Goal: Communication & Community: Answer question/provide support

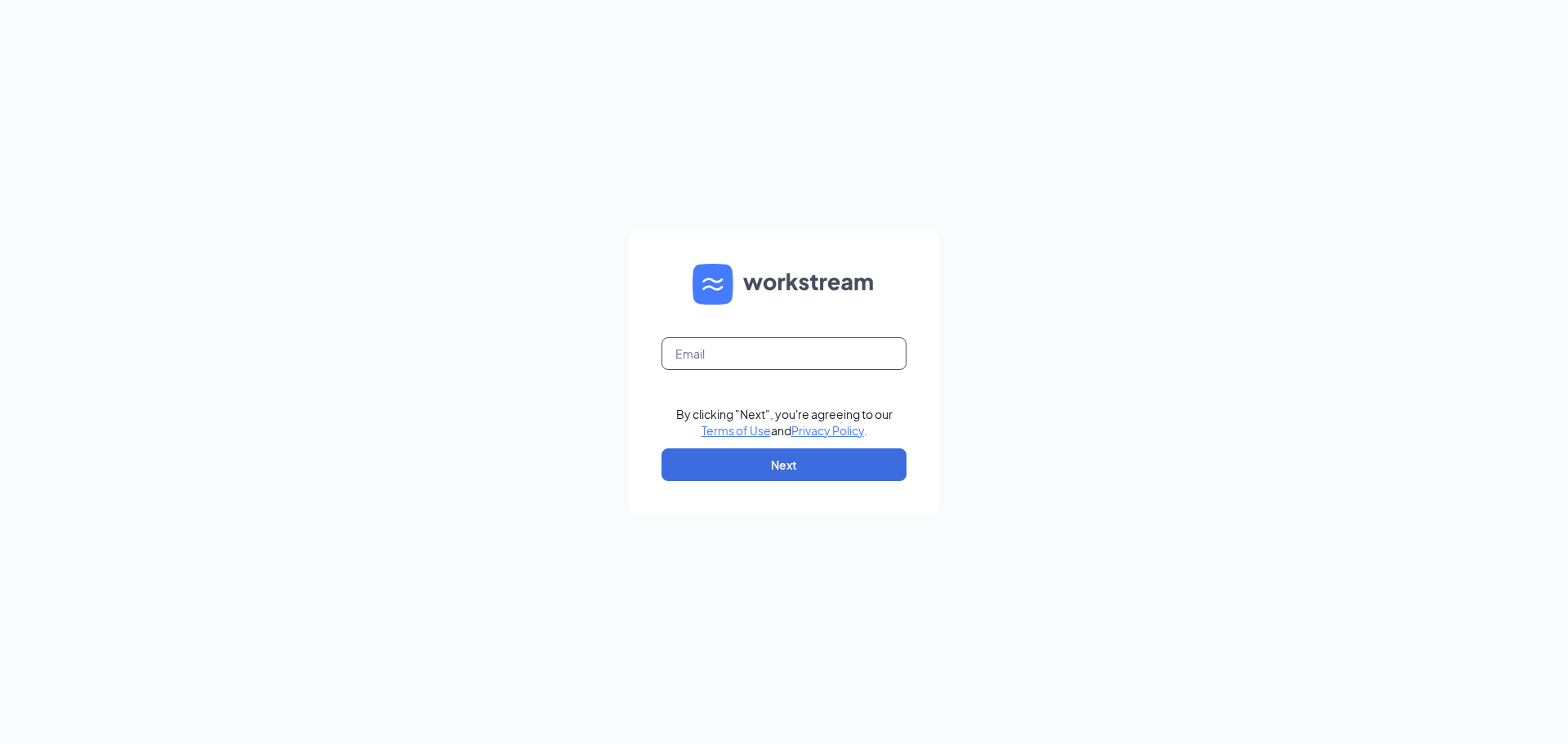
click at [732, 356] on input "text" at bounding box center [784, 353] width 245 height 33
type input "[EMAIL_ADDRESS][DOMAIN_NAME]"
click at [764, 467] on button "Next" at bounding box center [784, 464] width 245 height 33
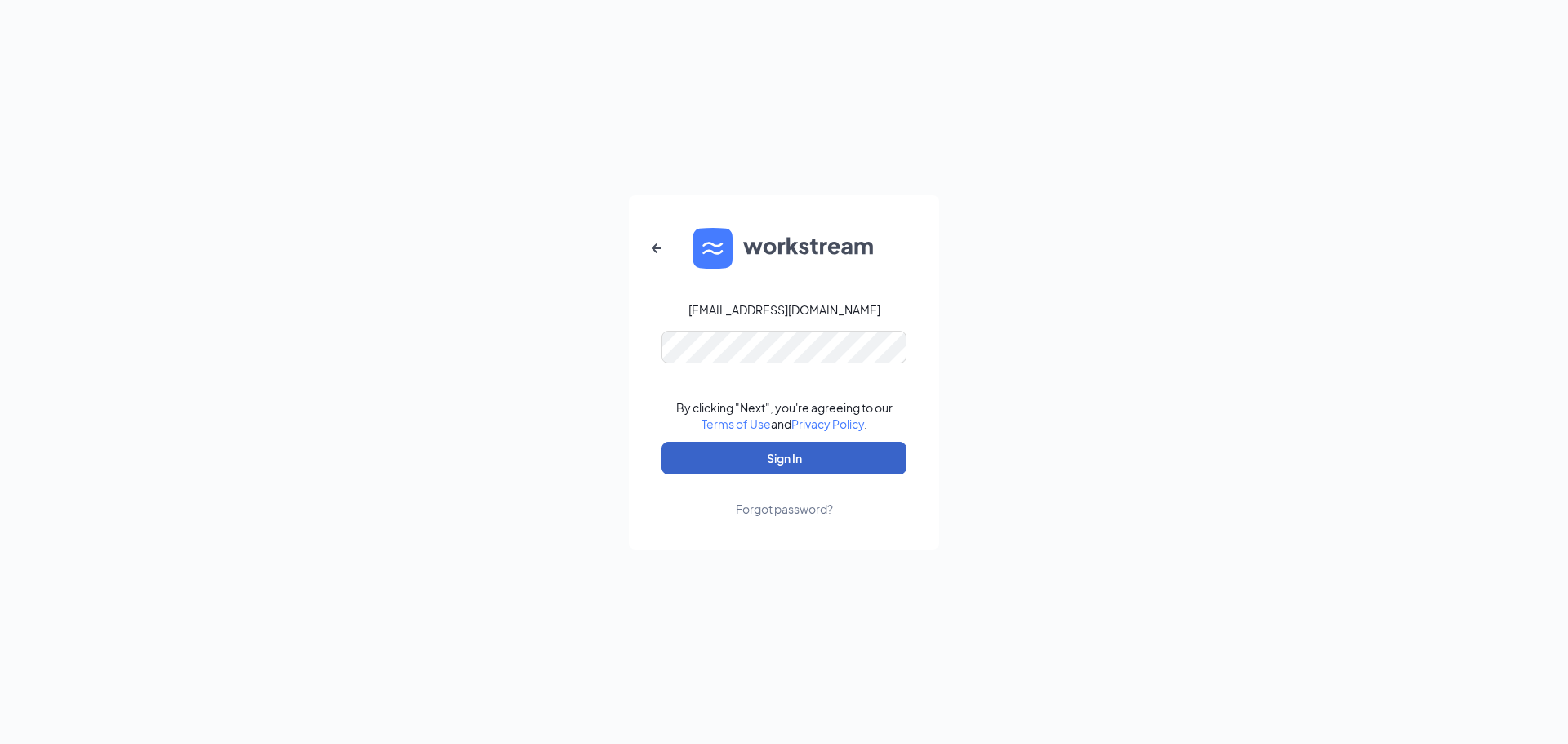
click at [764, 458] on button "Sign In" at bounding box center [784, 458] width 245 height 33
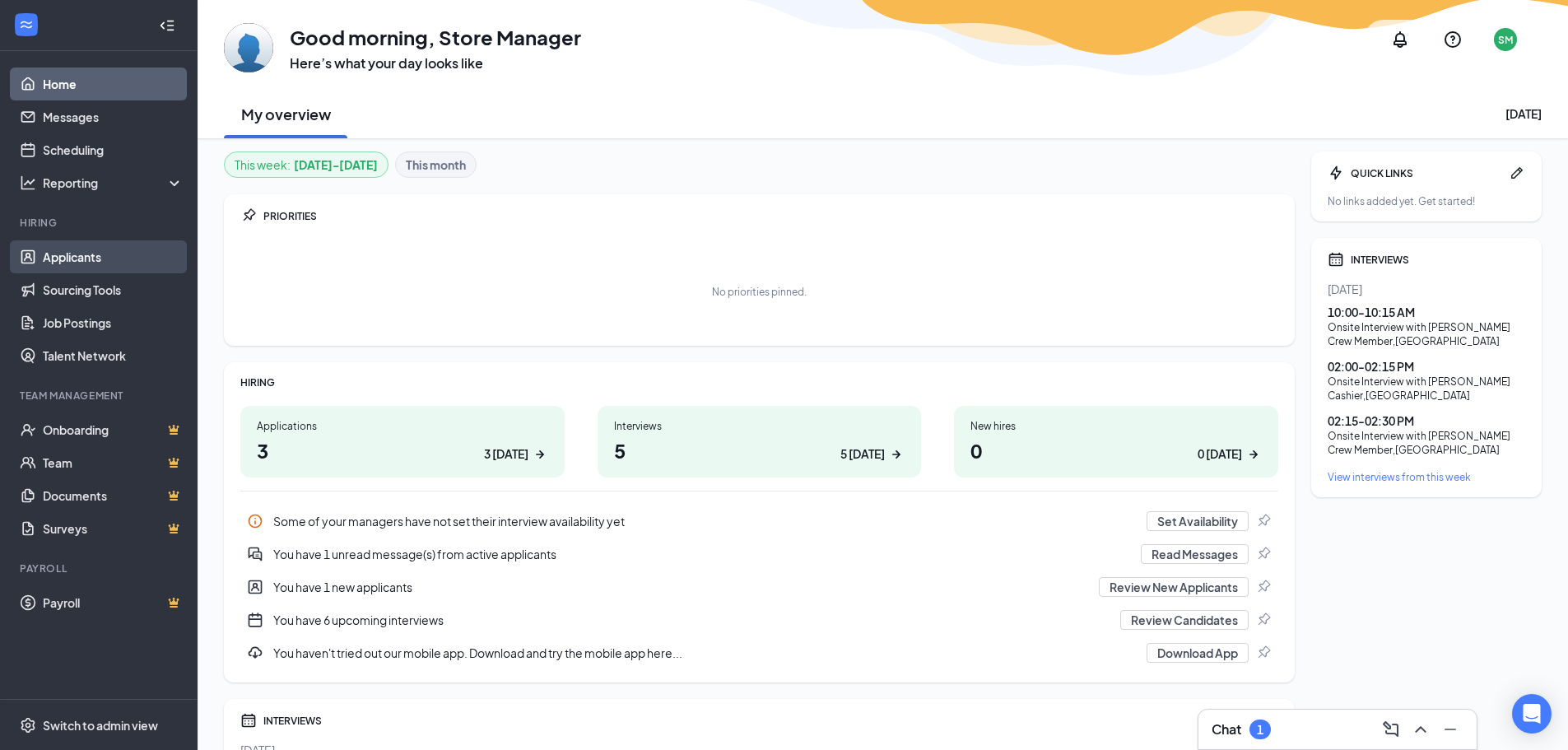
click at [108, 251] on link "Applicants" at bounding box center [113, 257] width 141 height 33
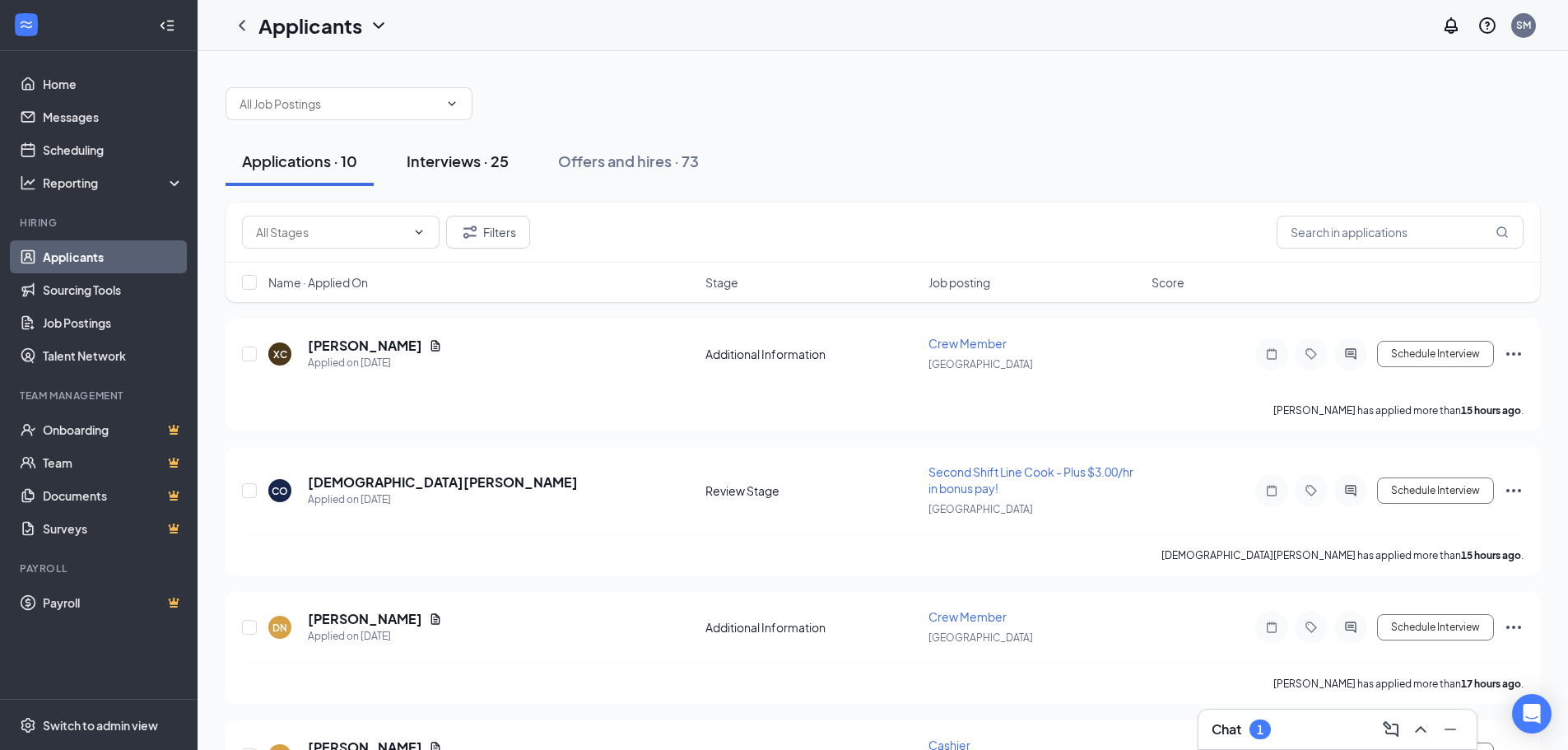
click at [465, 155] on div "Interviews · 25" at bounding box center [457, 161] width 102 height 21
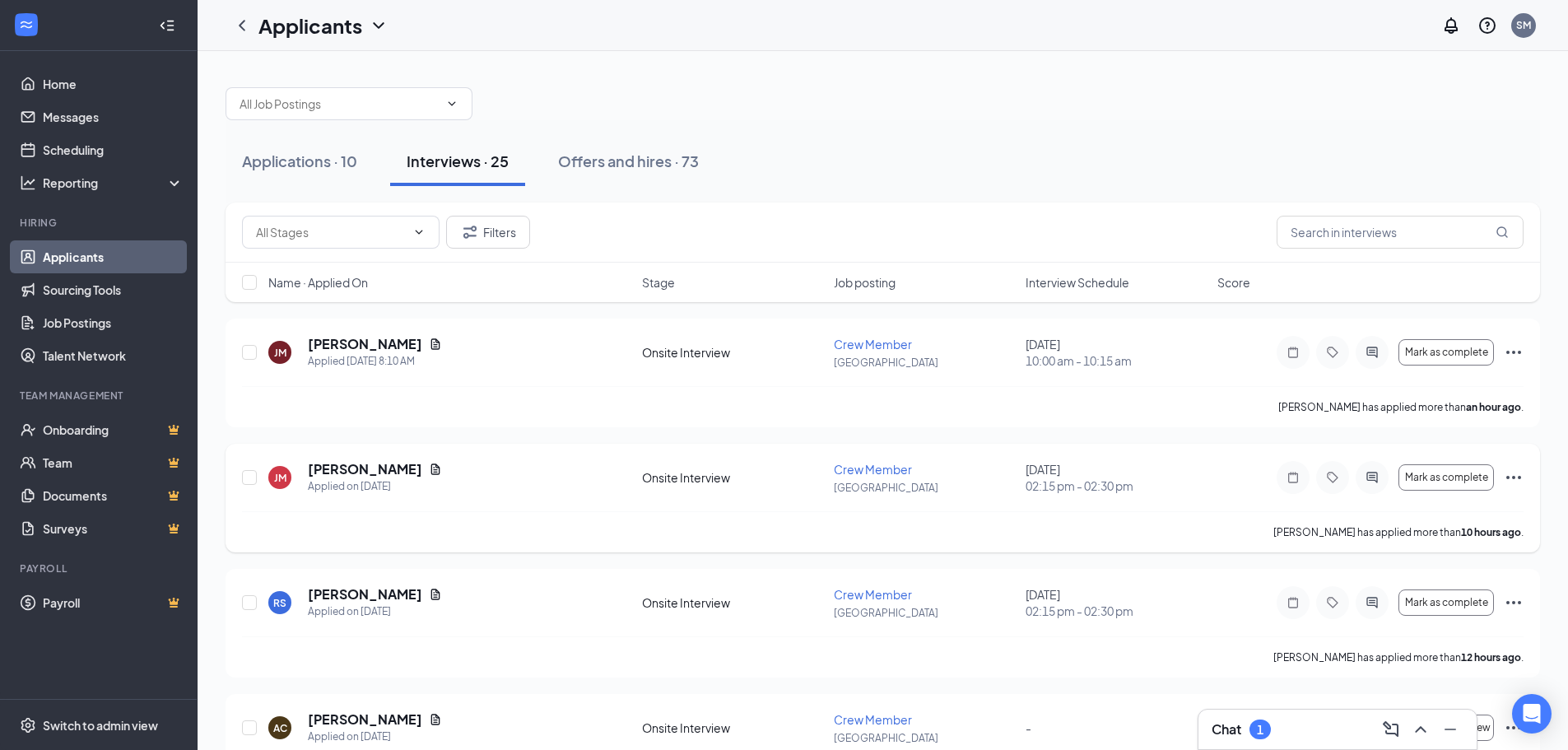
click at [1521, 478] on icon "Ellipses" at bounding box center [1514, 477] width 20 height 20
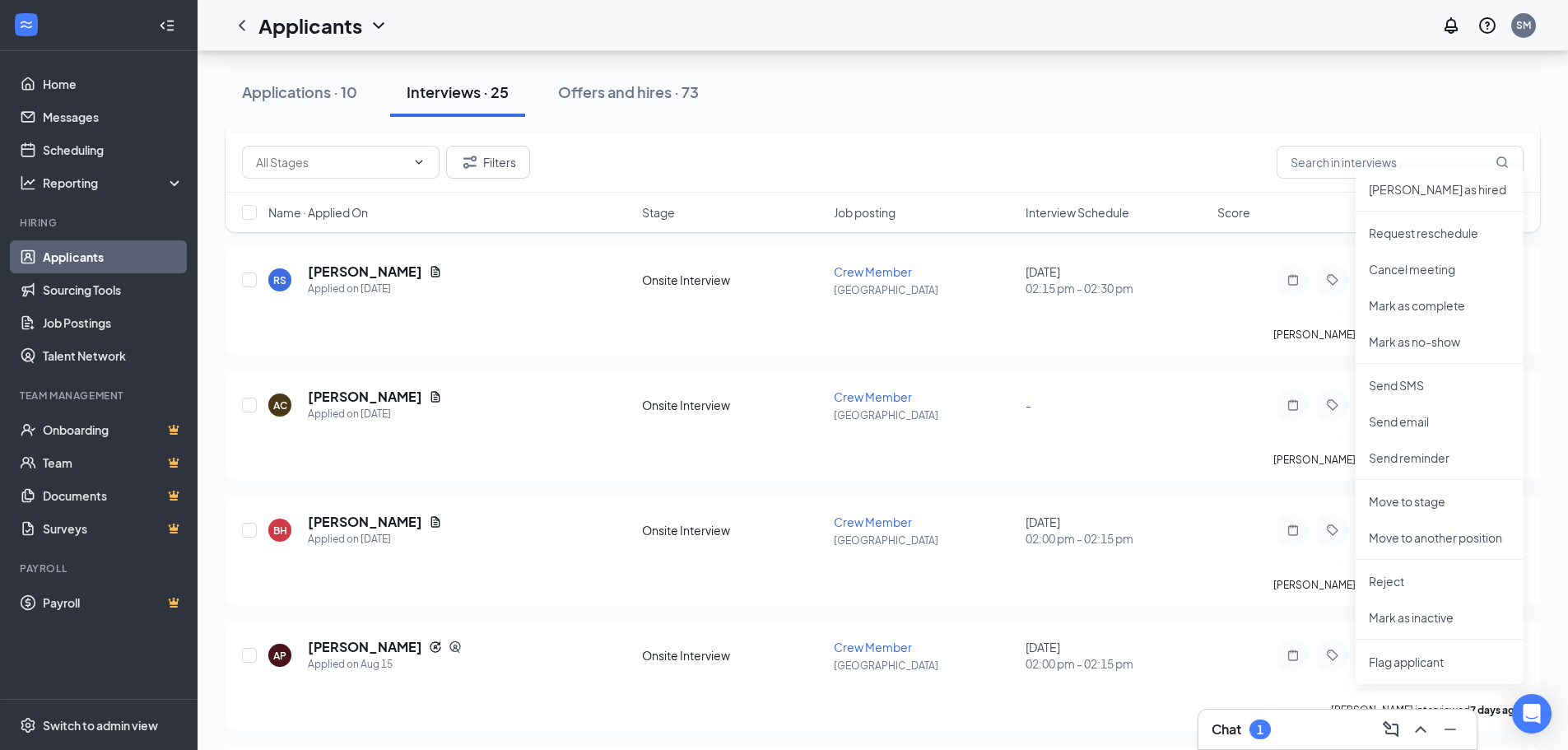
scroll to position [330, 0]
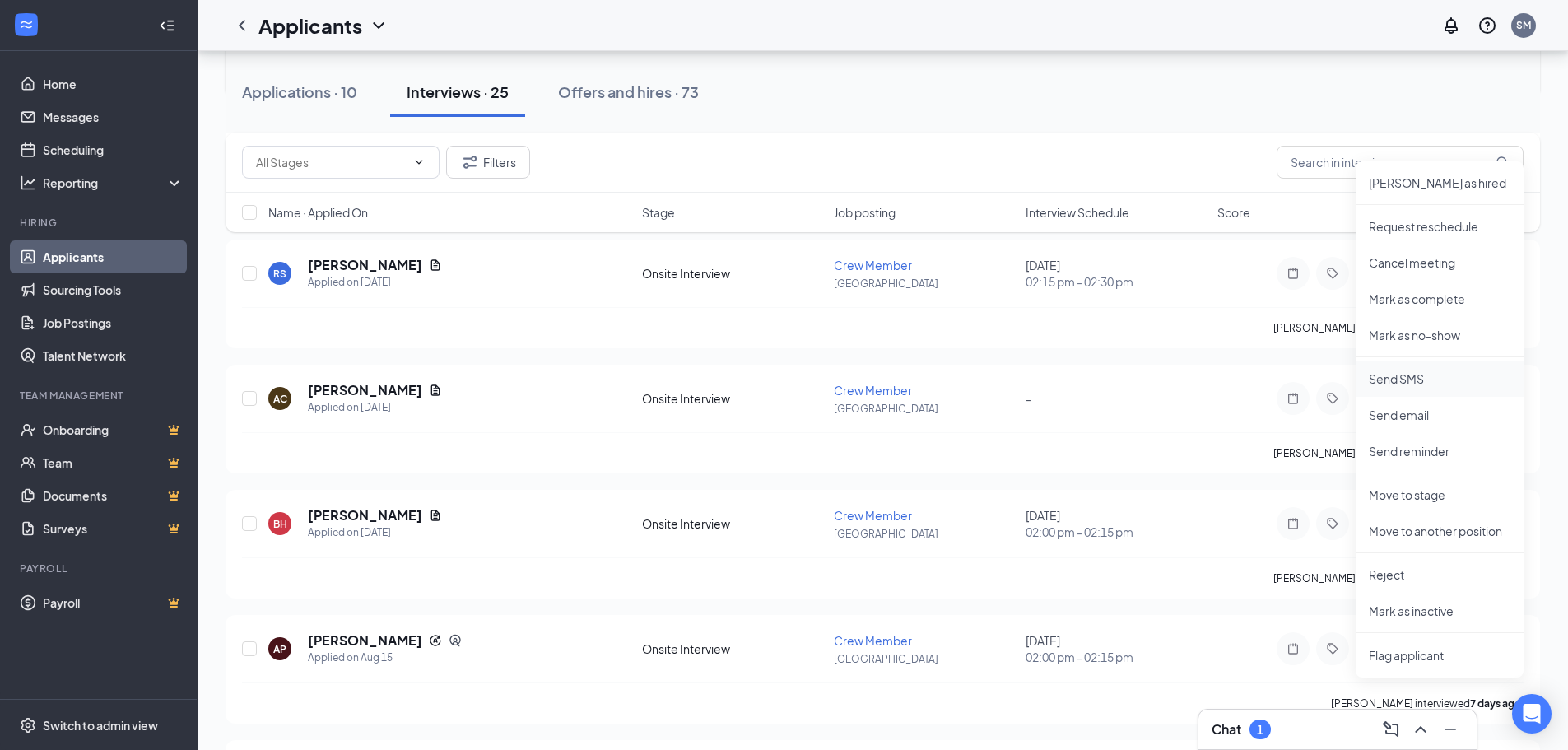
click at [1402, 386] on li "Send SMS" at bounding box center [1439, 378] width 168 height 36
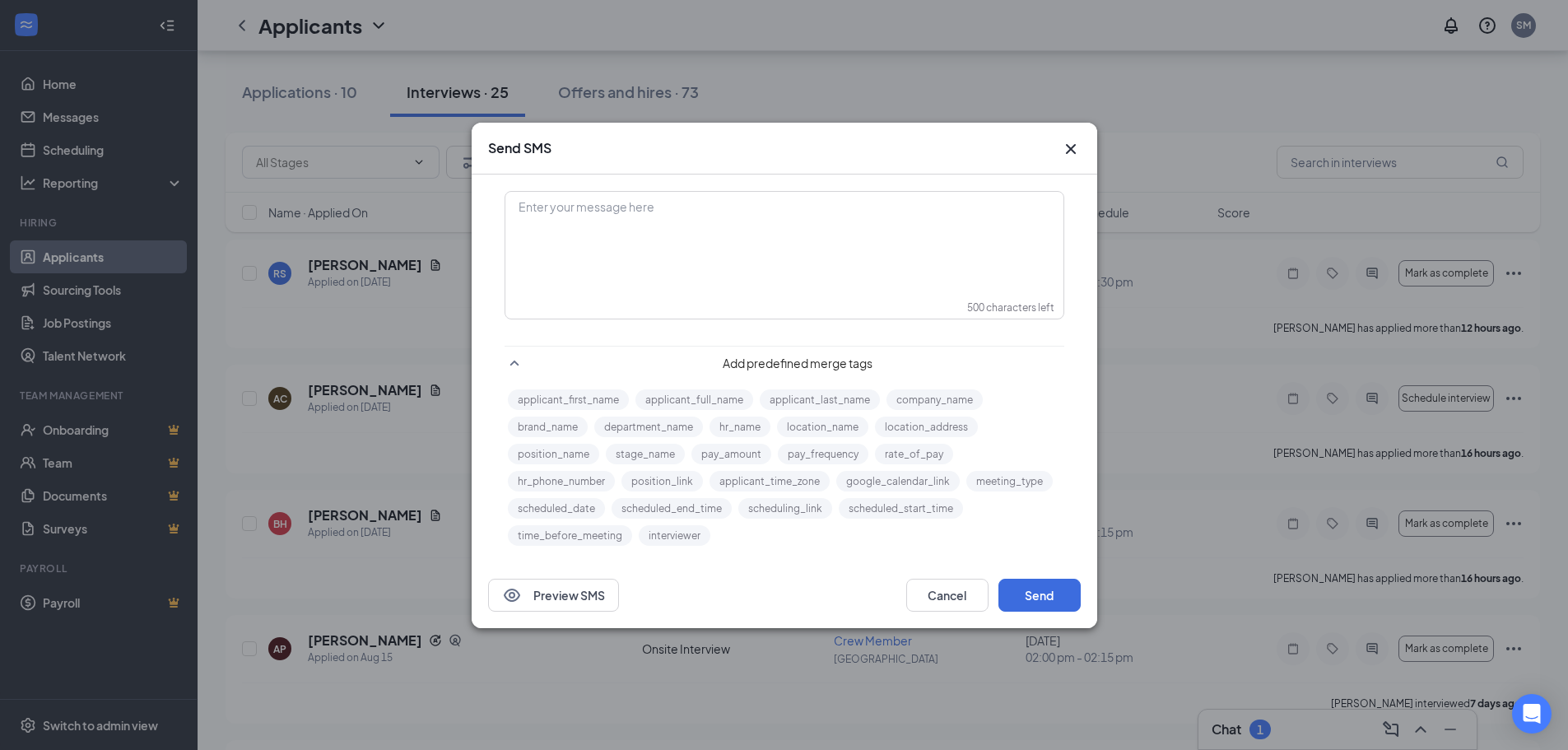
click at [826, 218] on div "Enter your message here" at bounding box center [784, 234] width 556 height 82
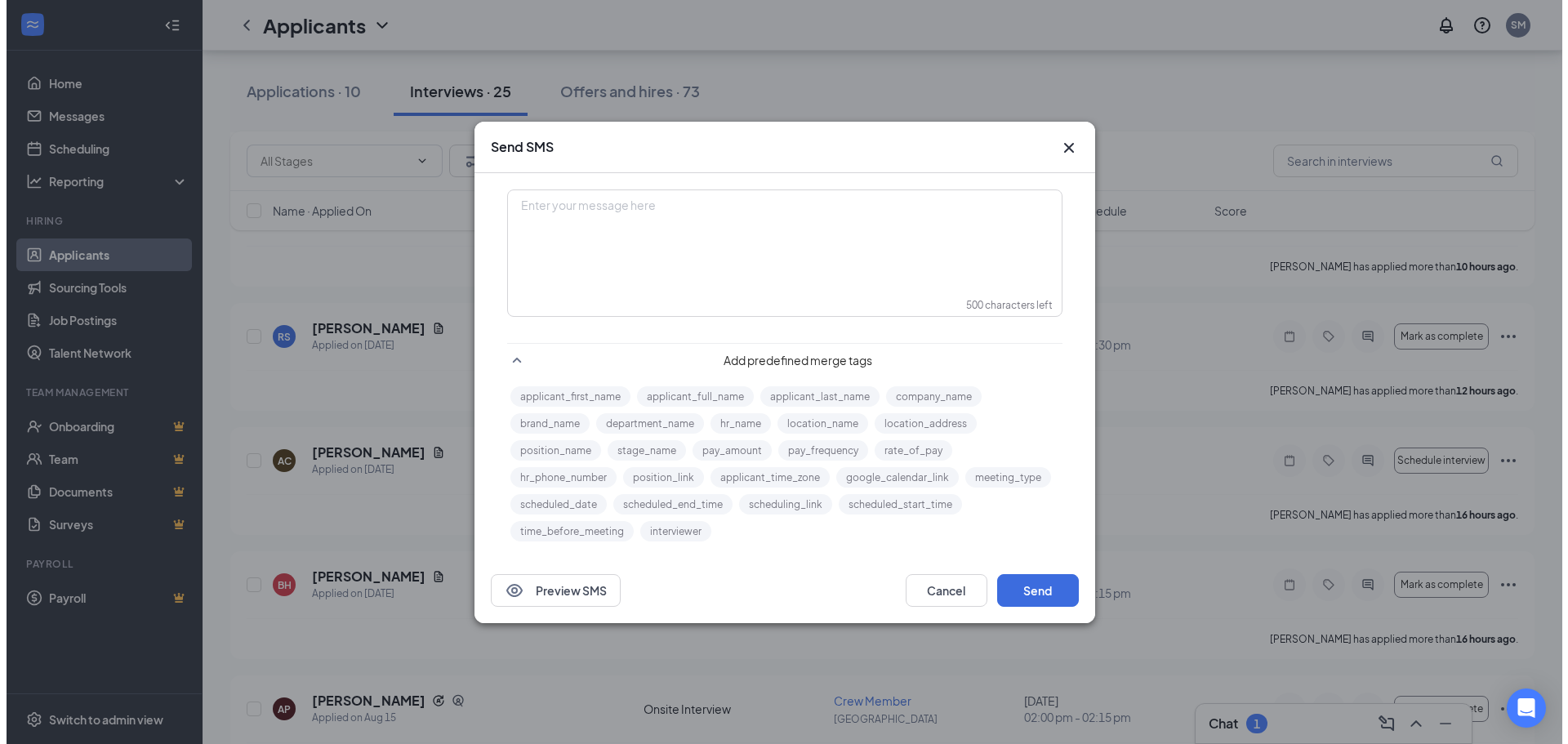
scroll to position [81, 0]
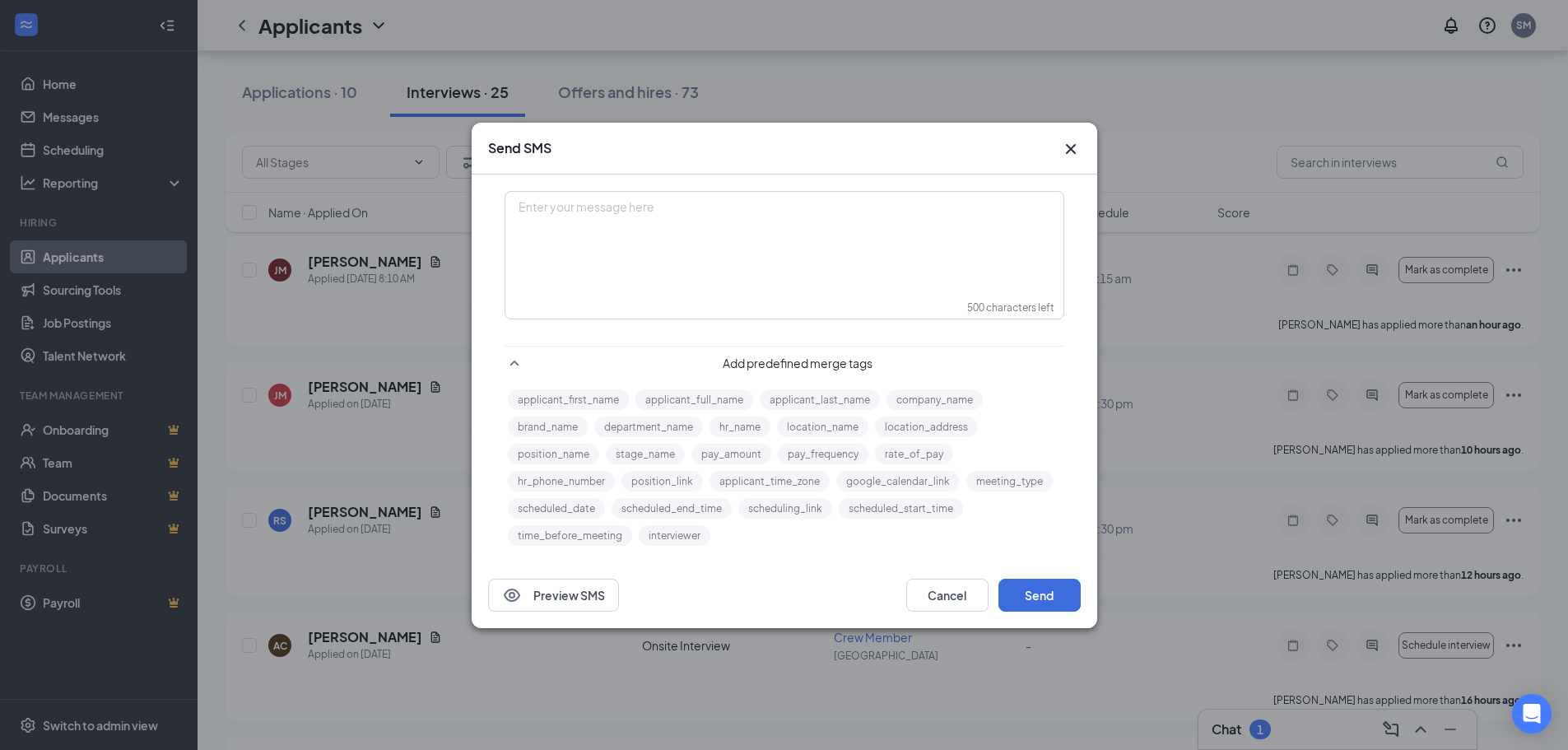
click at [1071, 143] on icon "Cross" at bounding box center [1071, 149] width 20 height 20
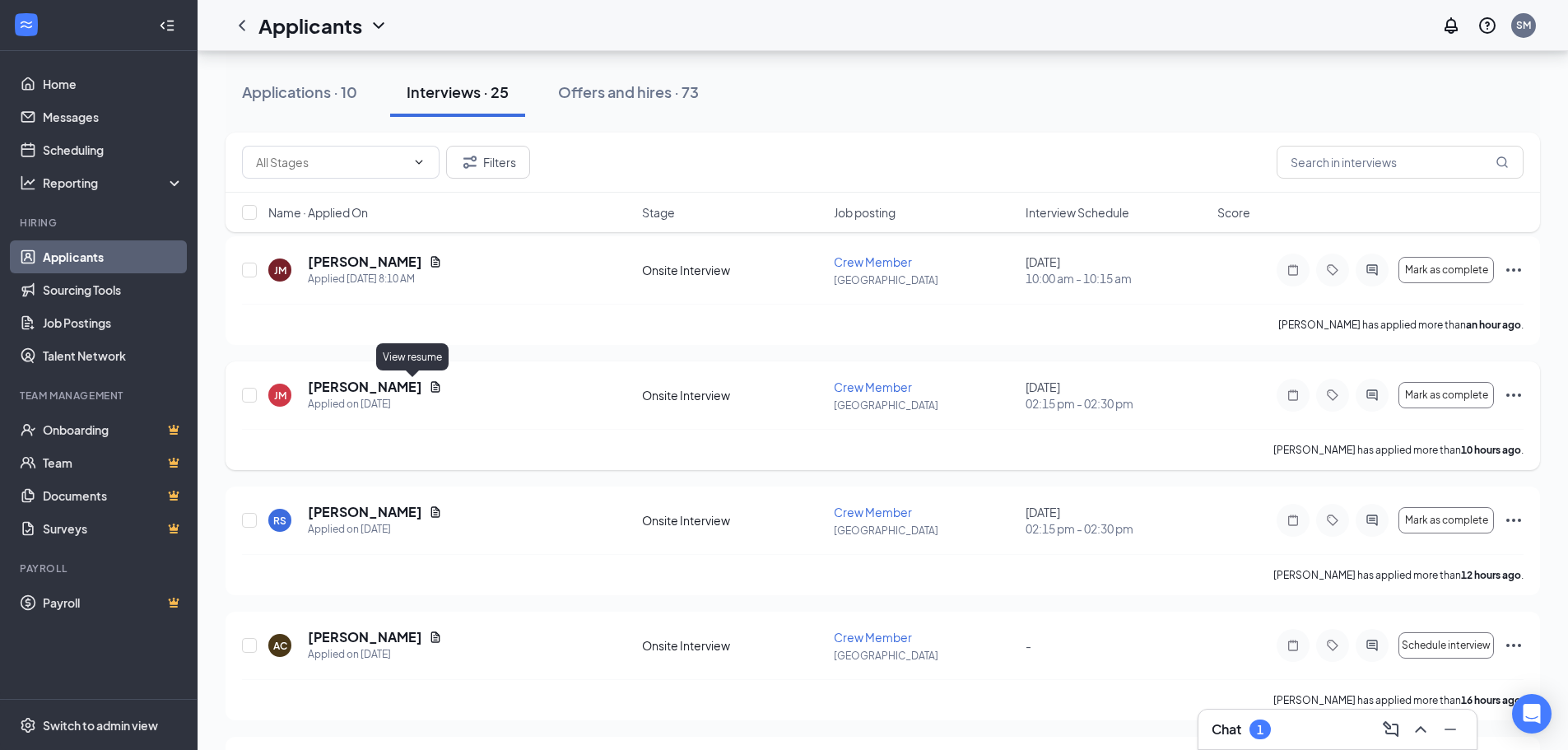
click at [431, 385] on icon "Document" at bounding box center [435, 386] width 9 height 11
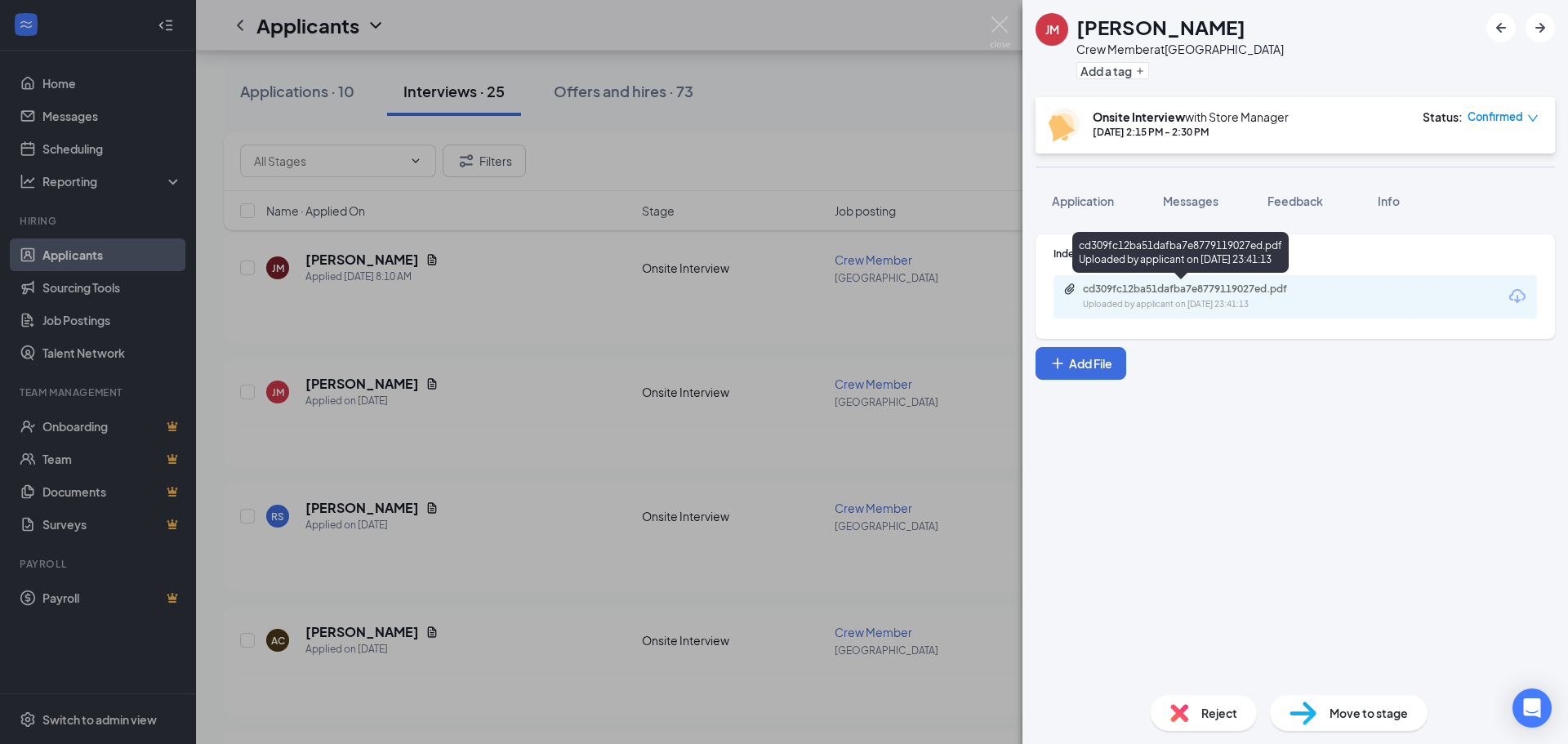
click at [1191, 300] on div "Uploaded by applicant on [DATE] 23:41:13" at bounding box center [1205, 304] width 245 height 13
click at [762, 215] on div "[PERSON_NAME] [PERSON_NAME] Crew Member at [GEOGRAPHIC_DATA] Add a tag Onsite I…" at bounding box center [784, 372] width 1568 height 744
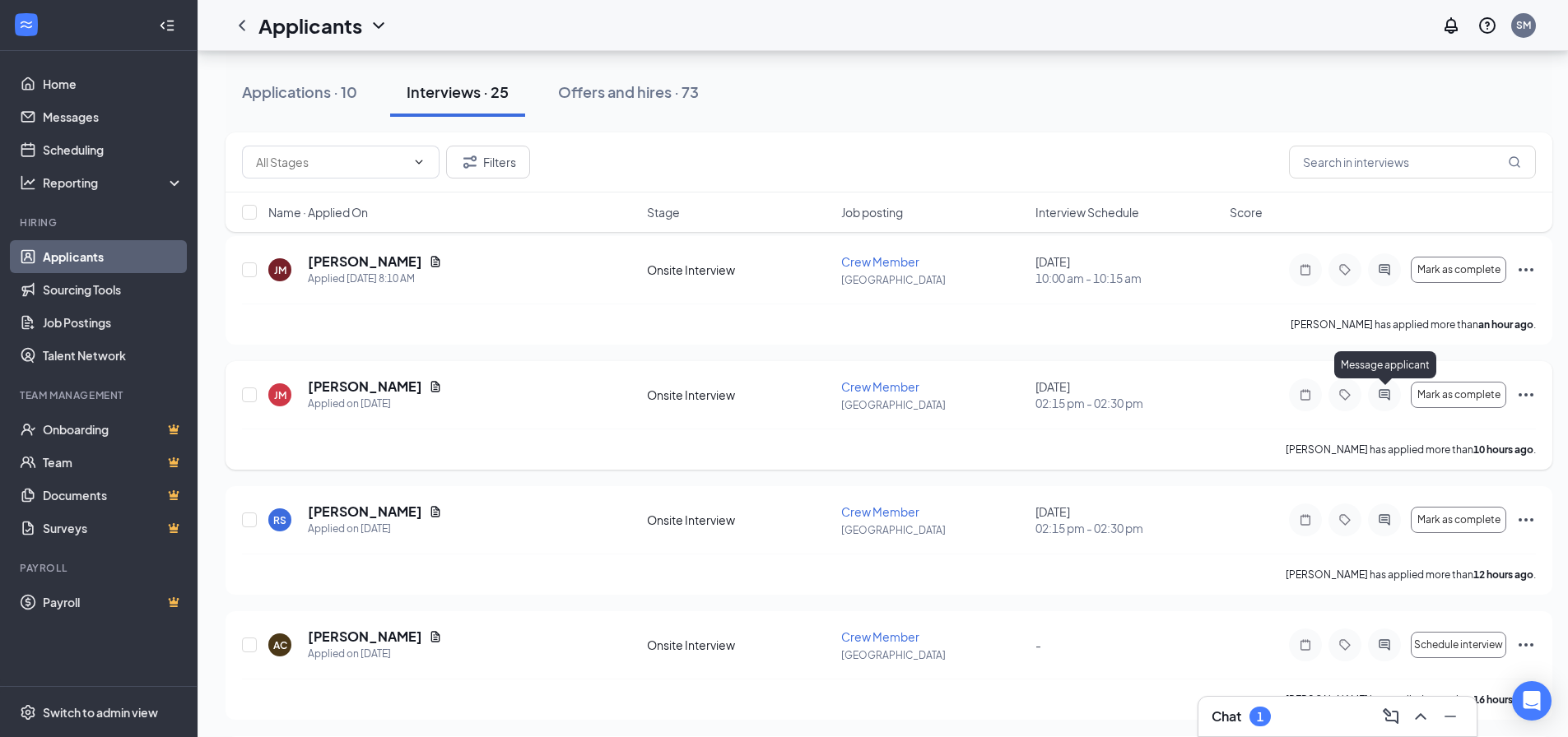
click at [1381, 392] on icon "ActiveChat" at bounding box center [1384, 394] width 20 height 13
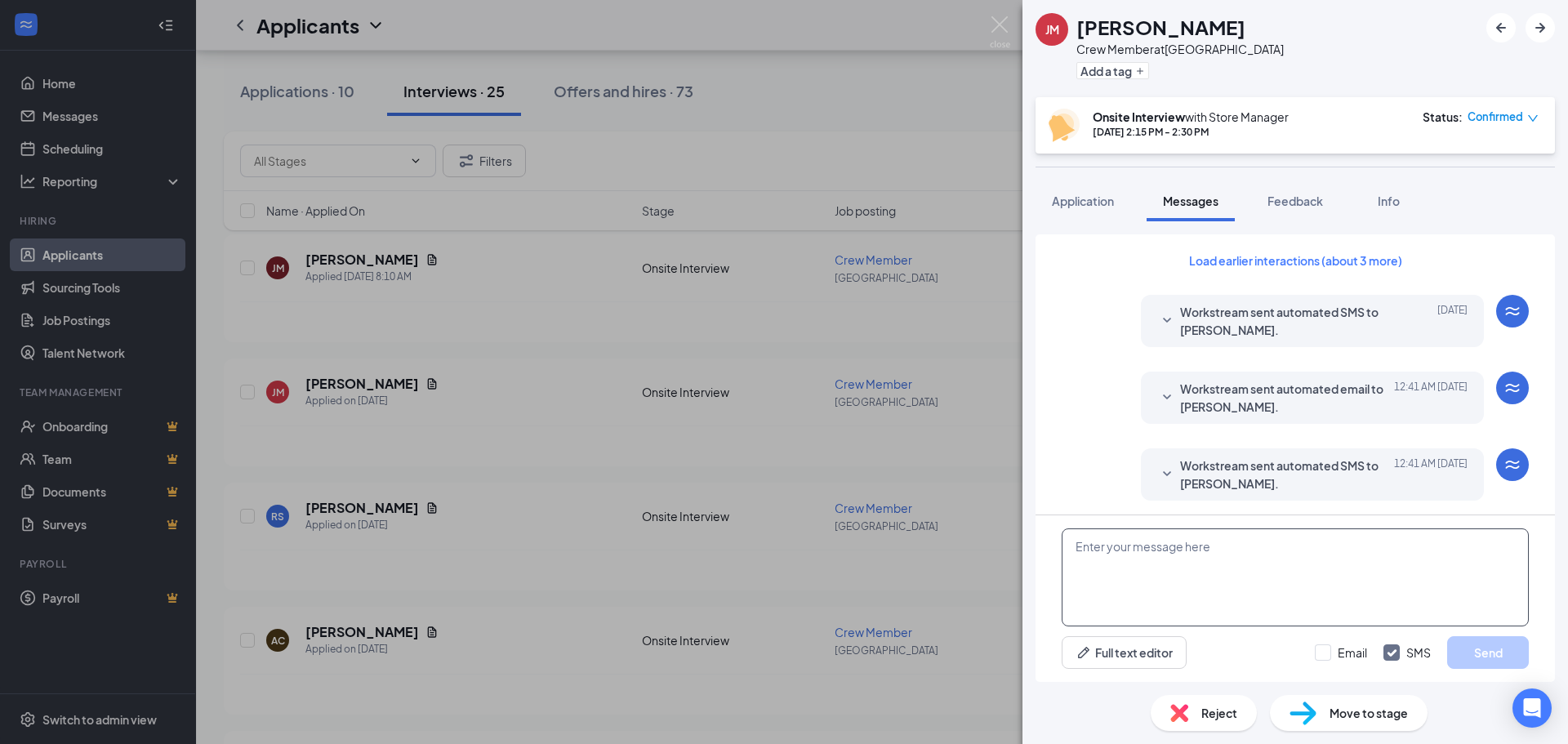
click at [1138, 547] on textarea at bounding box center [1294, 577] width 467 height 98
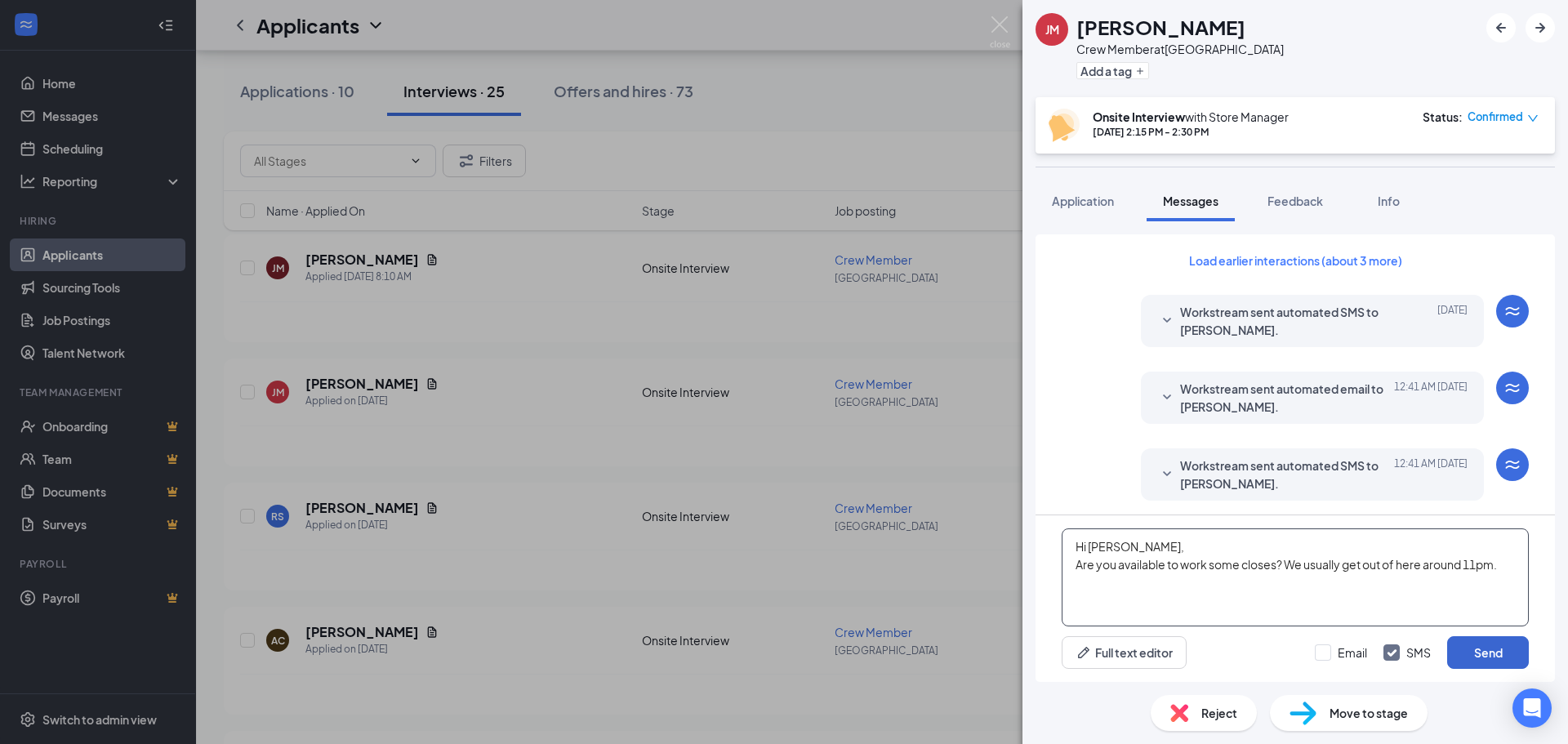
type textarea "Hi [PERSON_NAME], Are you available to work some closes? We usually get out of …"
click at [1498, 648] on button "Send" at bounding box center [1488, 652] width 81 height 33
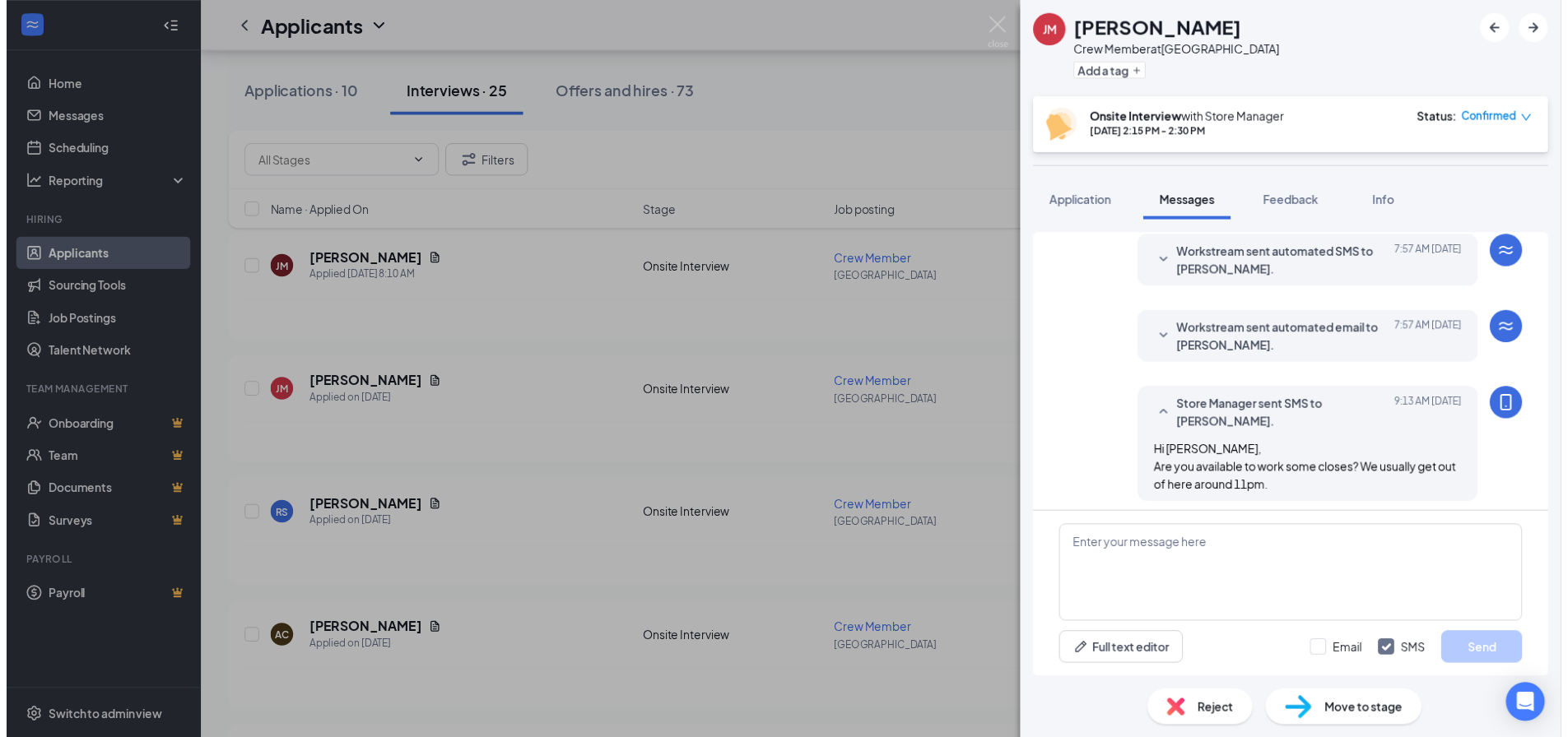
scroll to position [549, 0]
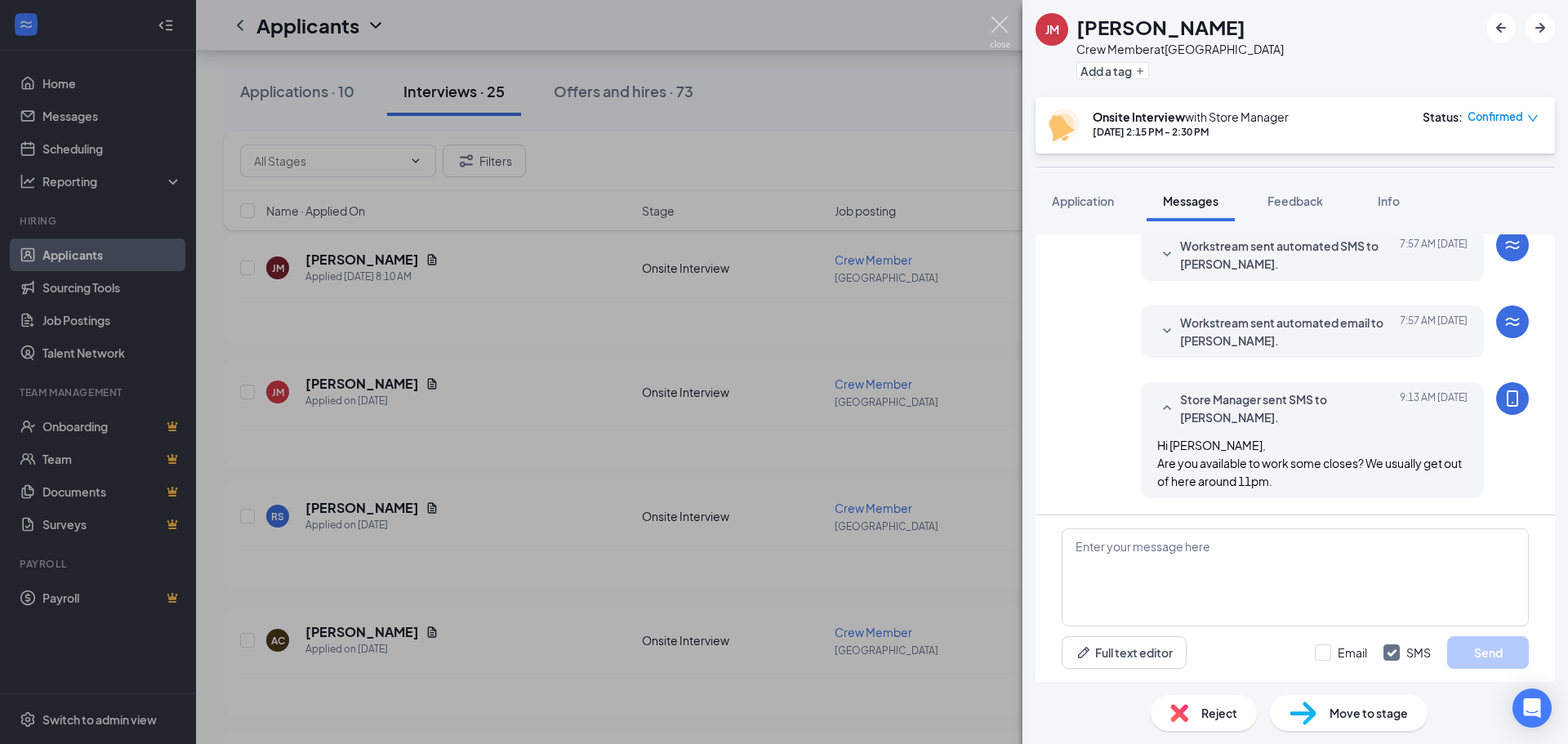
click at [999, 32] on img at bounding box center [1000, 32] width 21 height 32
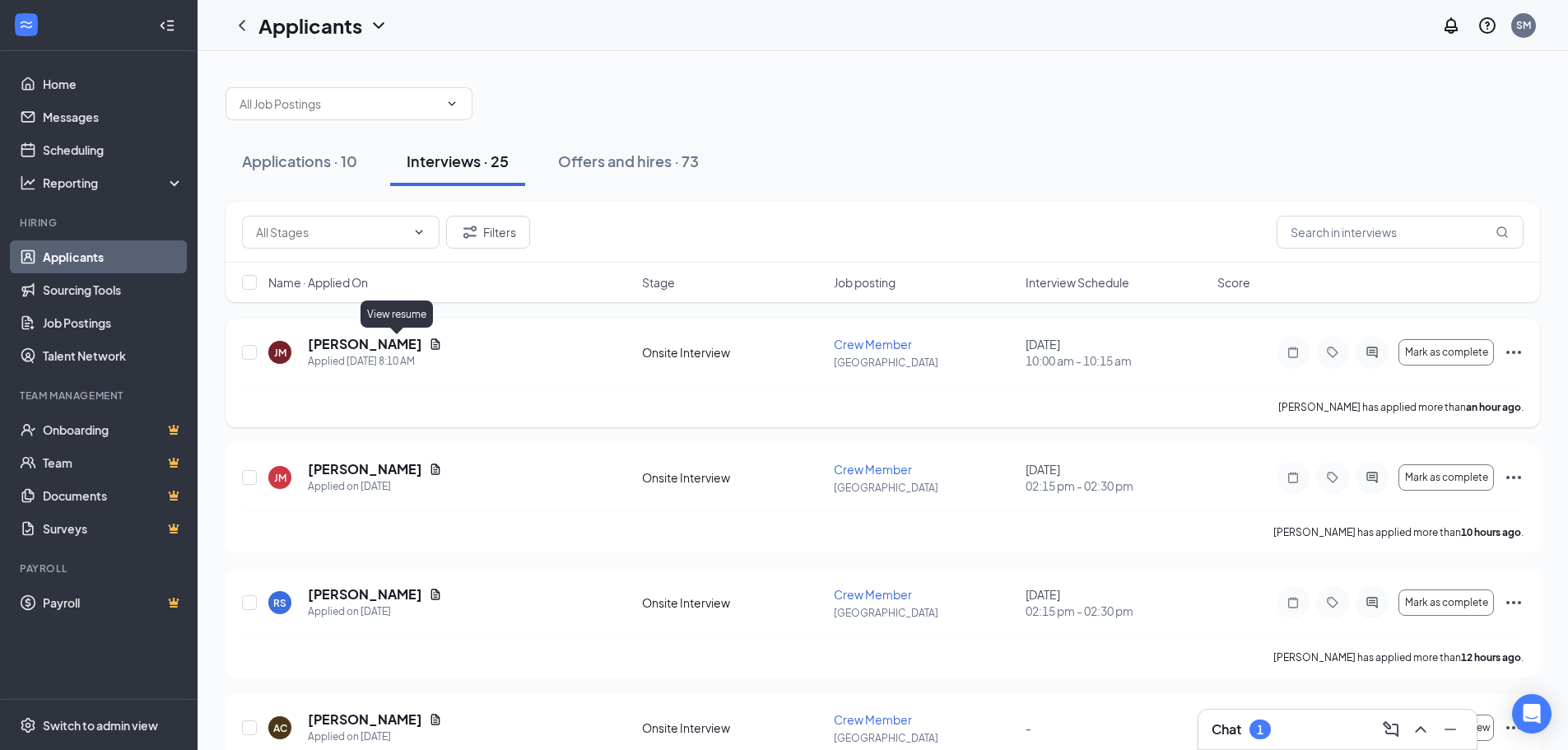
click at [428, 347] on icon "Document" at bounding box center [434, 344] width 13 height 13
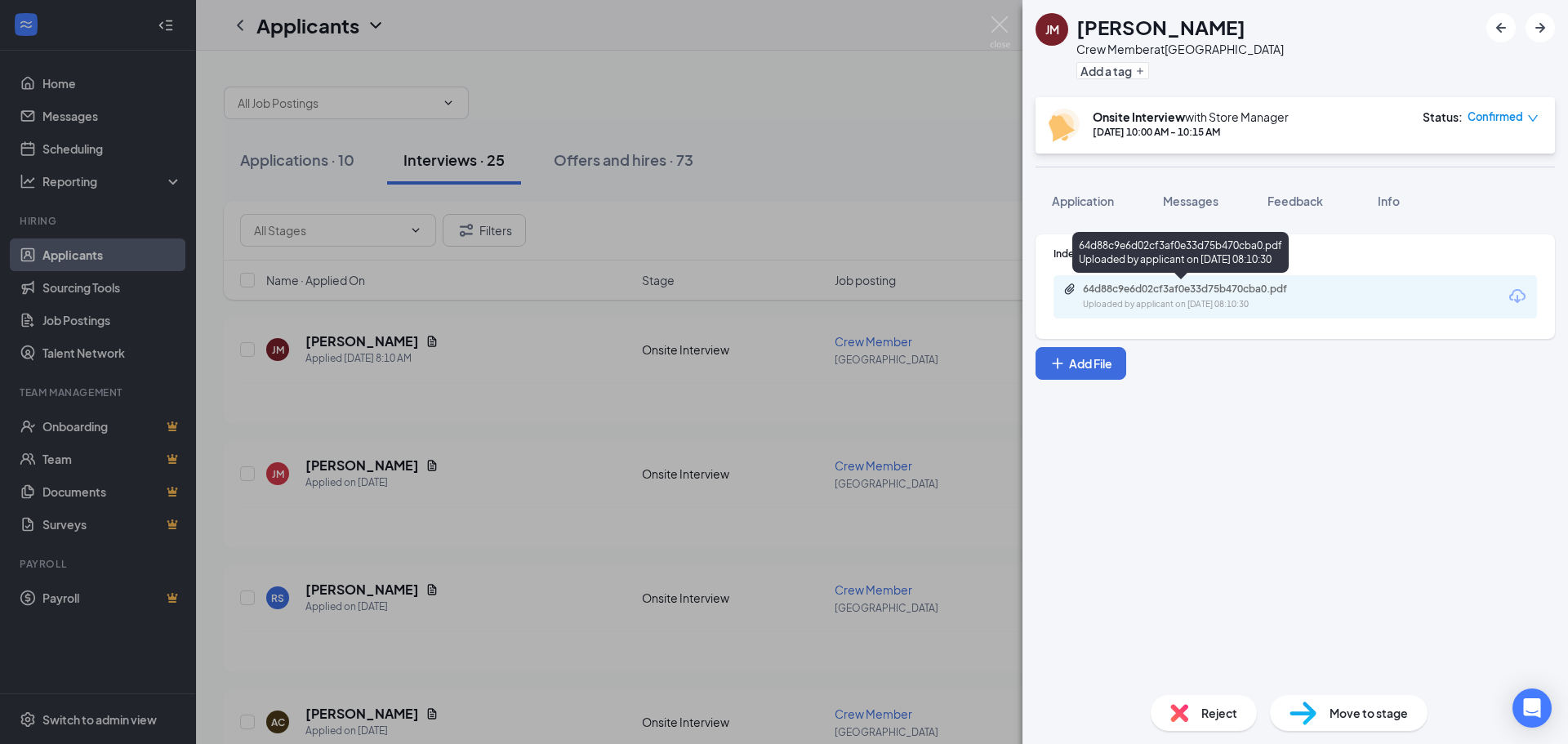
click at [1189, 301] on div "Uploaded by applicant on [DATE] 08:10:30" at bounding box center [1205, 304] width 245 height 13
click at [1013, 27] on div "[PERSON_NAME] [PERSON_NAME] Crew Member at [GEOGRAPHIC_DATA] Add a tag Onsite I…" at bounding box center [784, 372] width 1568 height 744
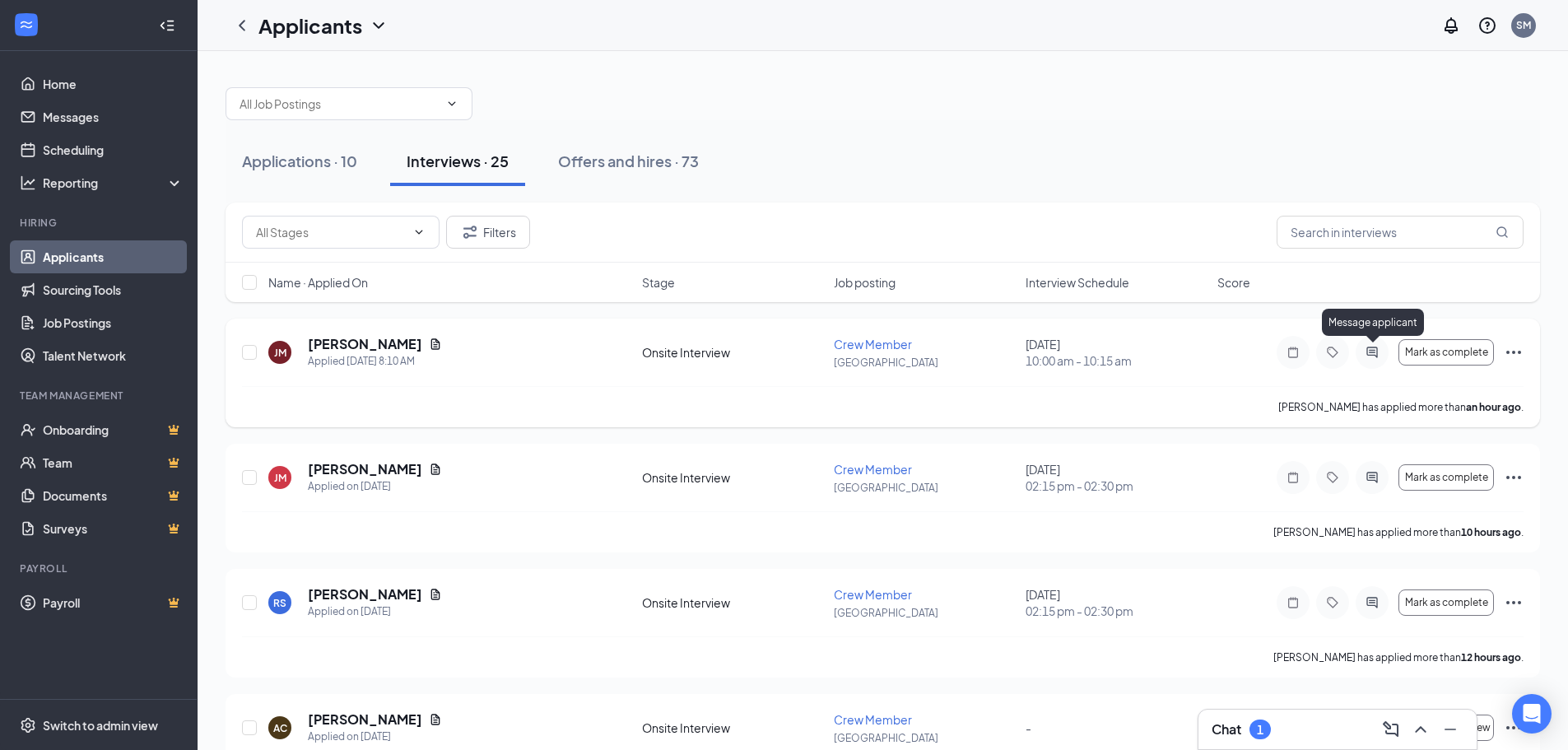
click at [1373, 350] on icon "ActiveChat" at bounding box center [1371, 352] width 11 height 11
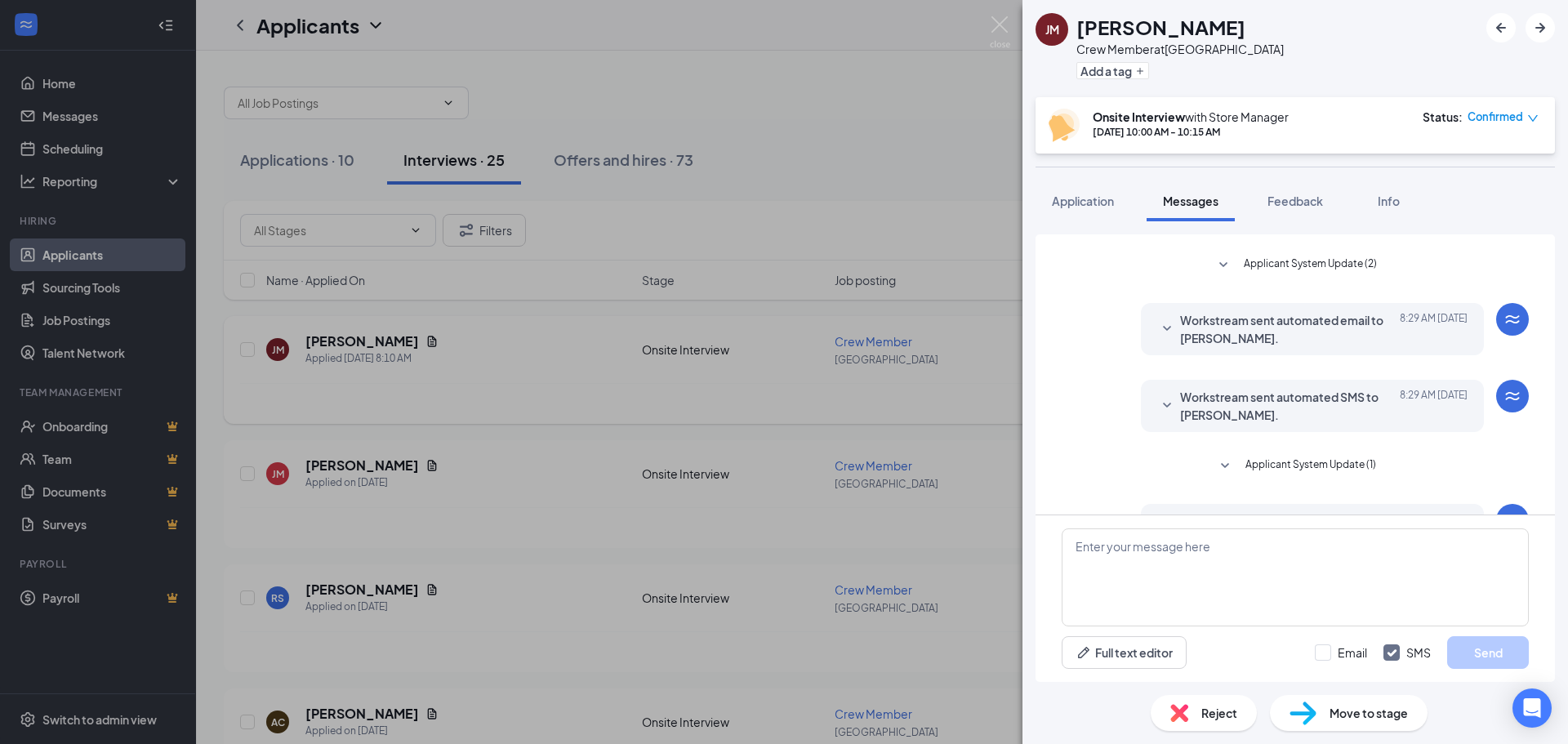
scroll to position [374, 0]
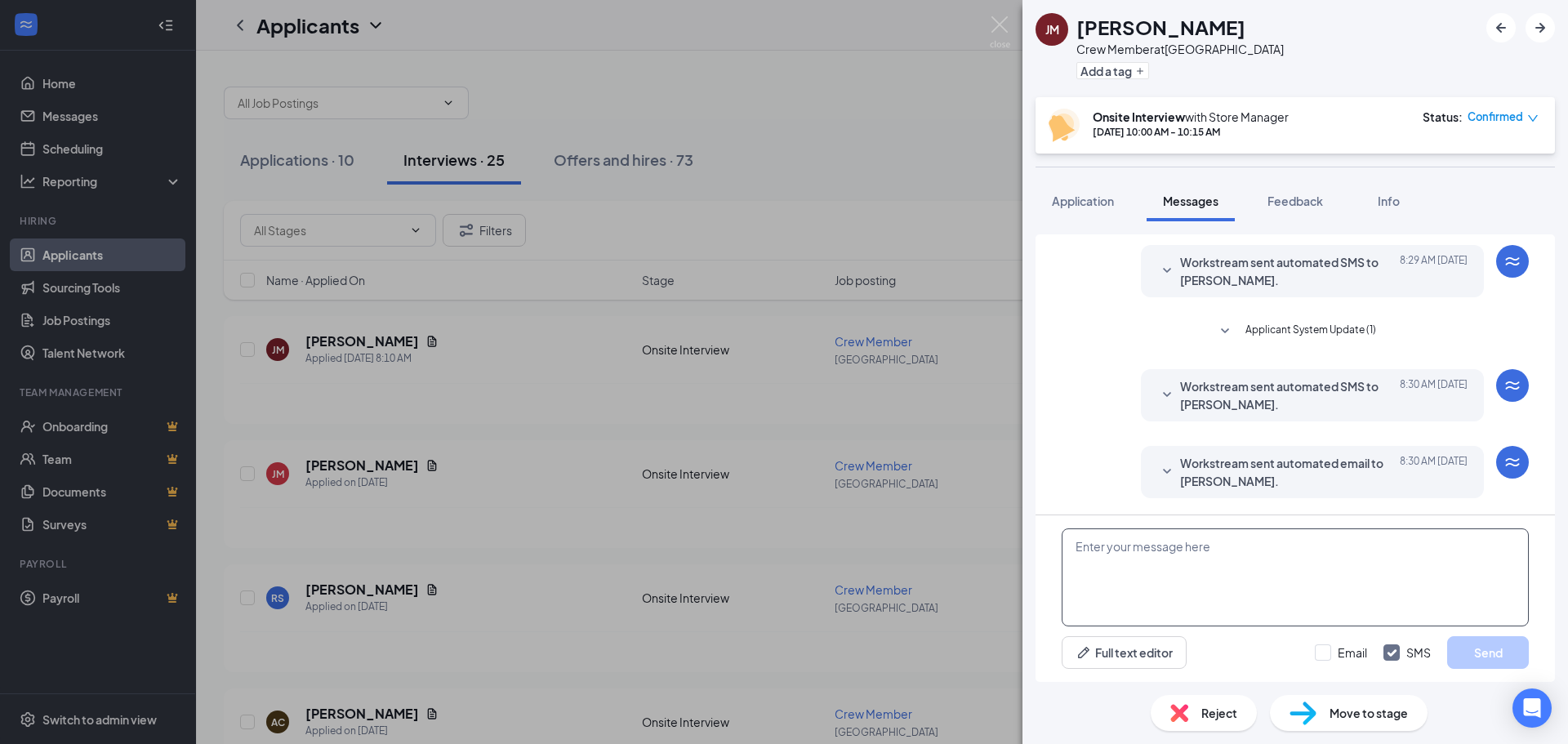
click at [1135, 564] on textarea at bounding box center [1294, 577] width 467 height 98
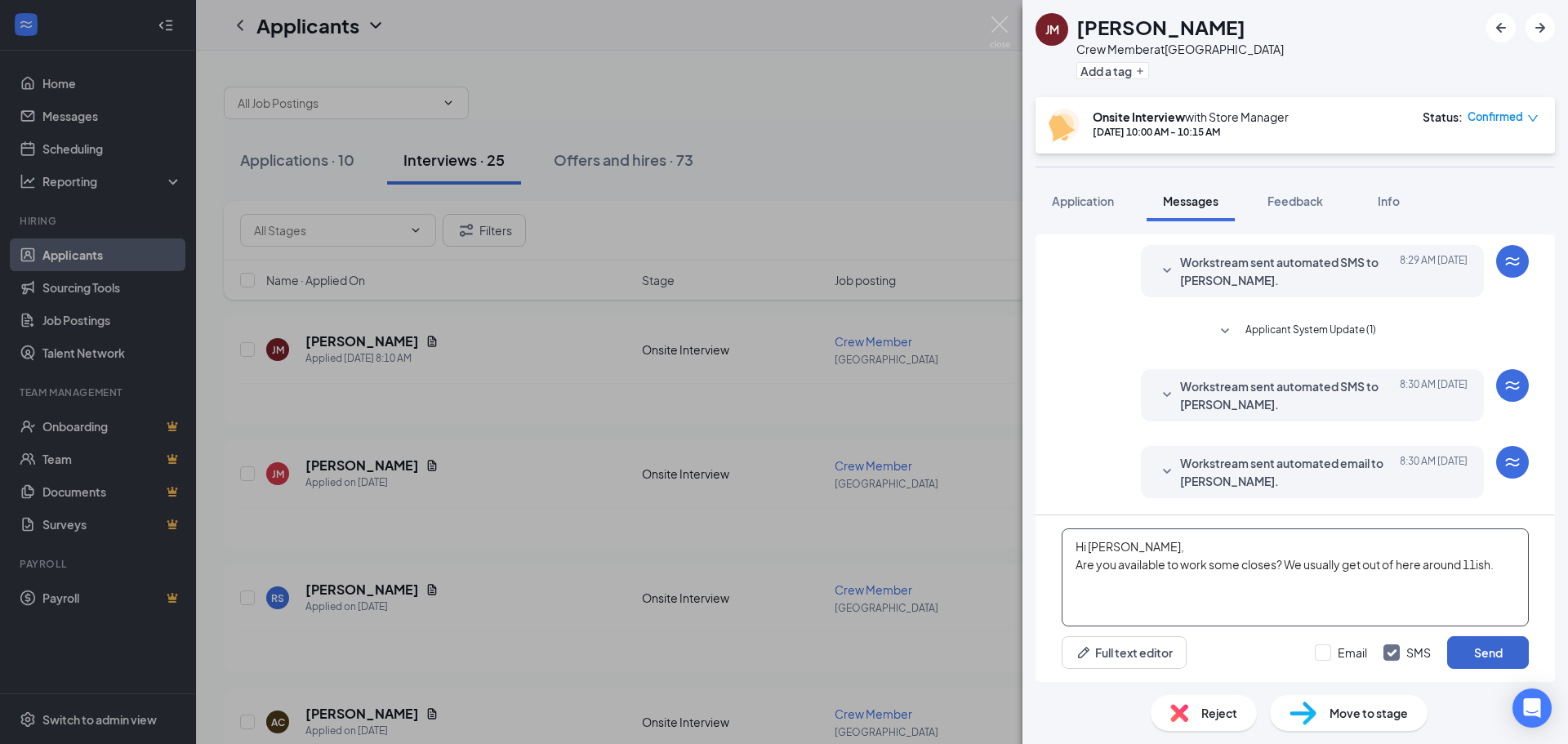
type textarea "Hi [PERSON_NAME], Are you available to work some closes? We usually get out of …"
click at [1470, 647] on button "Send" at bounding box center [1488, 652] width 81 height 33
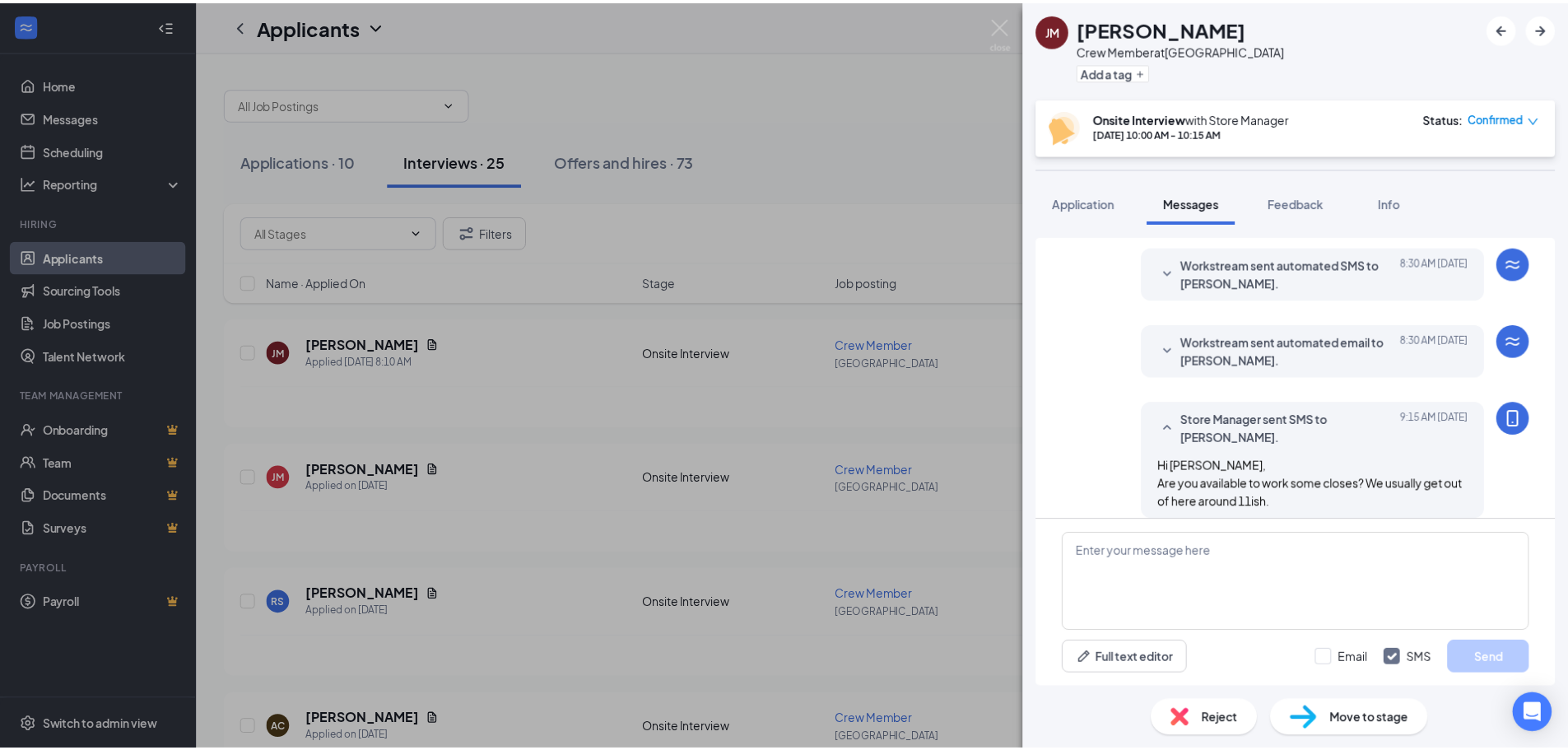
scroll to position [519, 0]
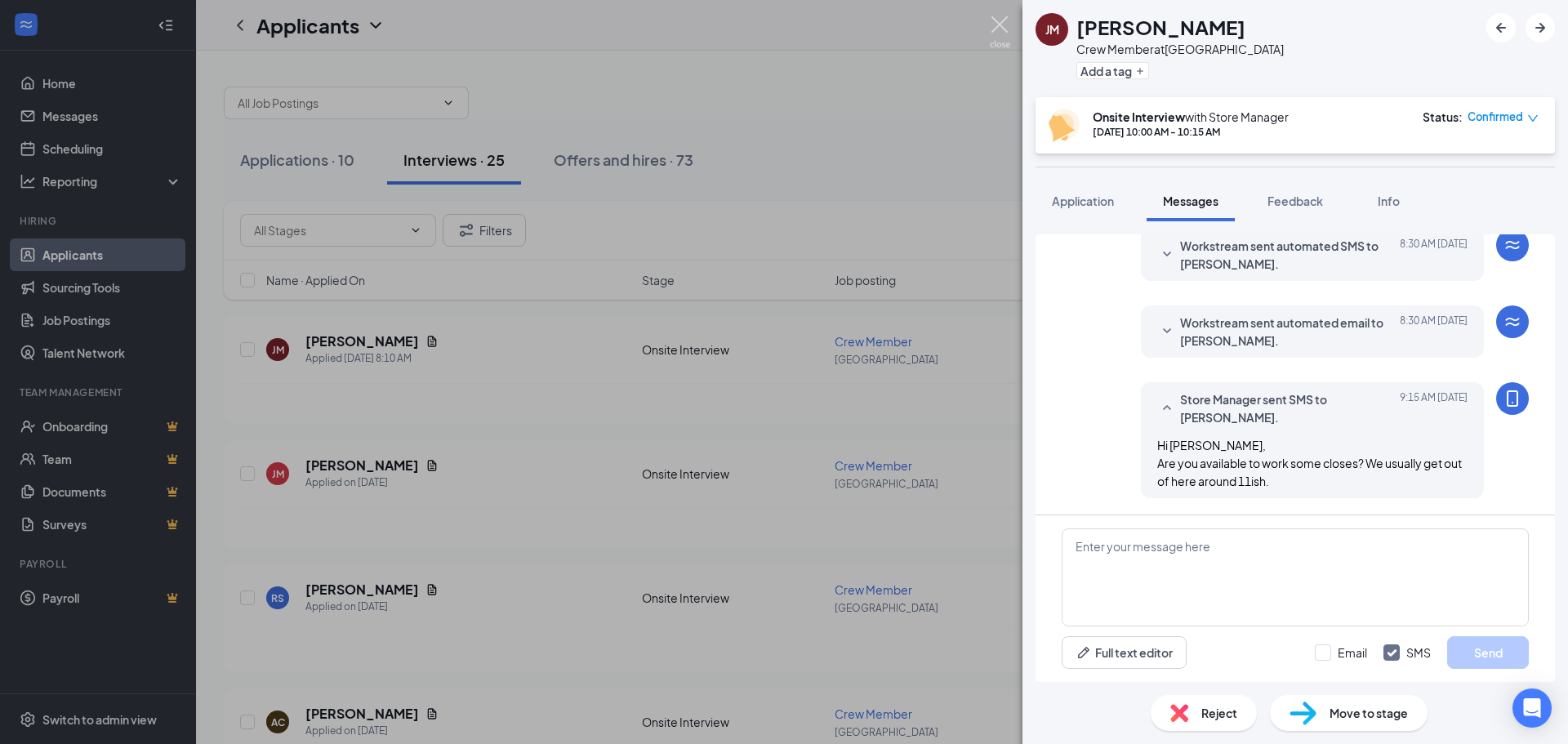
click at [992, 29] on img at bounding box center [1000, 32] width 21 height 32
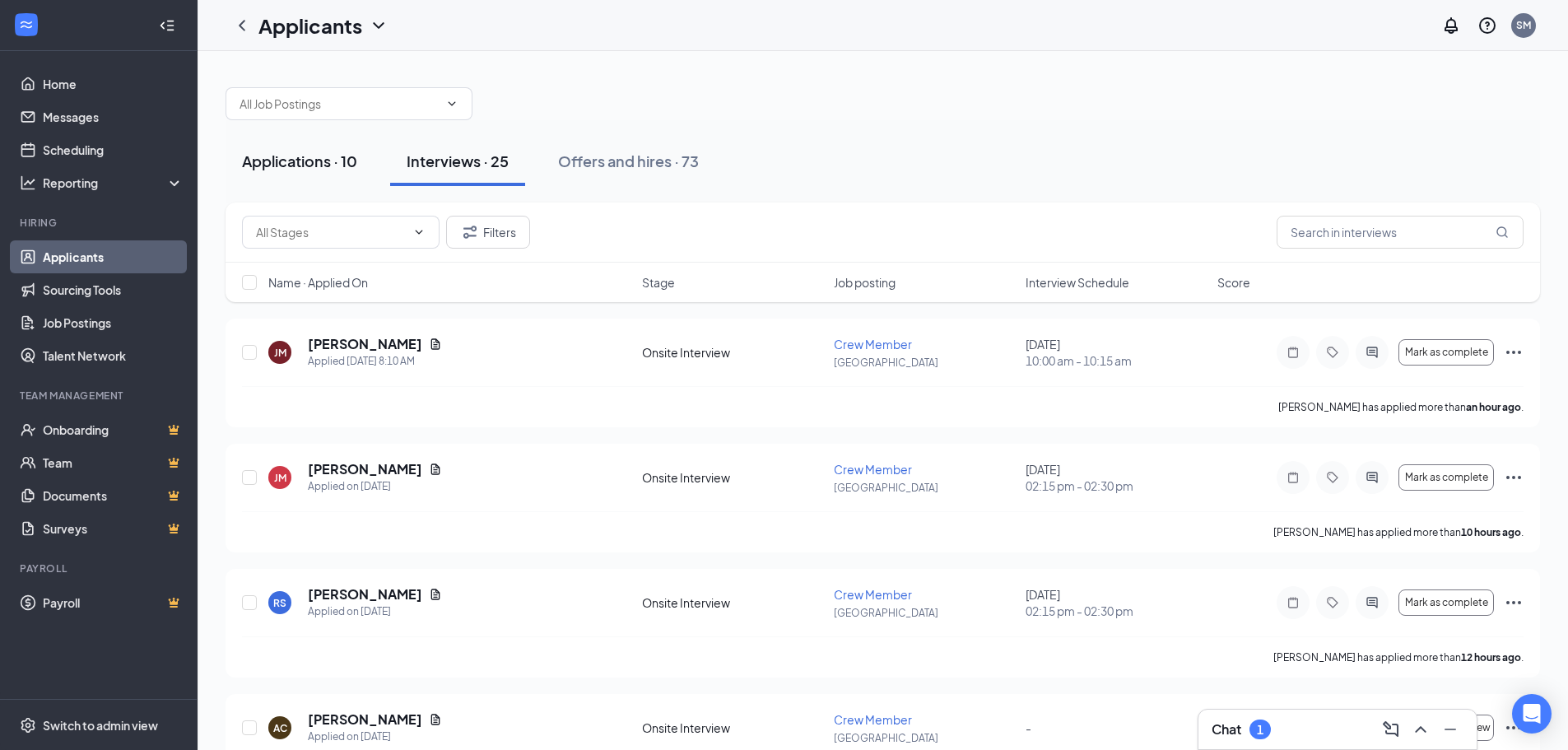
click at [268, 153] on div "Applications · 10" at bounding box center [299, 161] width 115 height 21
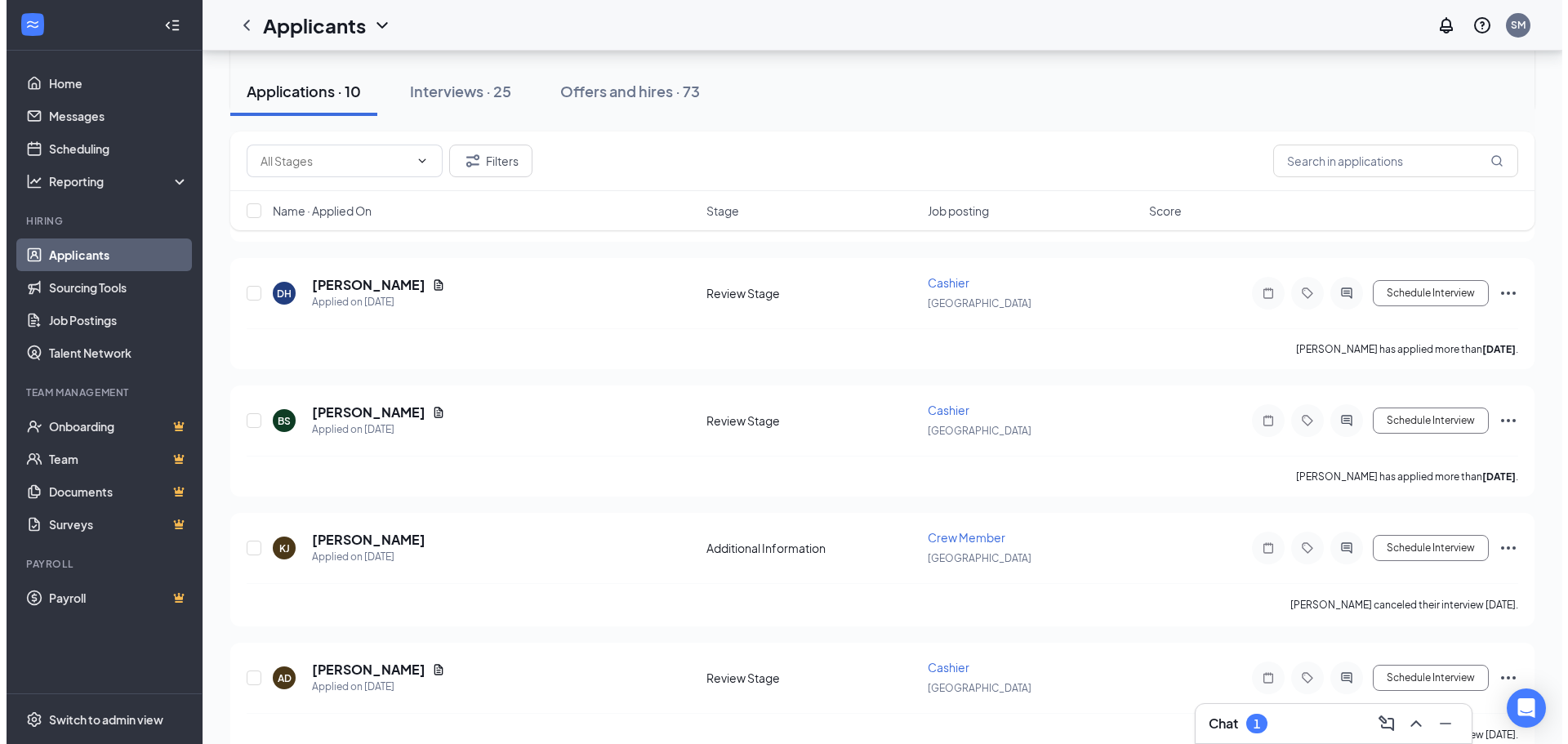
scroll to position [873, 0]
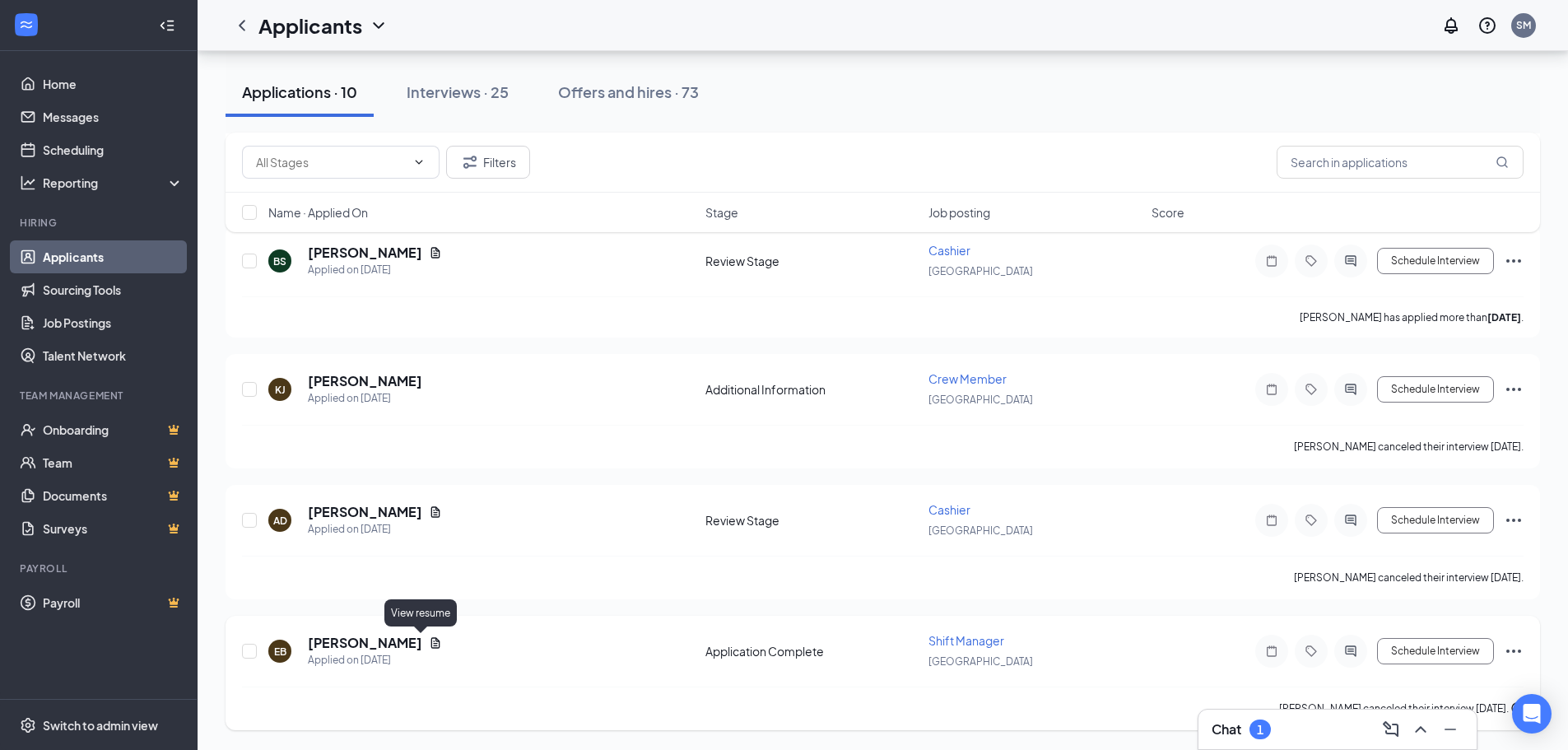
click at [428, 642] on icon "Document" at bounding box center [434, 642] width 13 height 13
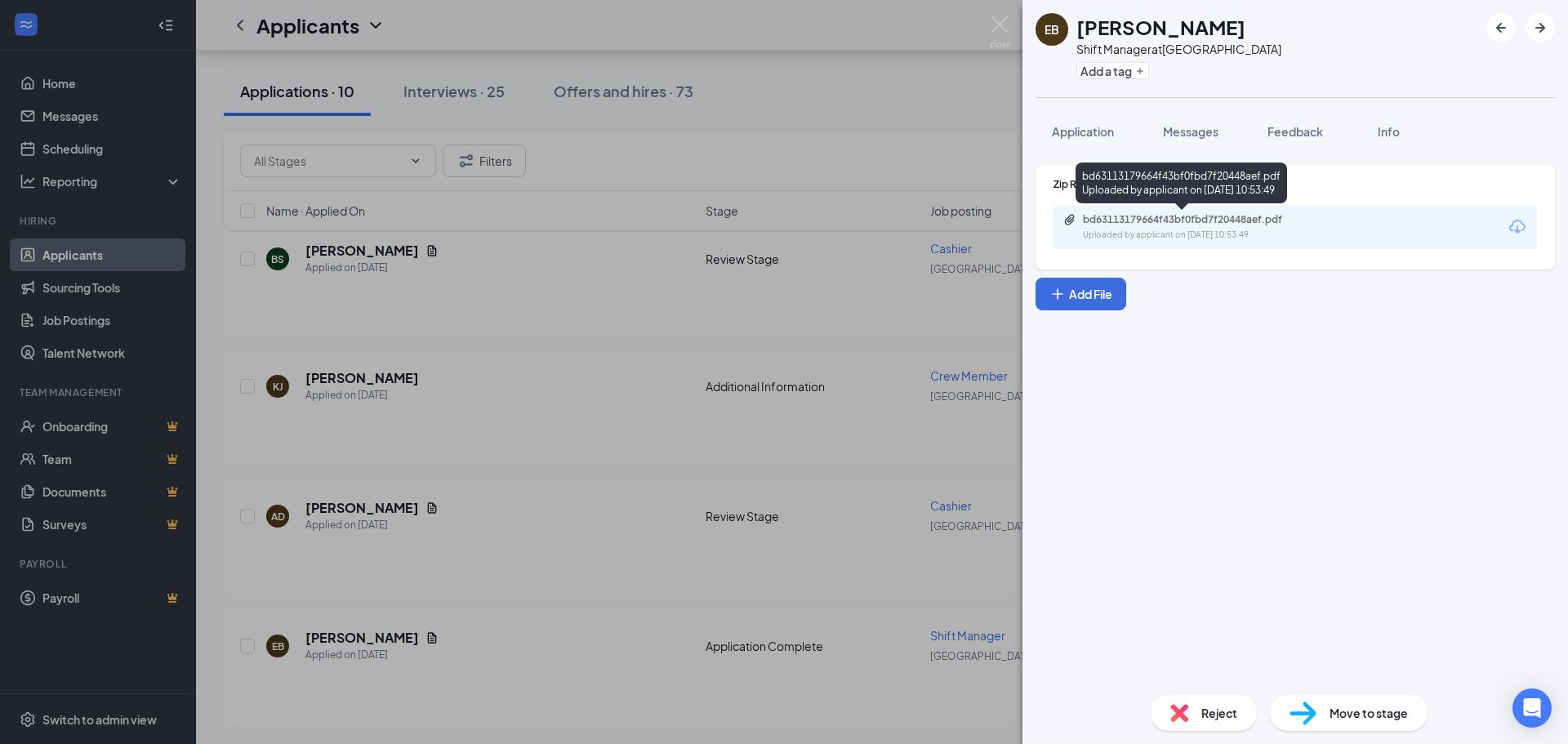
click at [1209, 229] on div "Uploaded by applicant on [DATE] 10:53:49" at bounding box center [1205, 235] width 245 height 13
click at [998, 23] on img at bounding box center [1000, 32] width 21 height 32
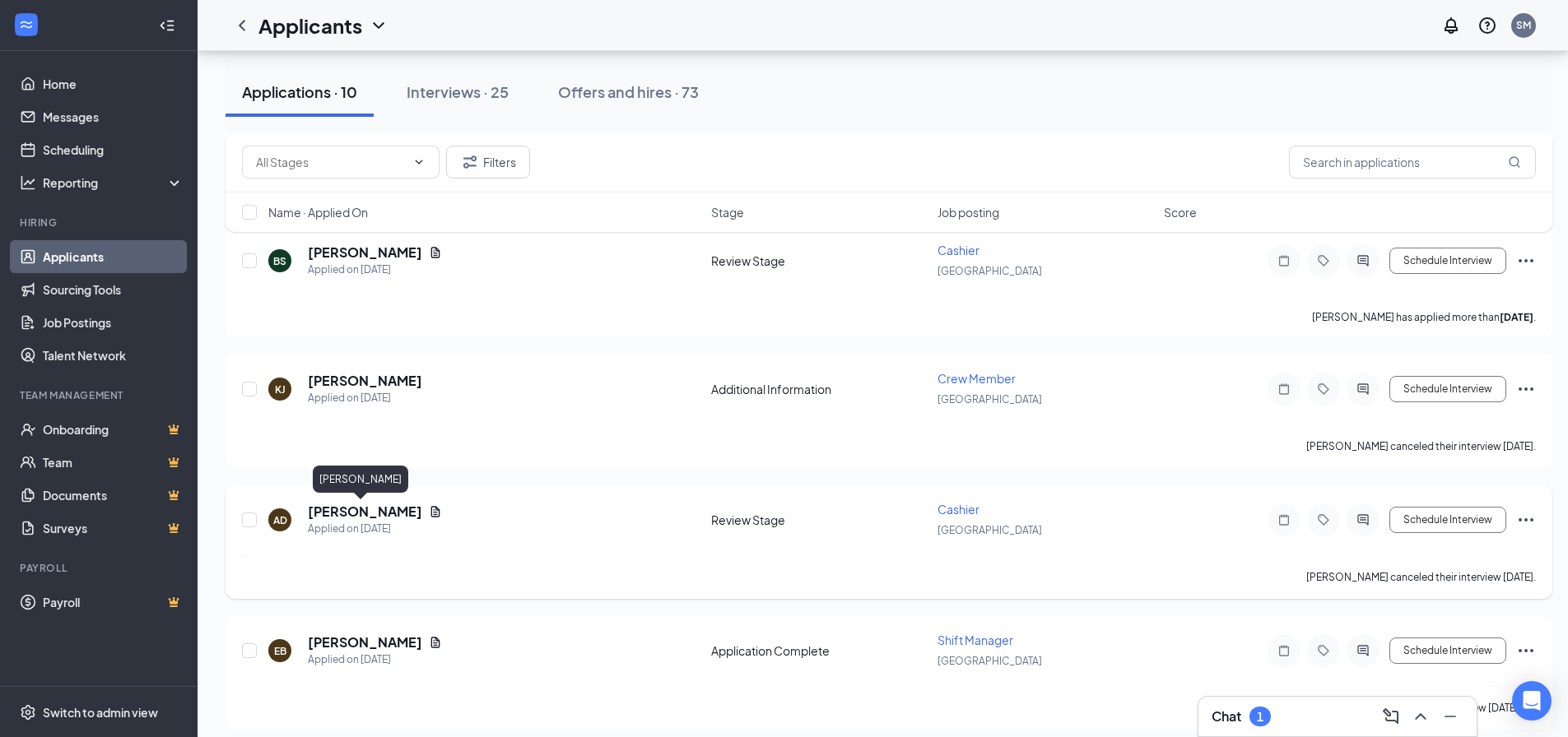
click at [355, 512] on h5 "[PERSON_NAME]" at bounding box center [365, 512] width 115 height 18
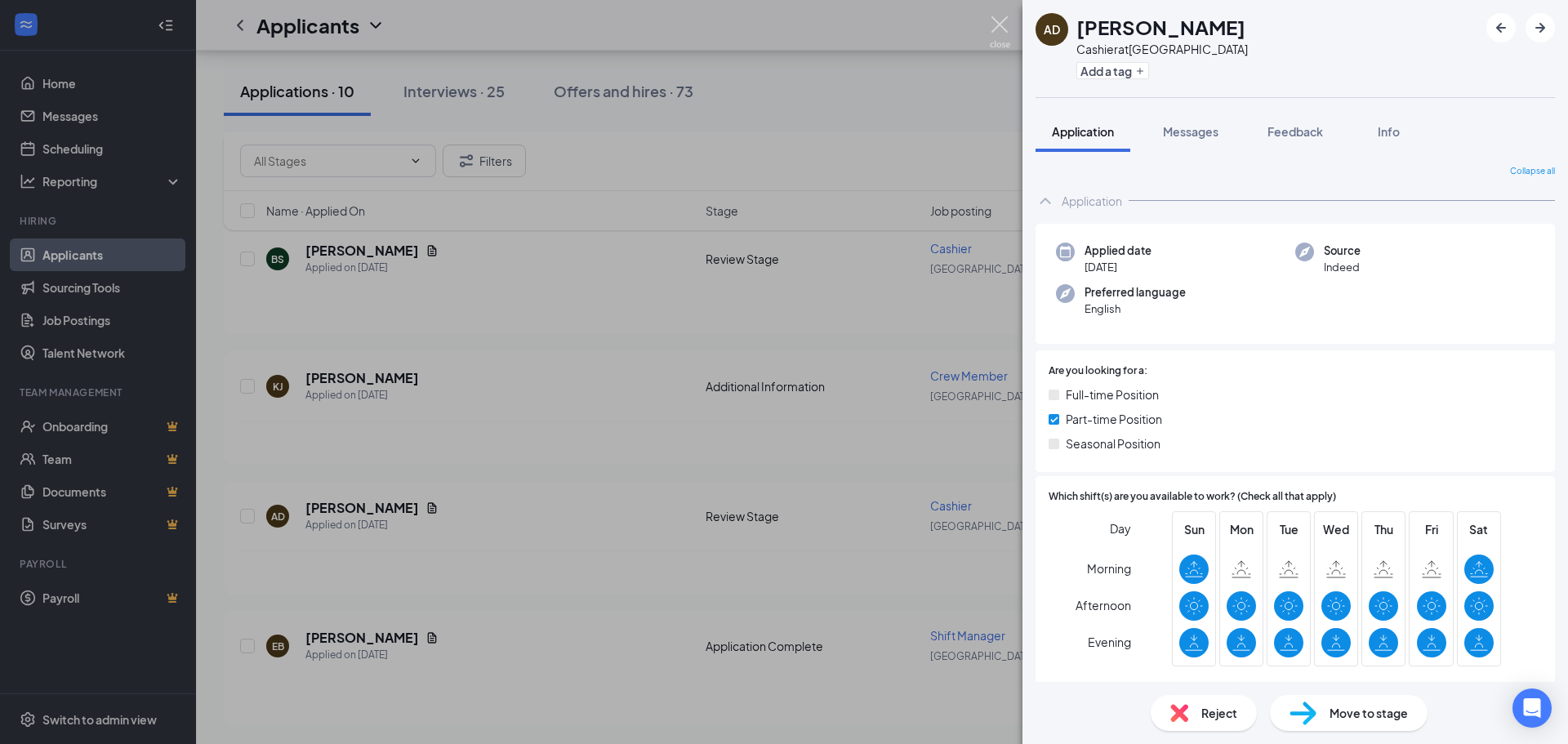
click at [1004, 33] on img at bounding box center [1000, 32] width 21 height 32
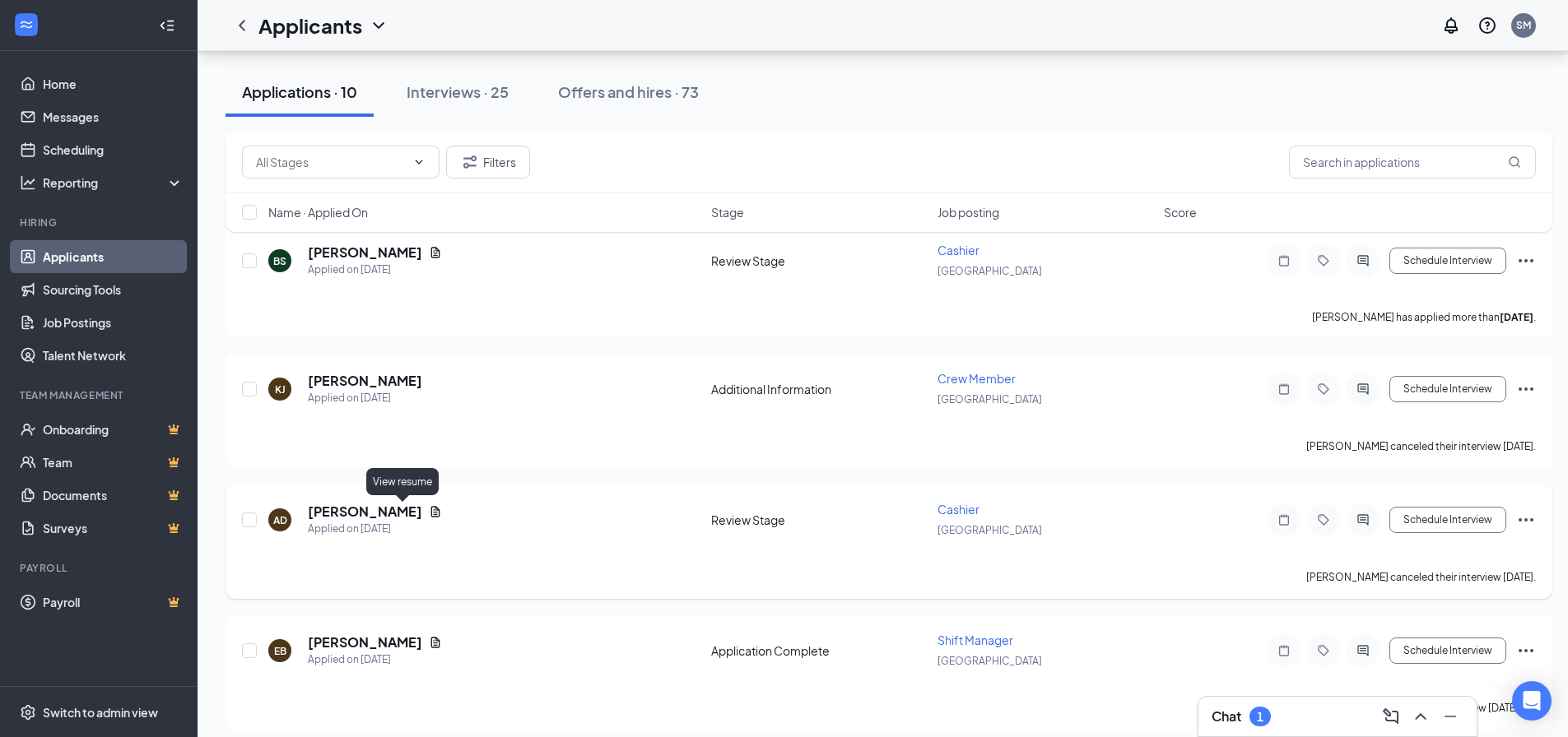
click at [428, 507] on icon "Document" at bounding box center [434, 511] width 13 height 13
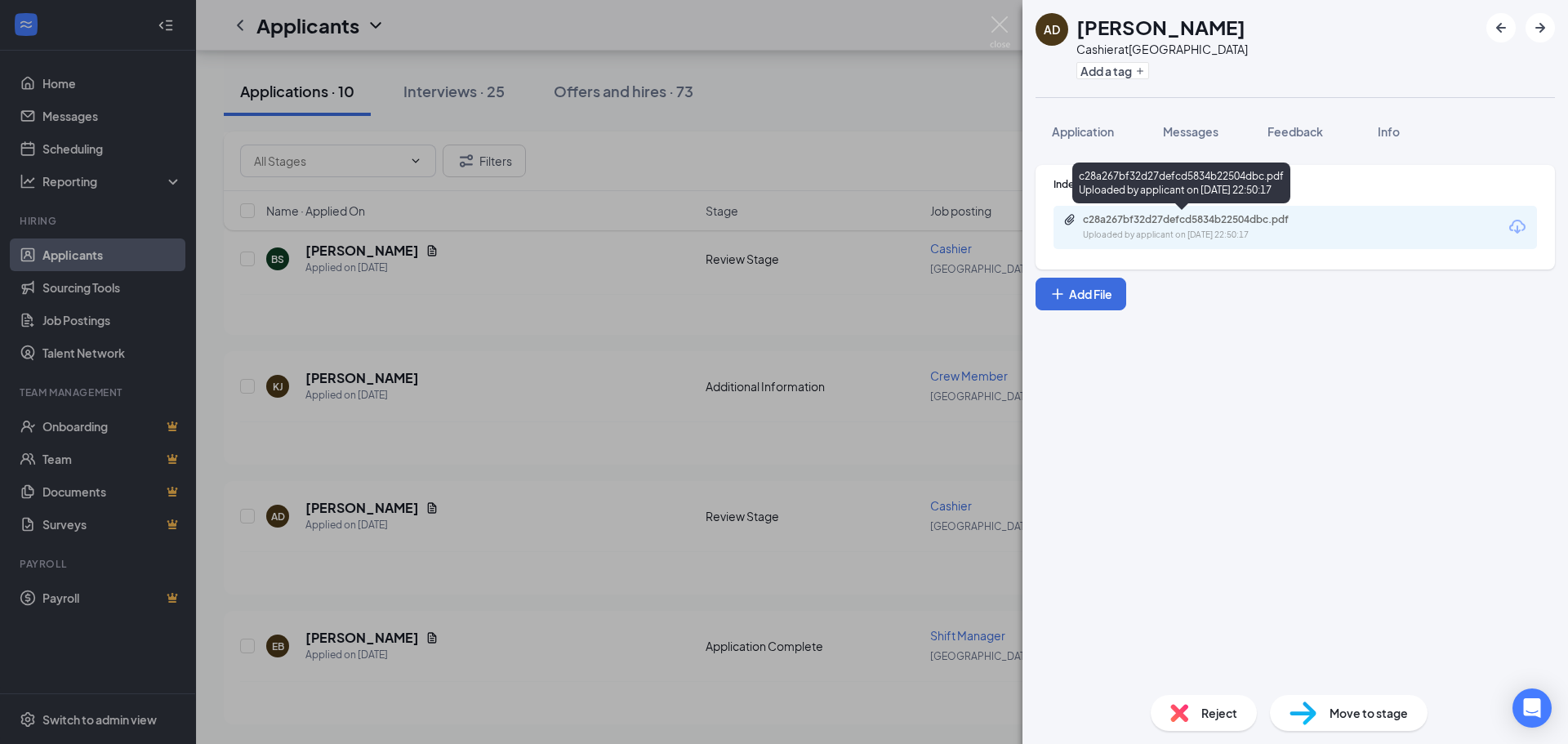
click at [1205, 226] on div "c28a267bf32d27defcd5834b22504dbc.pdf Uploaded by applicant on [DATE] 22:50:17" at bounding box center [1195, 227] width 265 height 29
click at [1008, 30] on img at bounding box center [1000, 32] width 21 height 32
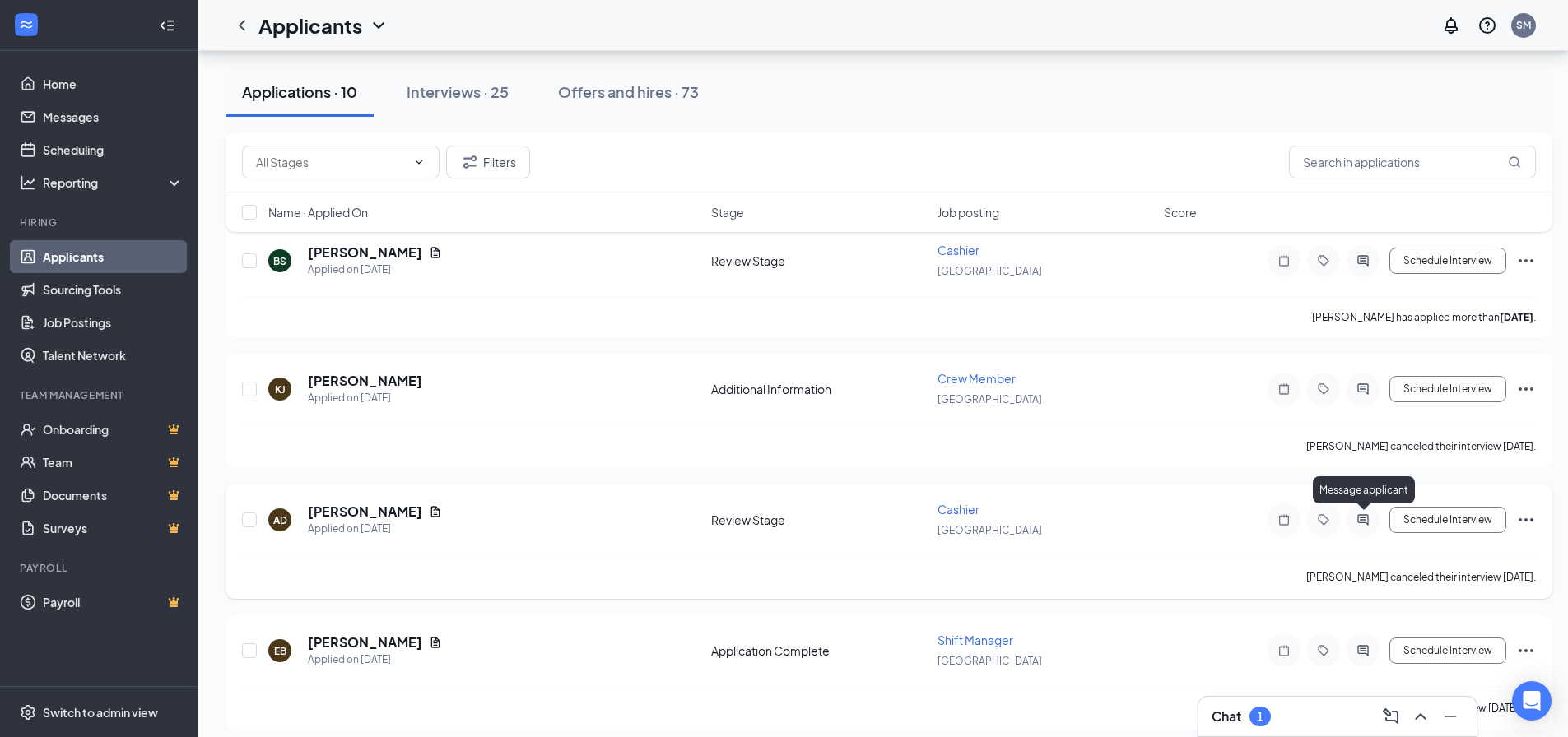
click at [1362, 523] on icon "ActiveChat" at bounding box center [1362, 519] width 11 height 11
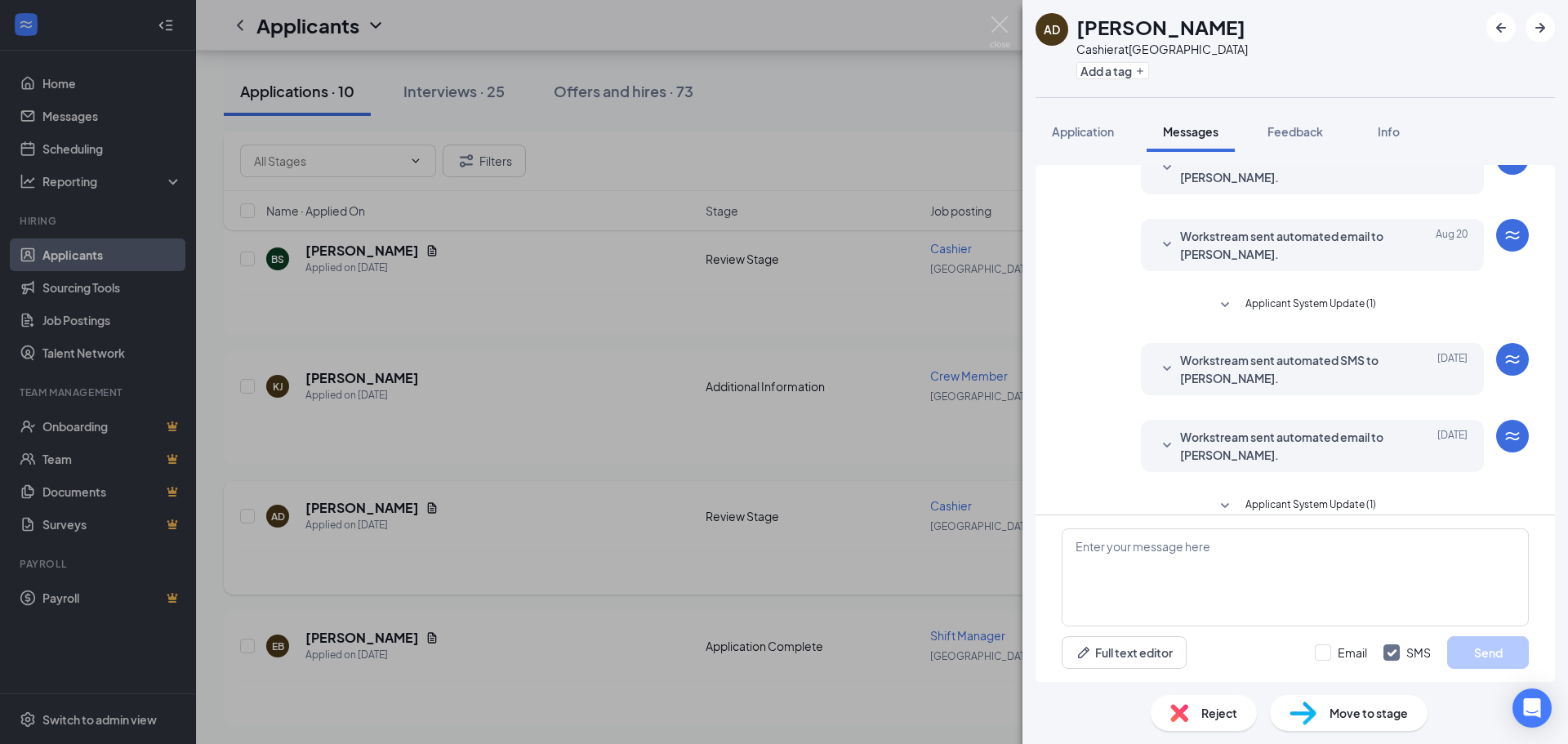
scroll to position [382, 0]
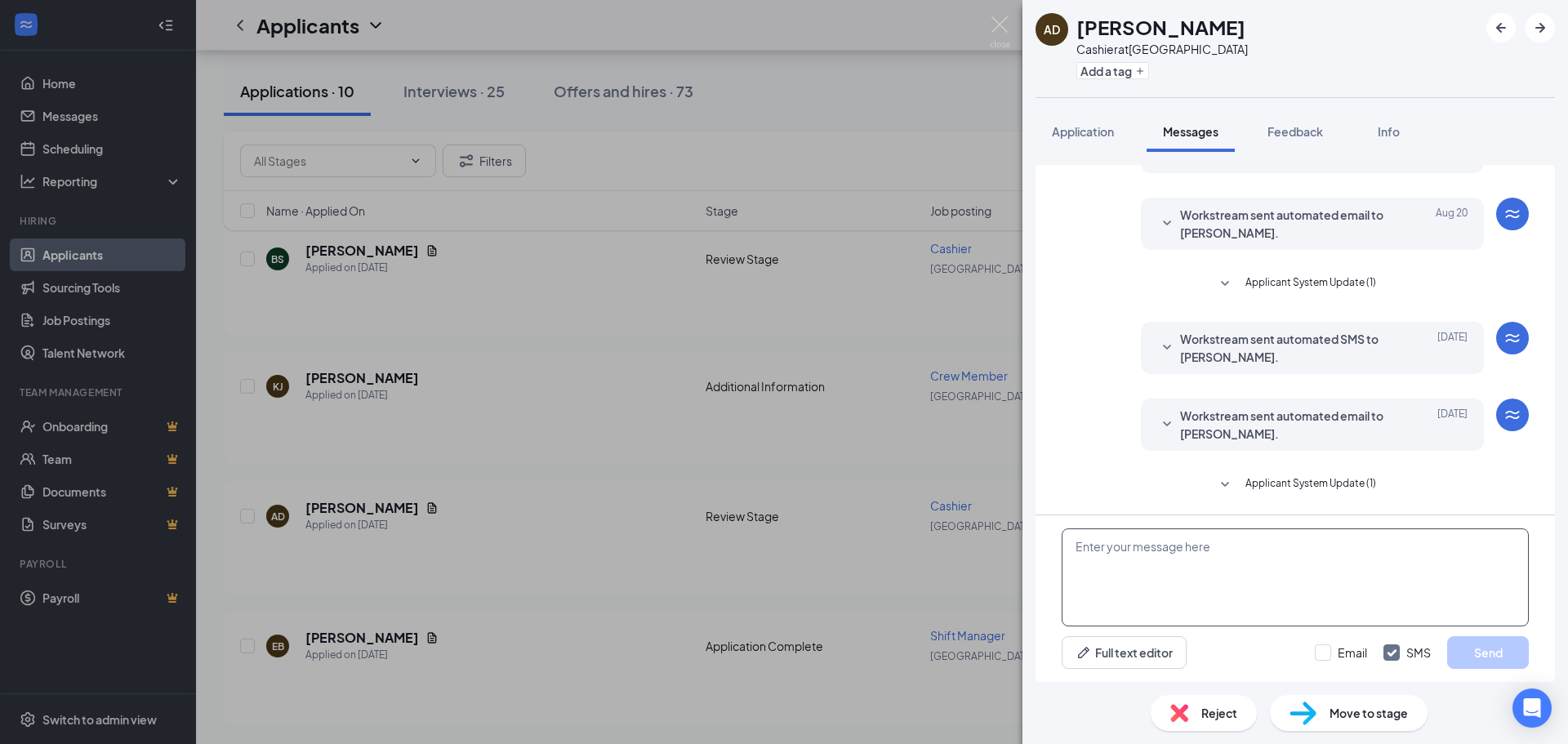
click at [1200, 563] on textarea at bounding box center [1294, 577] width 467 height 98
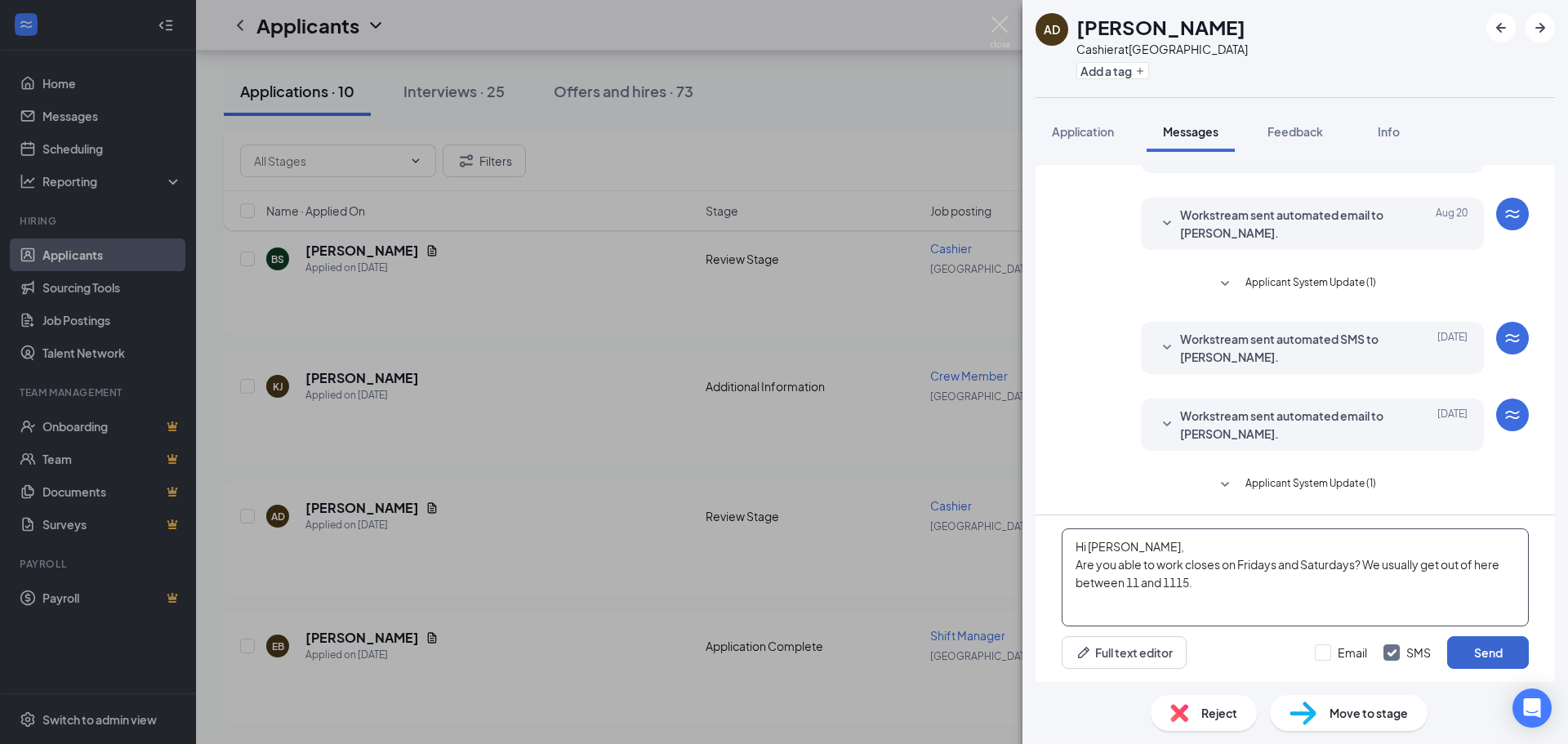
type textarea "Hi [PERSON_NAME], Are you able to work closes on Fridays and Saturdays? We usua…"
click at [1483, 650] on button "Send" at bounding box center [1488, 652] width 81 height 33
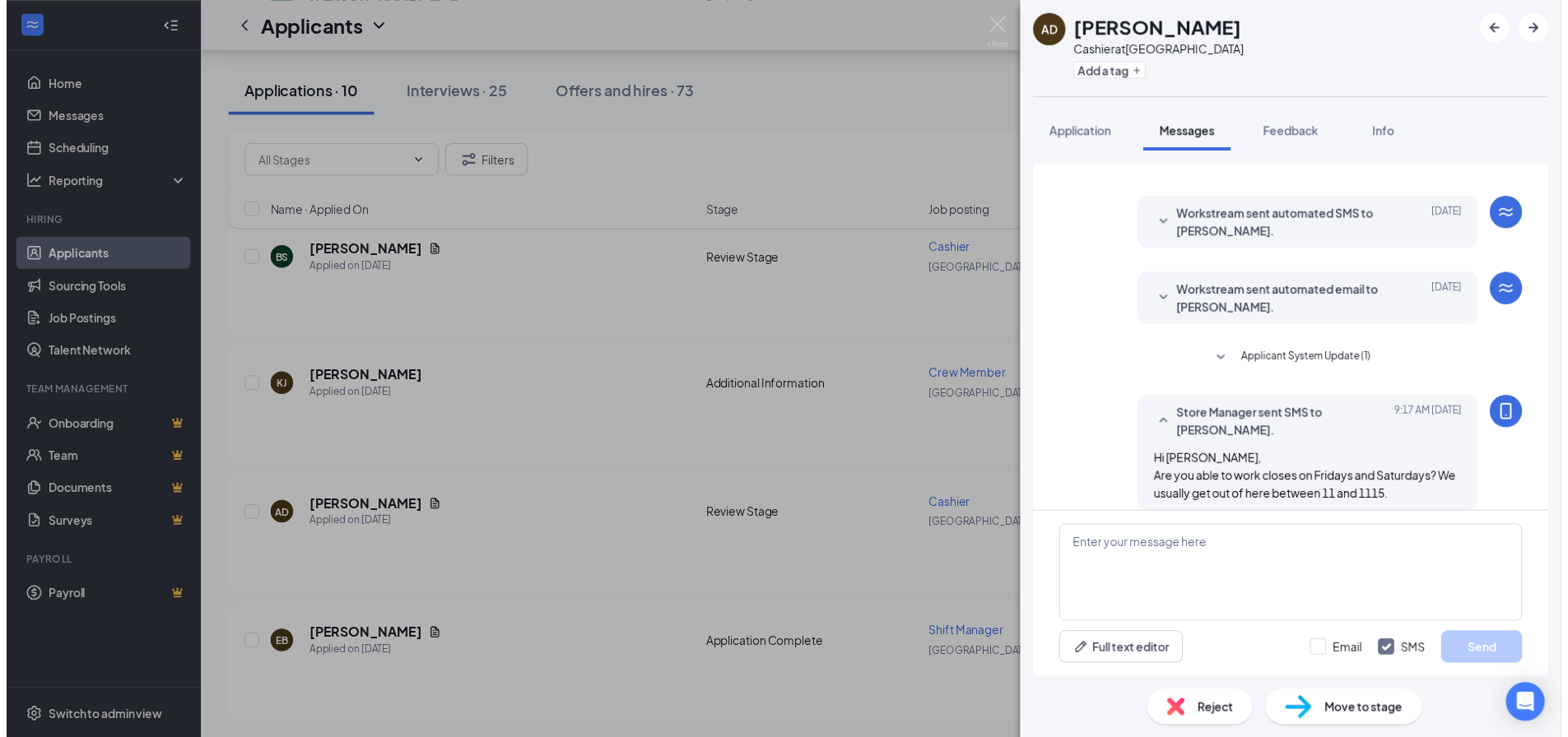
scroll to position [526, 0]
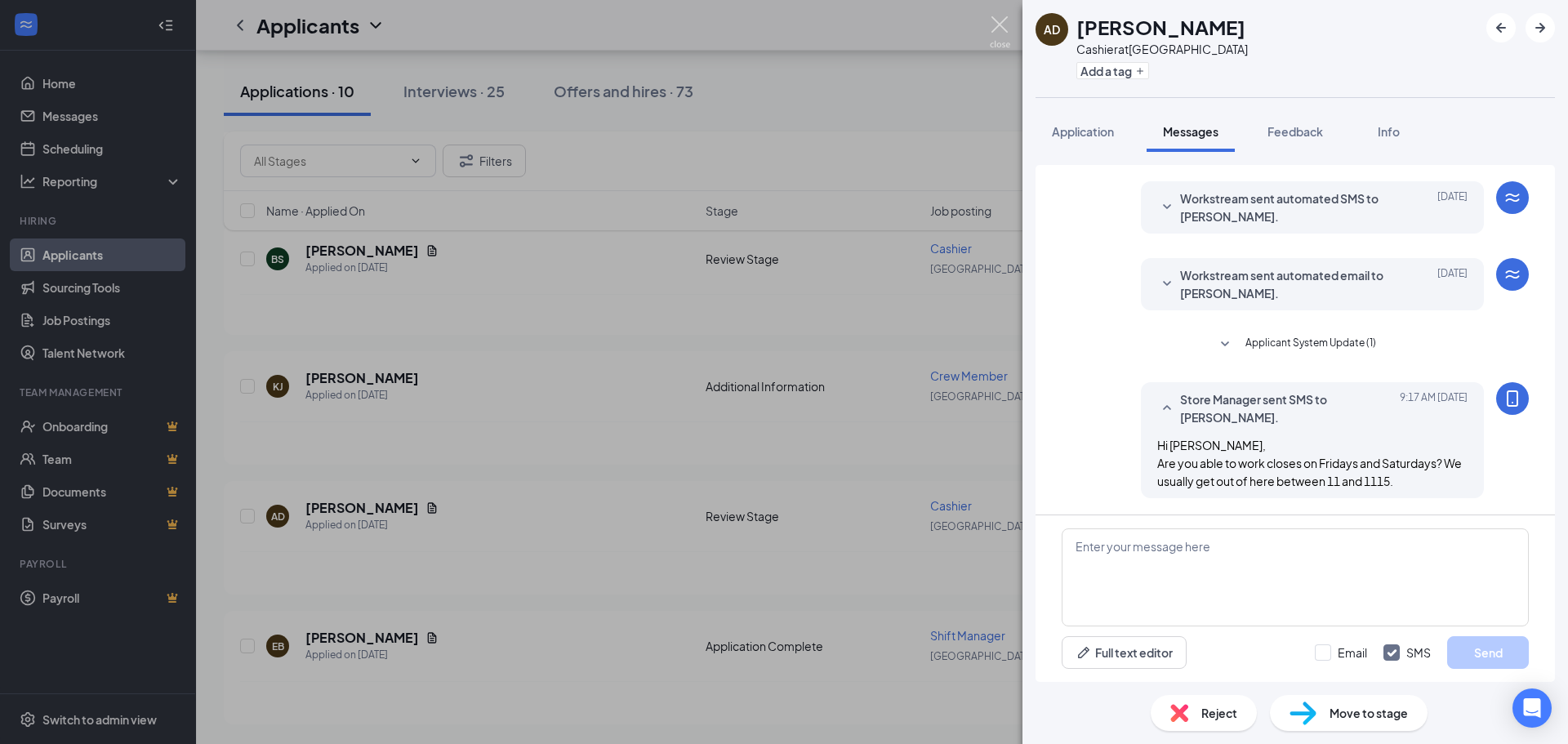
click at [1001, 29] on img at bounding box center [1000, 32] width 21 height 32
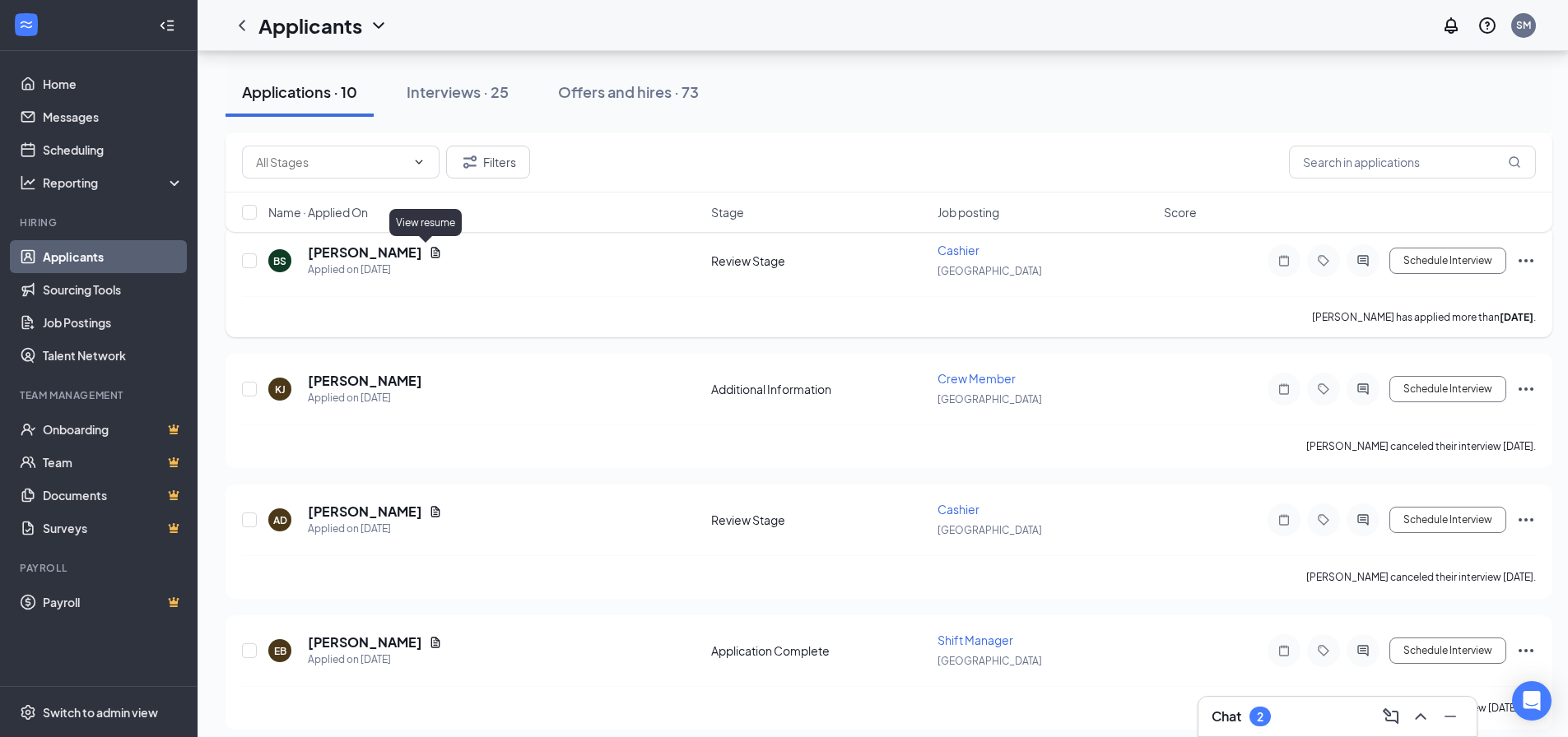
click at [430, 251] on icon "Document" at bounding box center [434, 252] width 13 height 13
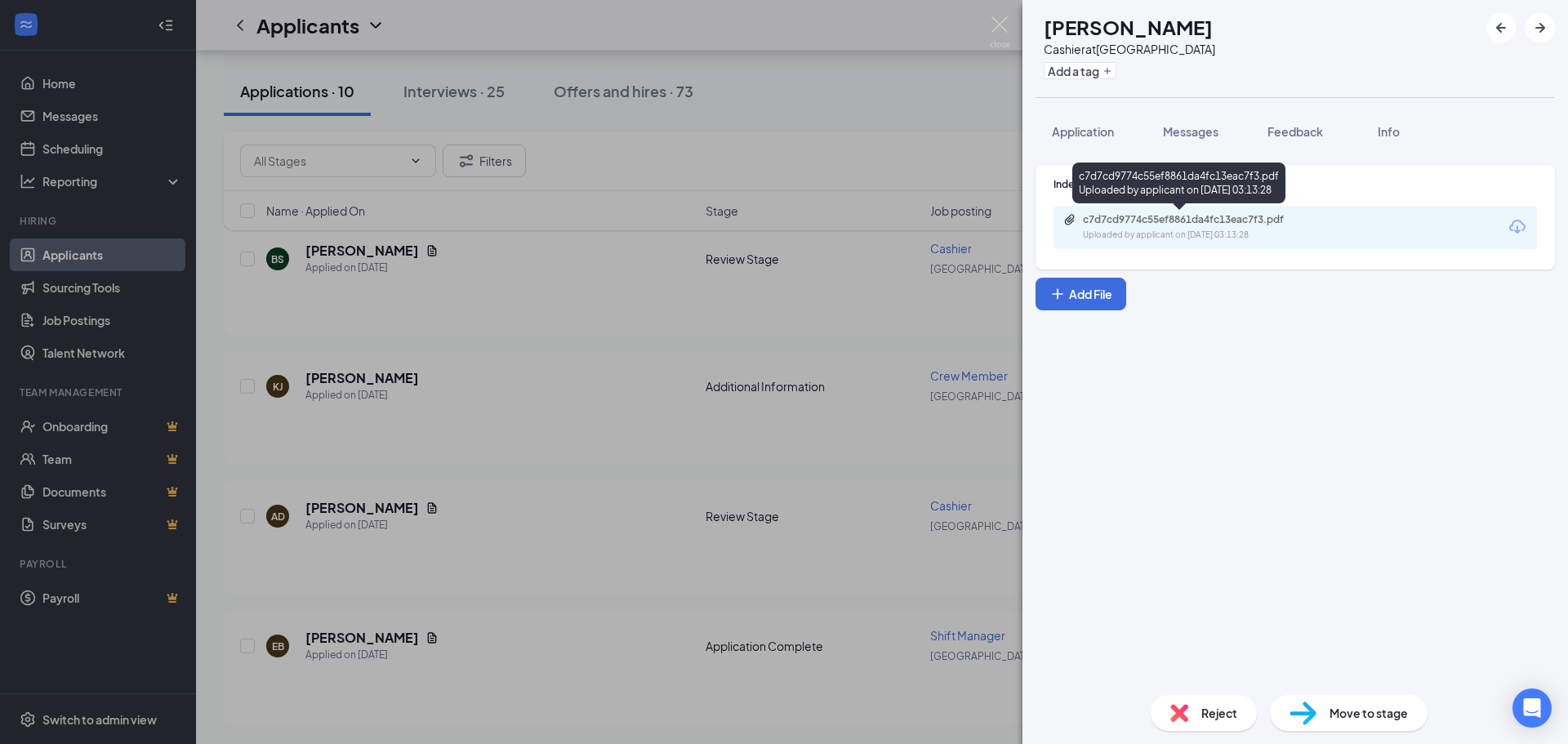
click at [1146, 228] on div "c7d7cd9774c55ef8861da4fc13eac7f3.pdf Uploaded by applicant on [DATE] 03:13:28" at bounding box center [1195, 227] width 265 height 29
click at [1001, 35] on img at bounding box center [1000, 32] width 21 height 32
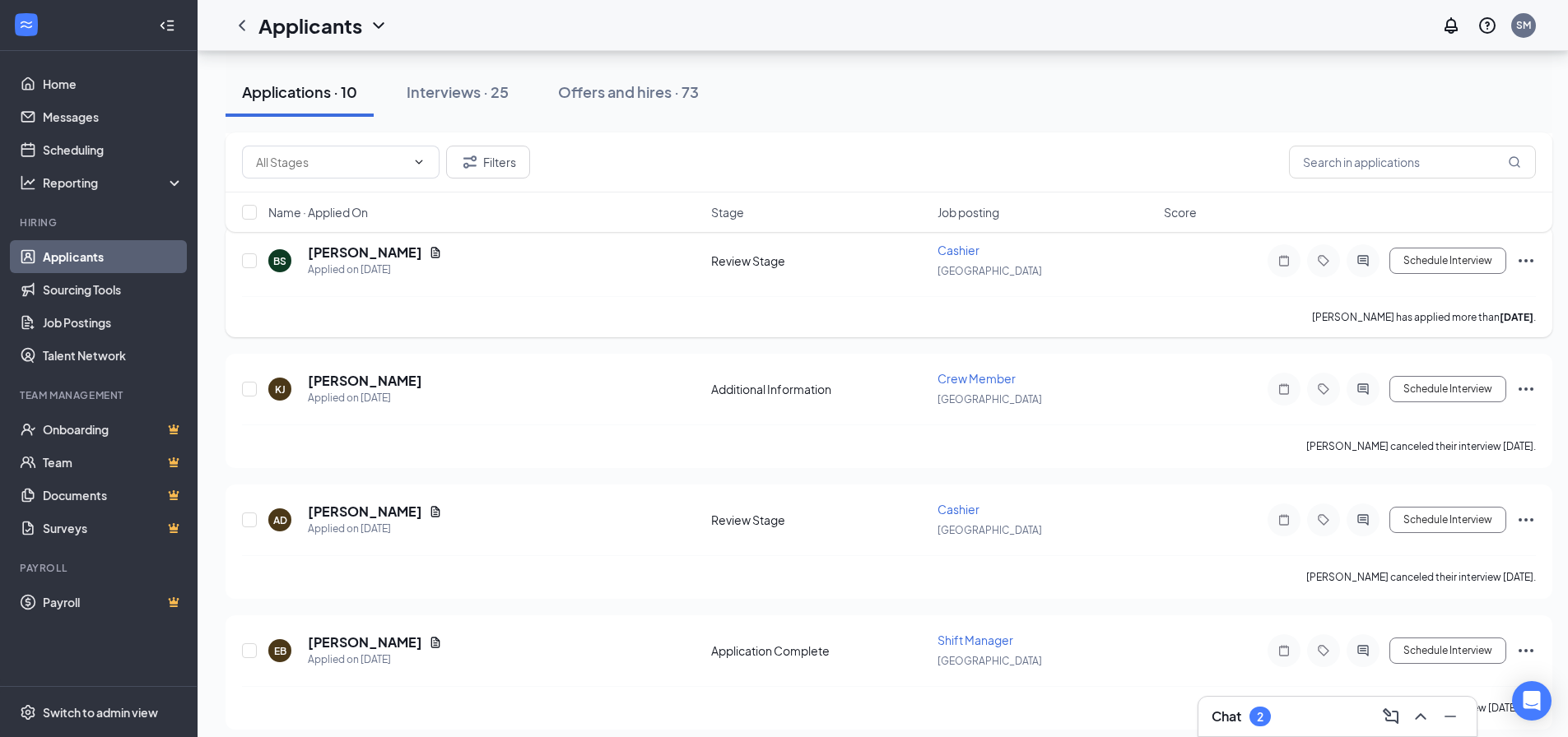
click at [1523, 263] on icon "Ellipses" at bounding box center [1526, 261] width 20 height 20
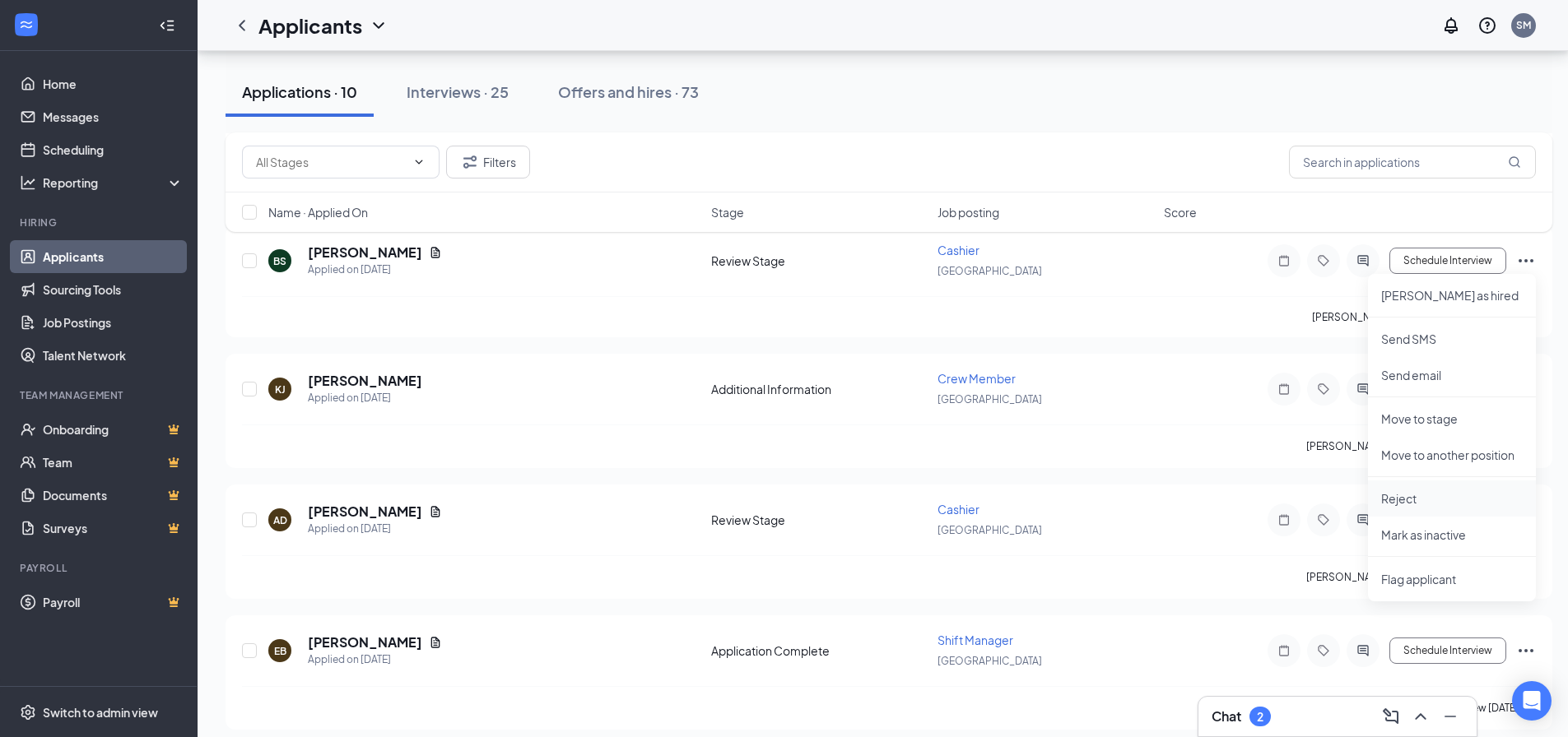
click at [1446, 494] on p "Reject" at bounding box center [1452, 498] width 142 height 16
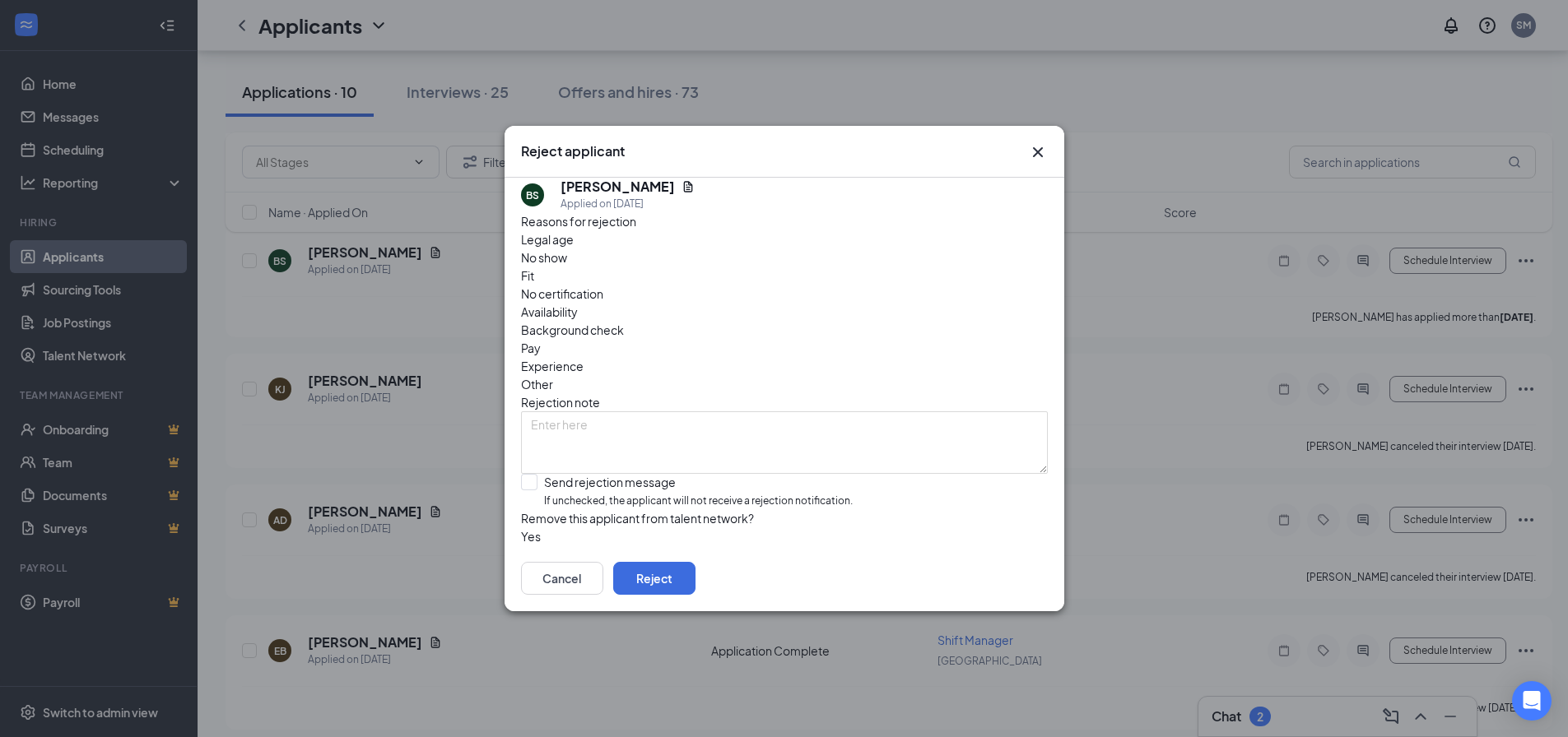
click at [578, 303] on span "Availability" at bounding box center [549, 312] width 57 height 18
click at [573, 249] on span "Legal age" at bounding box center [547, 240] width 53 height 18
click at [695, 591] on button "Reject" at bounding box center [654, 578] width 82 height 33
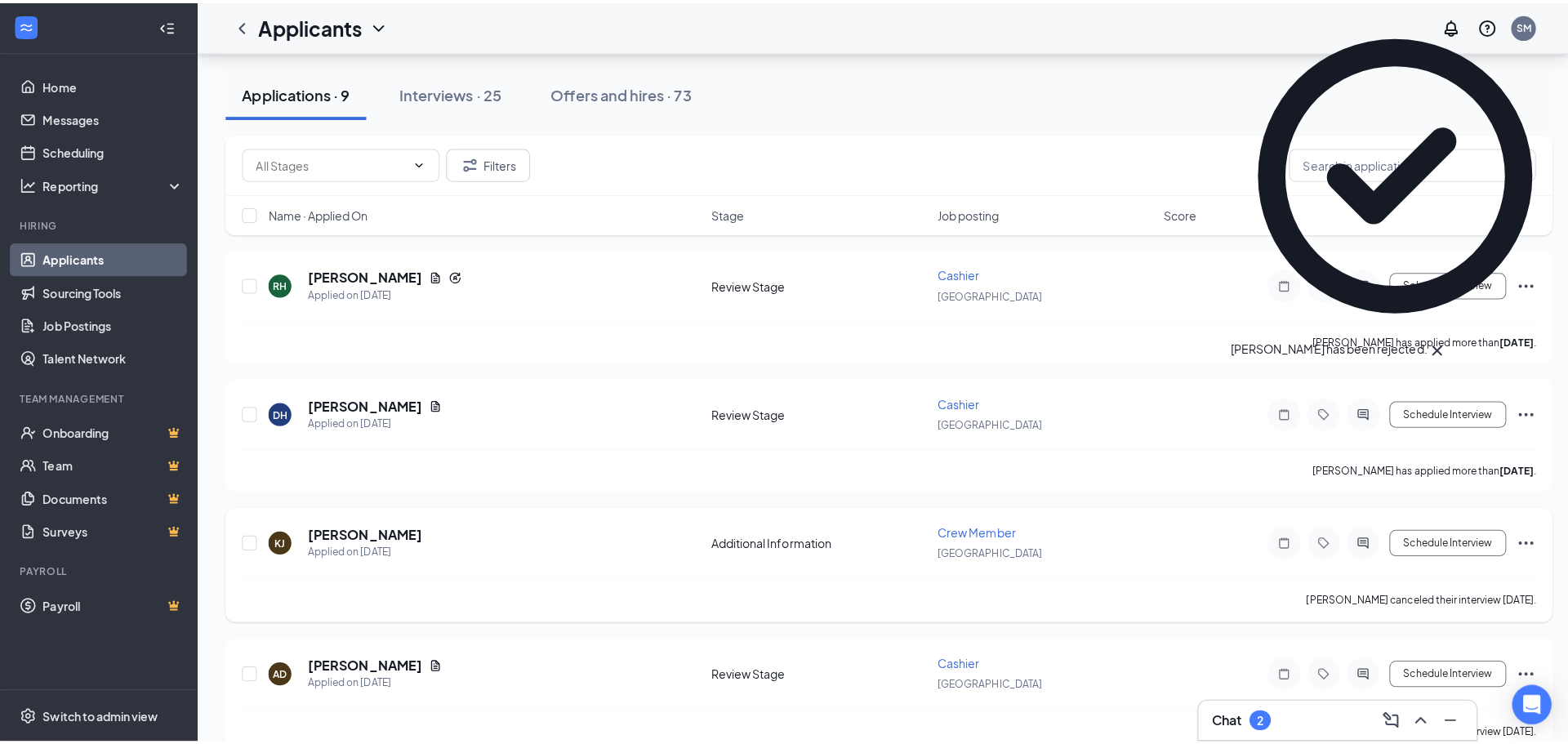
scroll to position [594, 0]
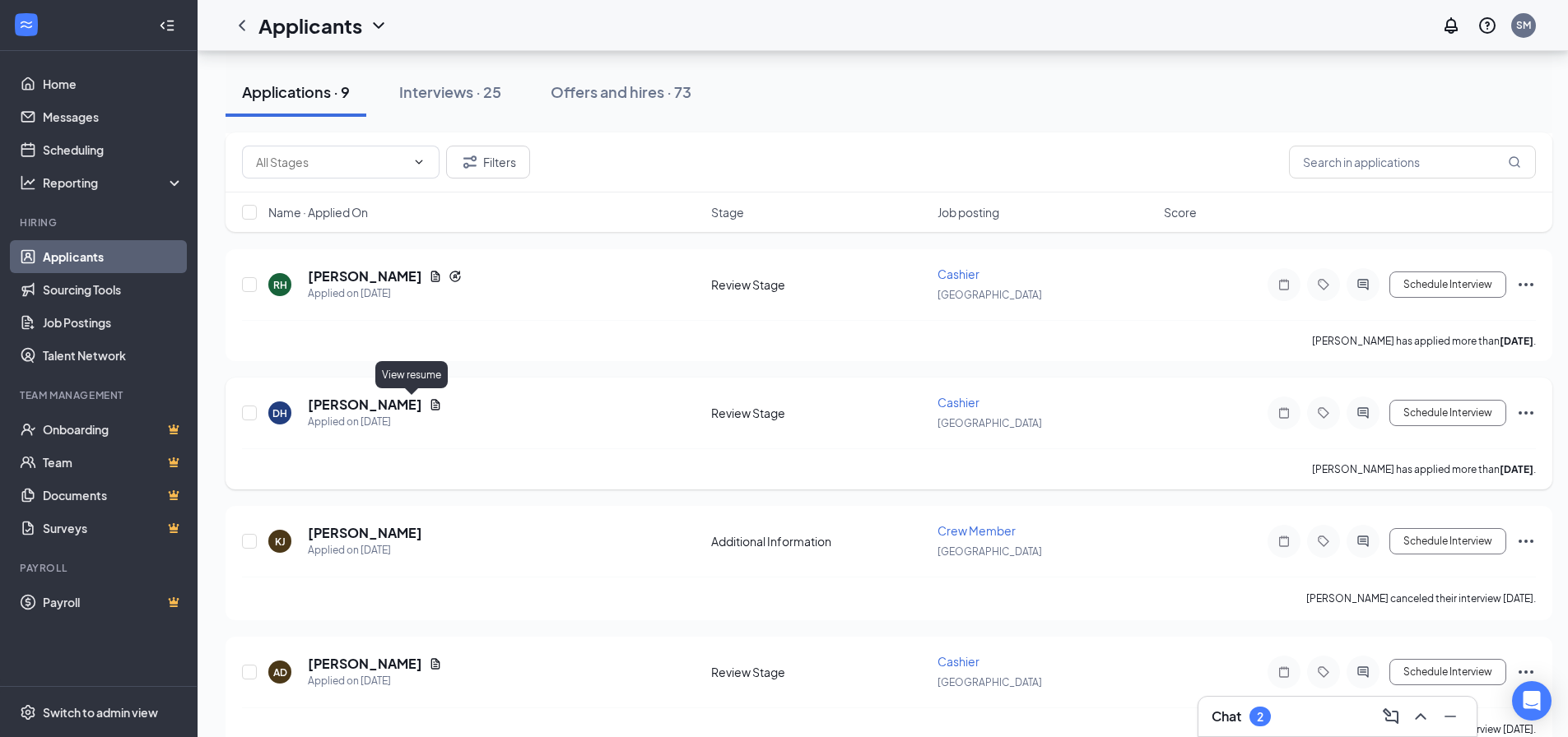
click at [431, 403] on icon "Document" at bounding box center [435, 404] width 9 height 11
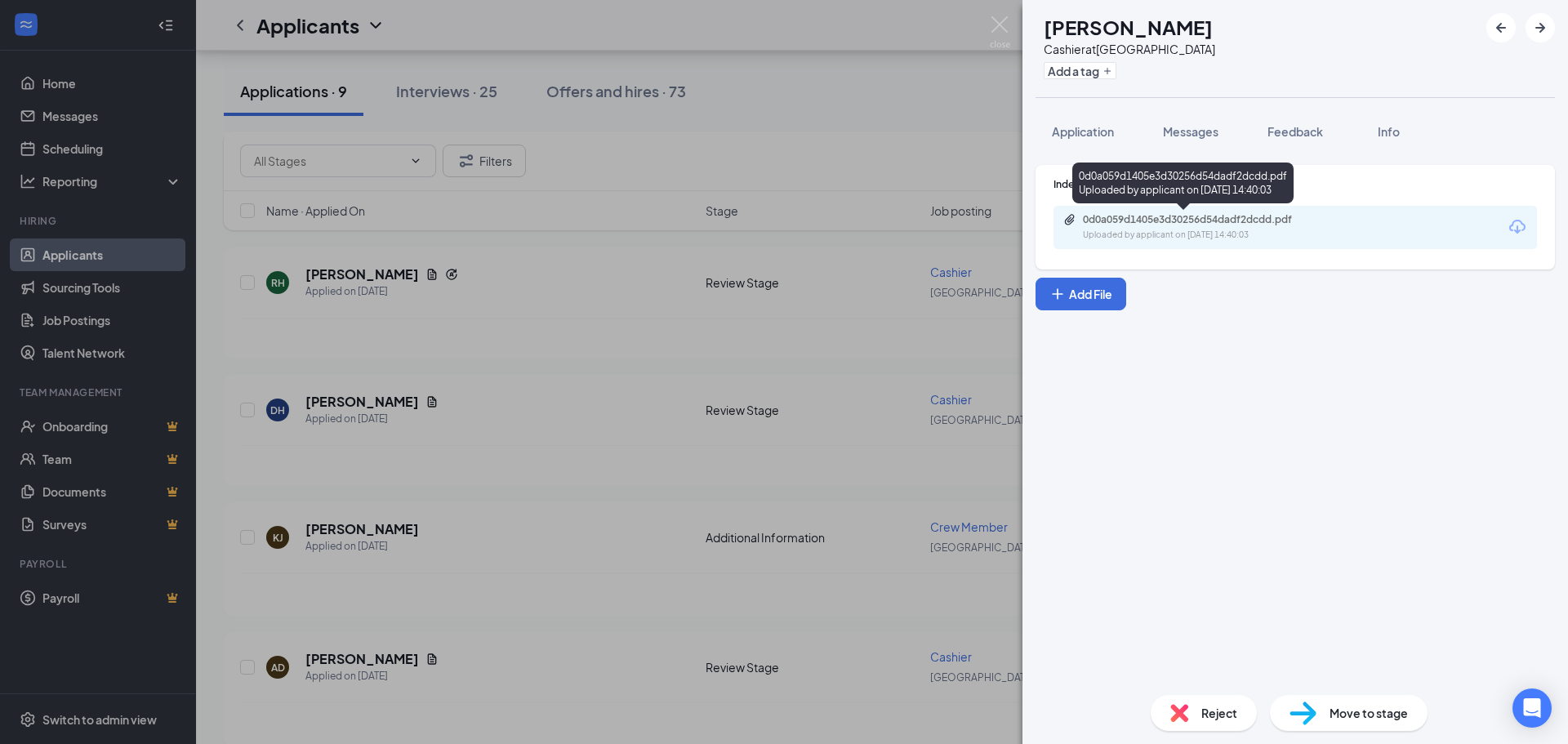
click at [1187, 223] on div "0d0a059d1405e3d30256d54dadf2dcdd.pdf" at bounding box center [1197, 219] width 229 height 13
click at [1006, 27] on img at bounding box center [1000, 32] width 21 height 32
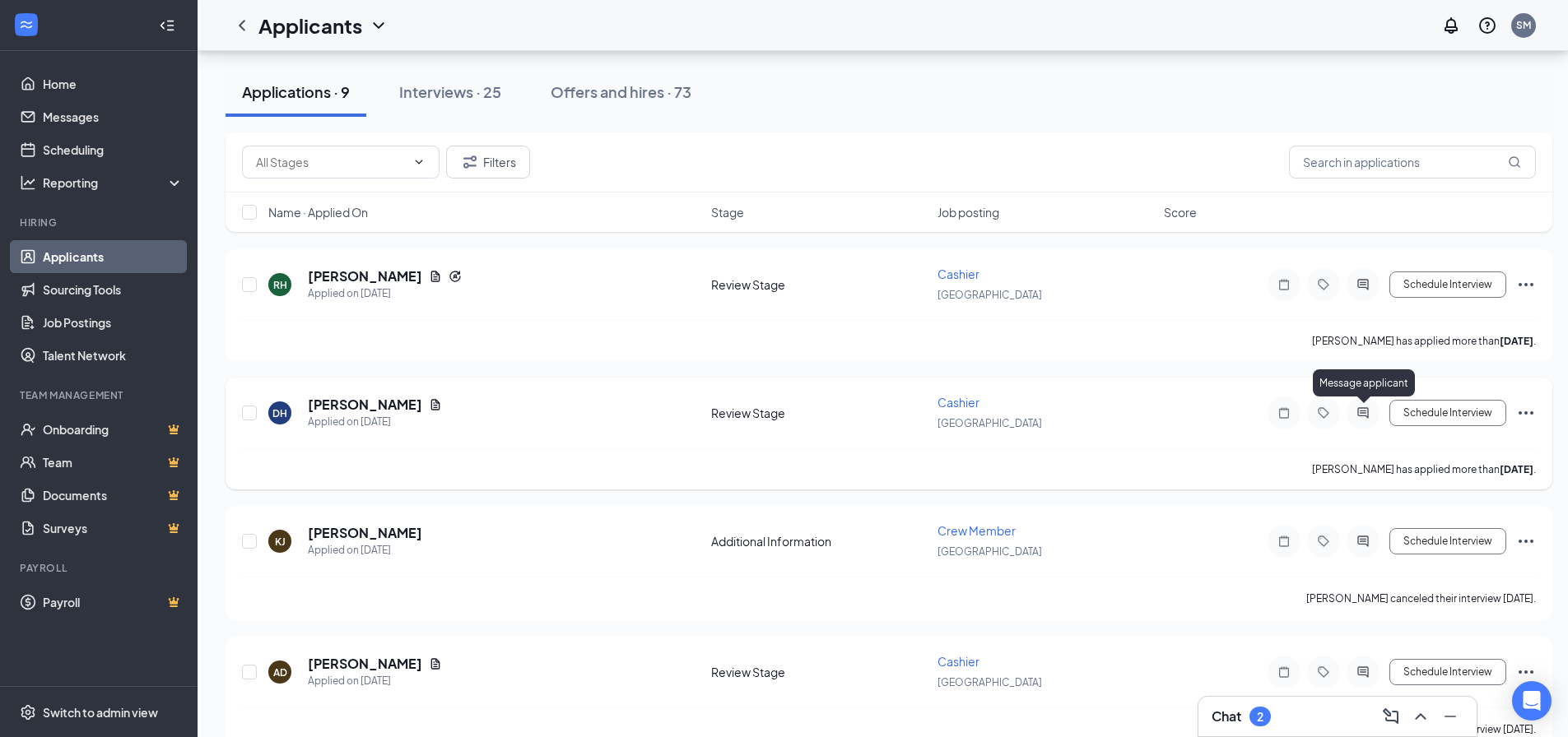
click at [1366, 416] on icon "ActiveChat" at bounding box center [1362, 412] width 11 height 11
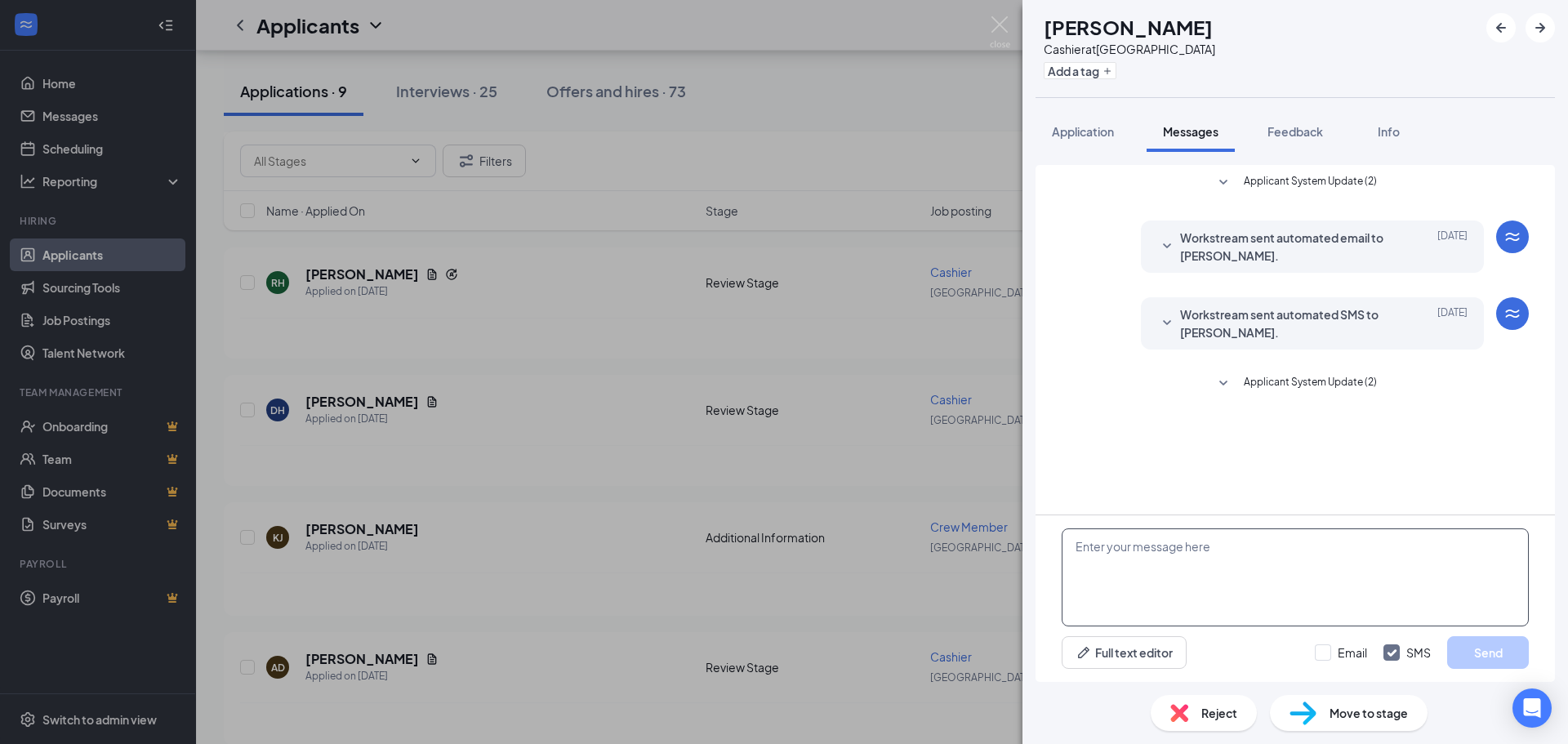
click at [1179, 583] on textarea at bounding box center [1294, 577] width 467 height 98
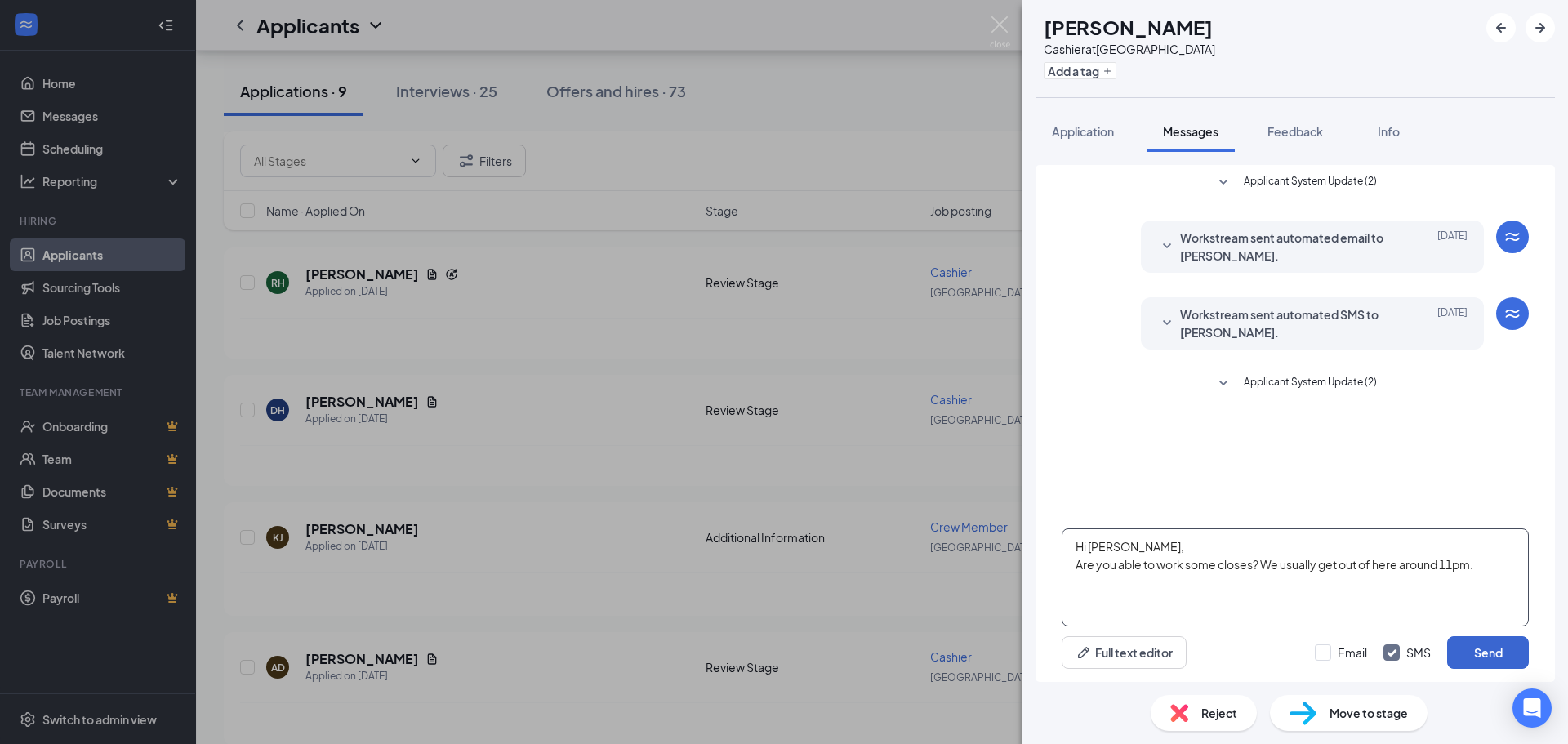
type textarea "Hi [PERSON_NAME], Are you able to work some closes? We usually get out of here …"
click at [1498, 655] on button "Send" at bounding box center [1488, 652] width 81 height 33
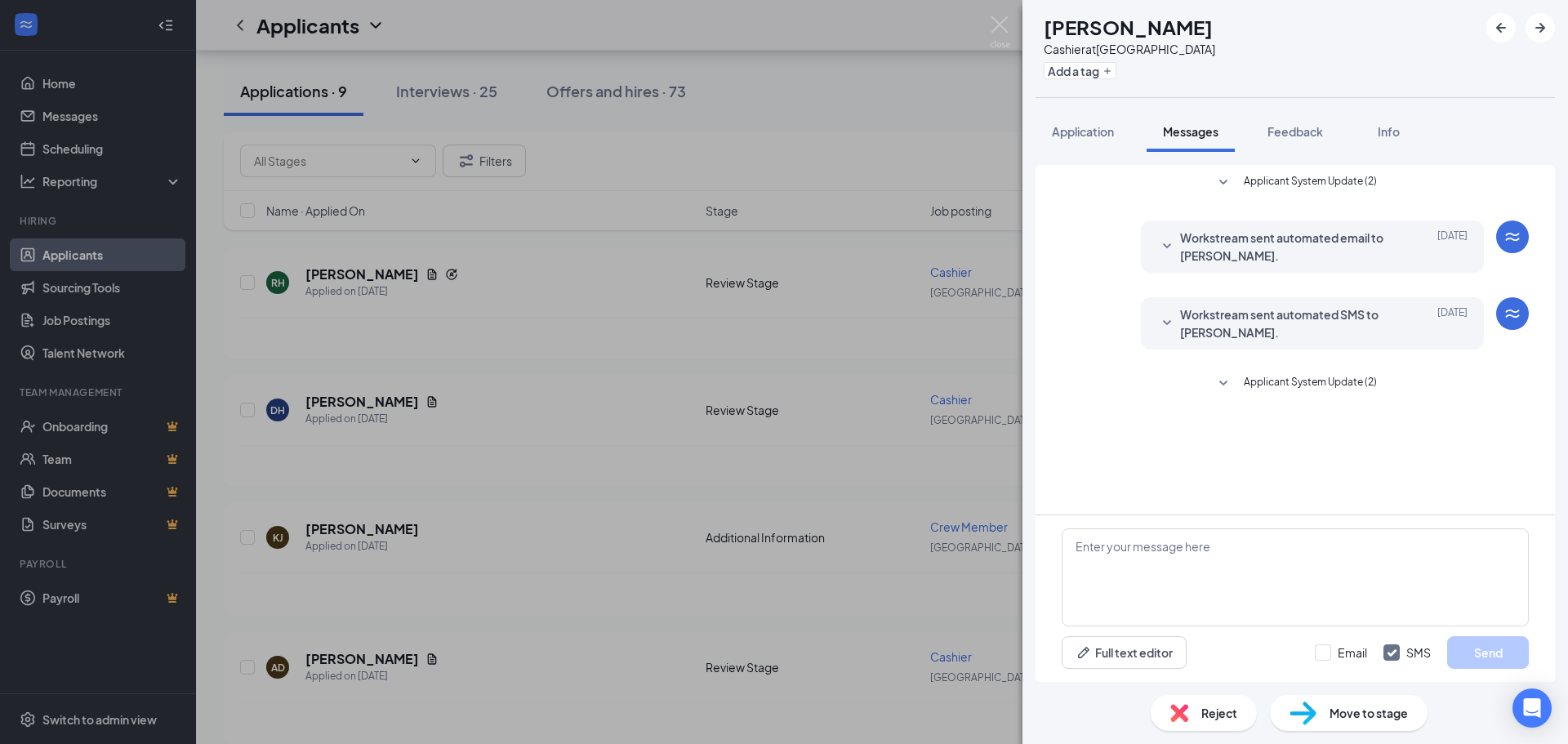
scroll to position [40, 0]
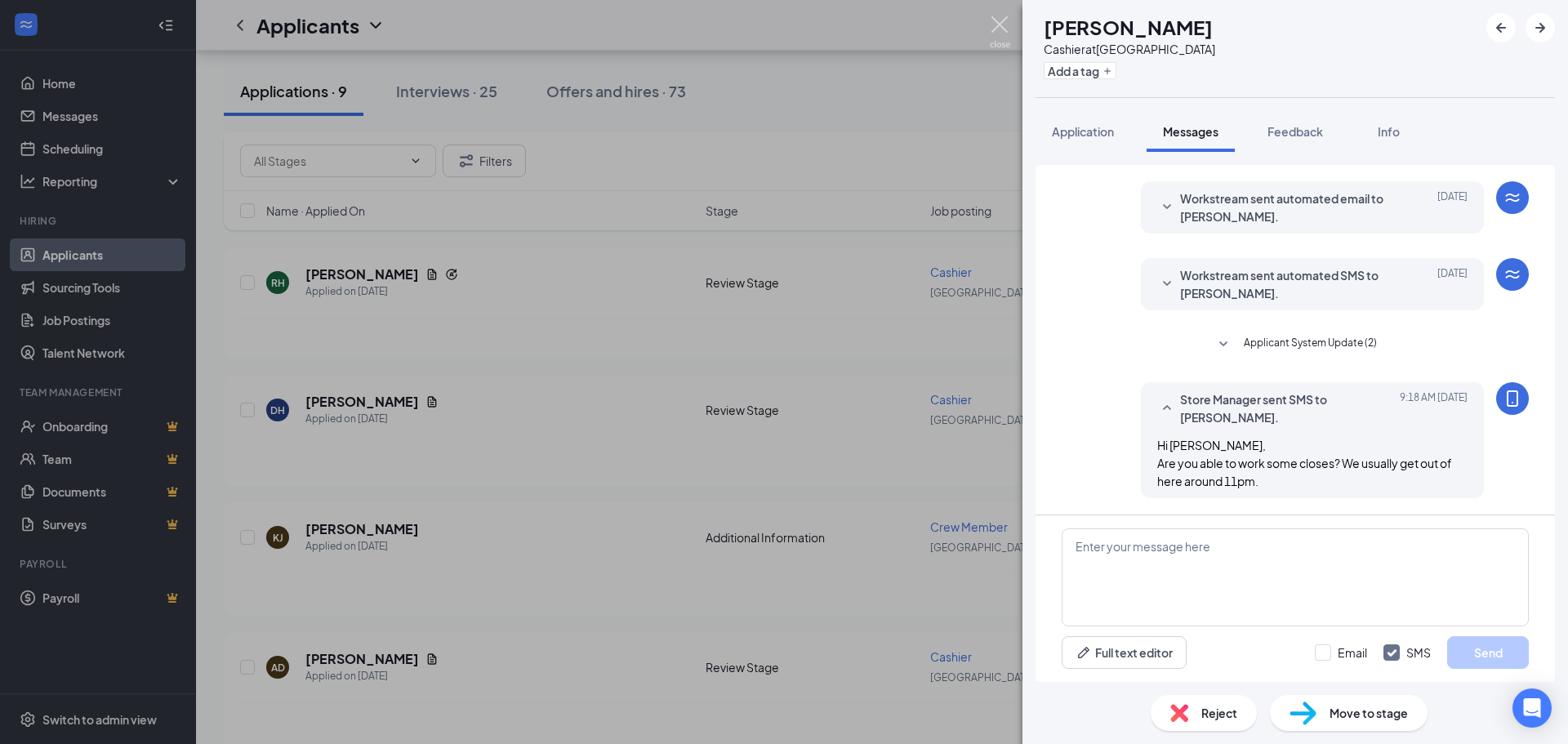
click at [1006, 30] on img at bounding box center [1000, 32] width 21 height 32
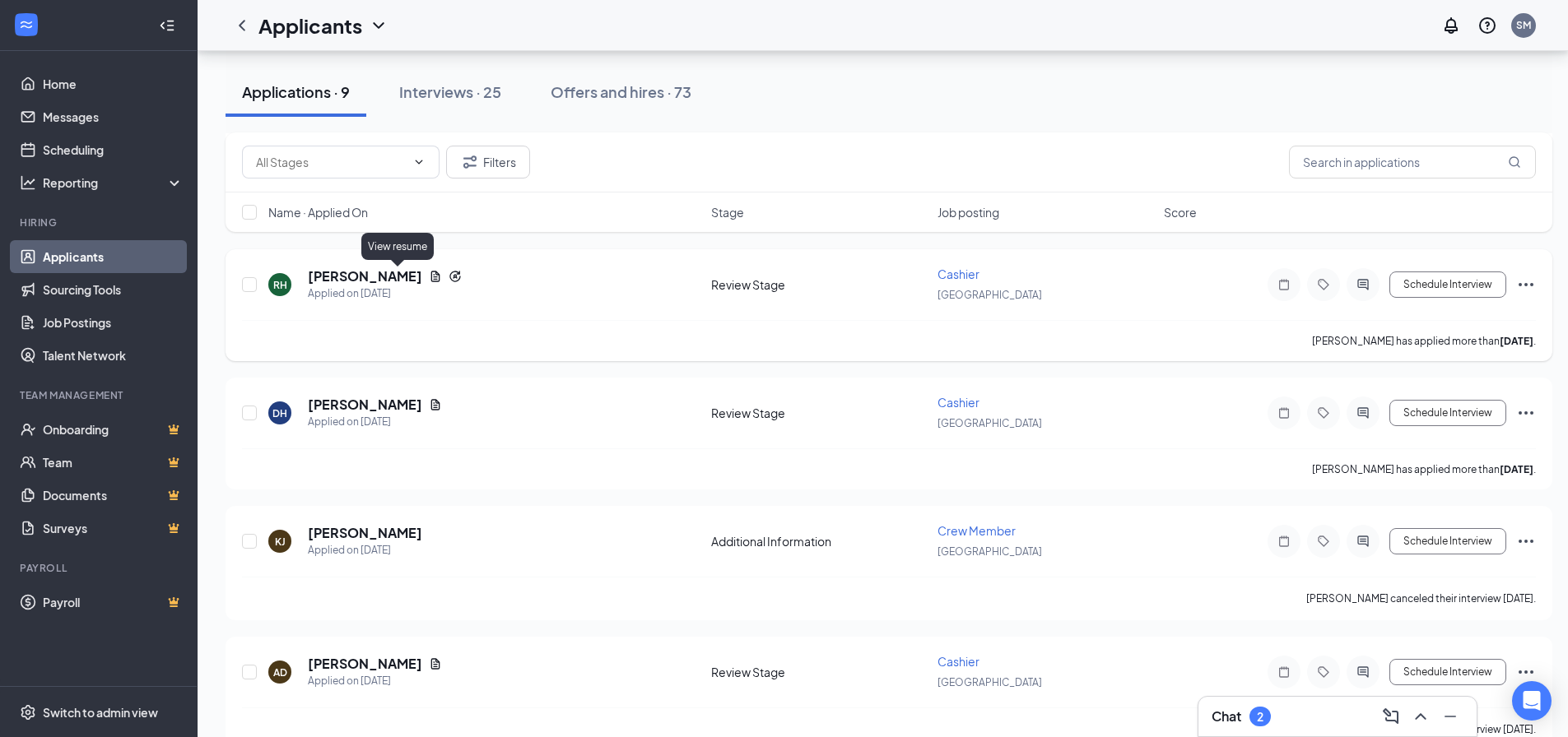
click at [431, 279] on icon "Document" at bounding box center [435, 276] width 9 height 11
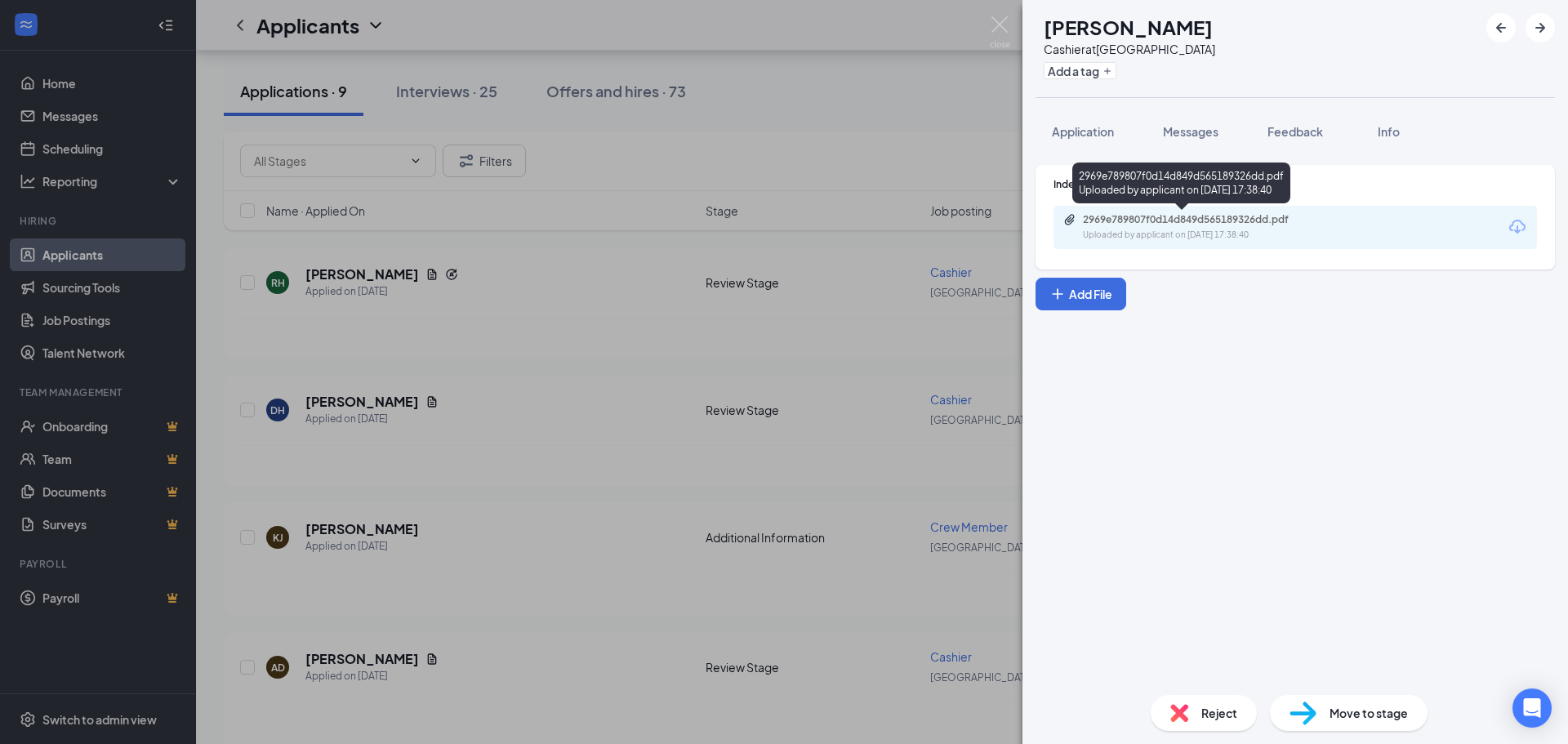
click at [1126, 230] on div "Uploaded by applicant on [DATE] 17:38:40" at bounding box center [1205, 235] width 245 height 13
click at [1075, 133] on span "Application" at bounding box center [1082, 131] width 62 height 15
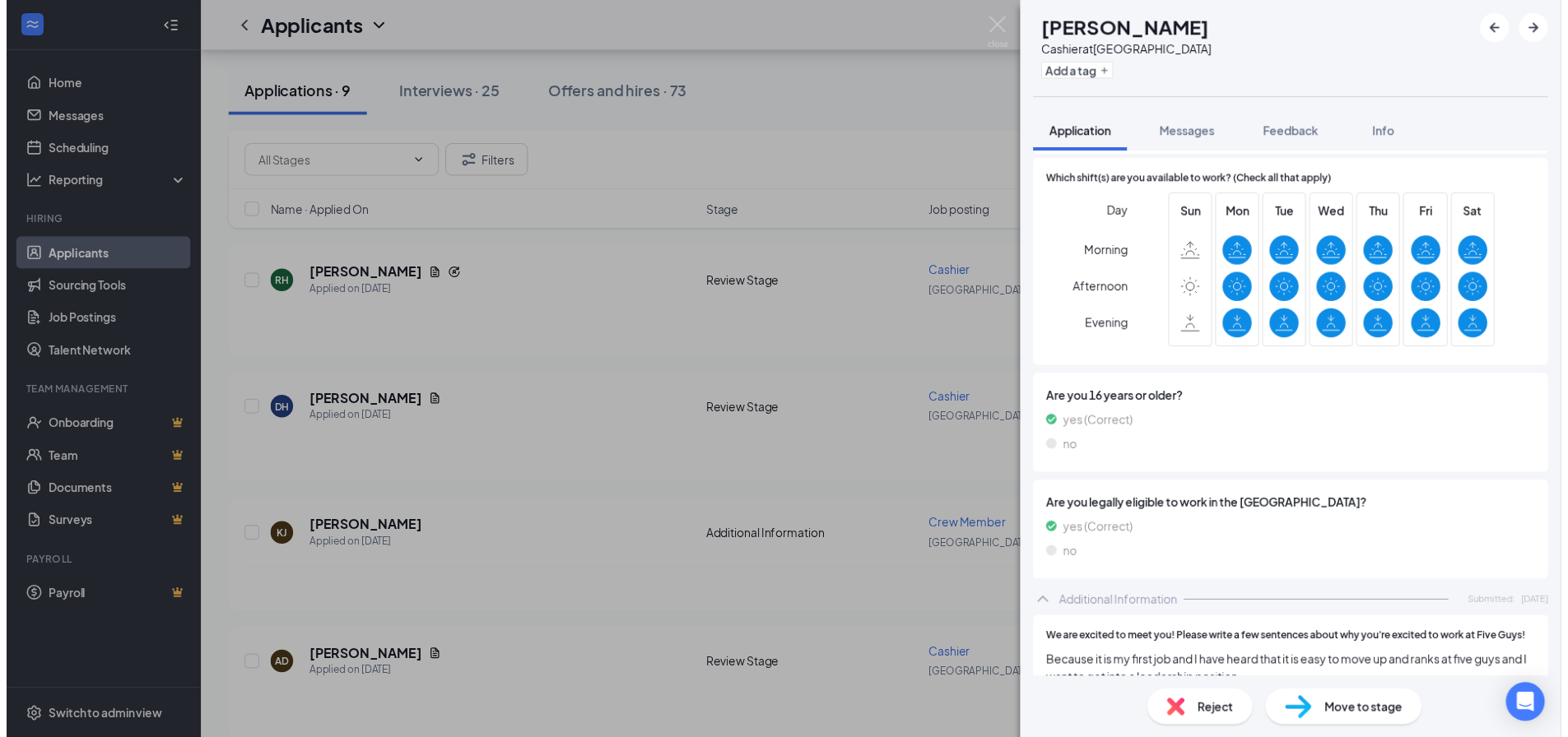
scroll to position [372, 0]
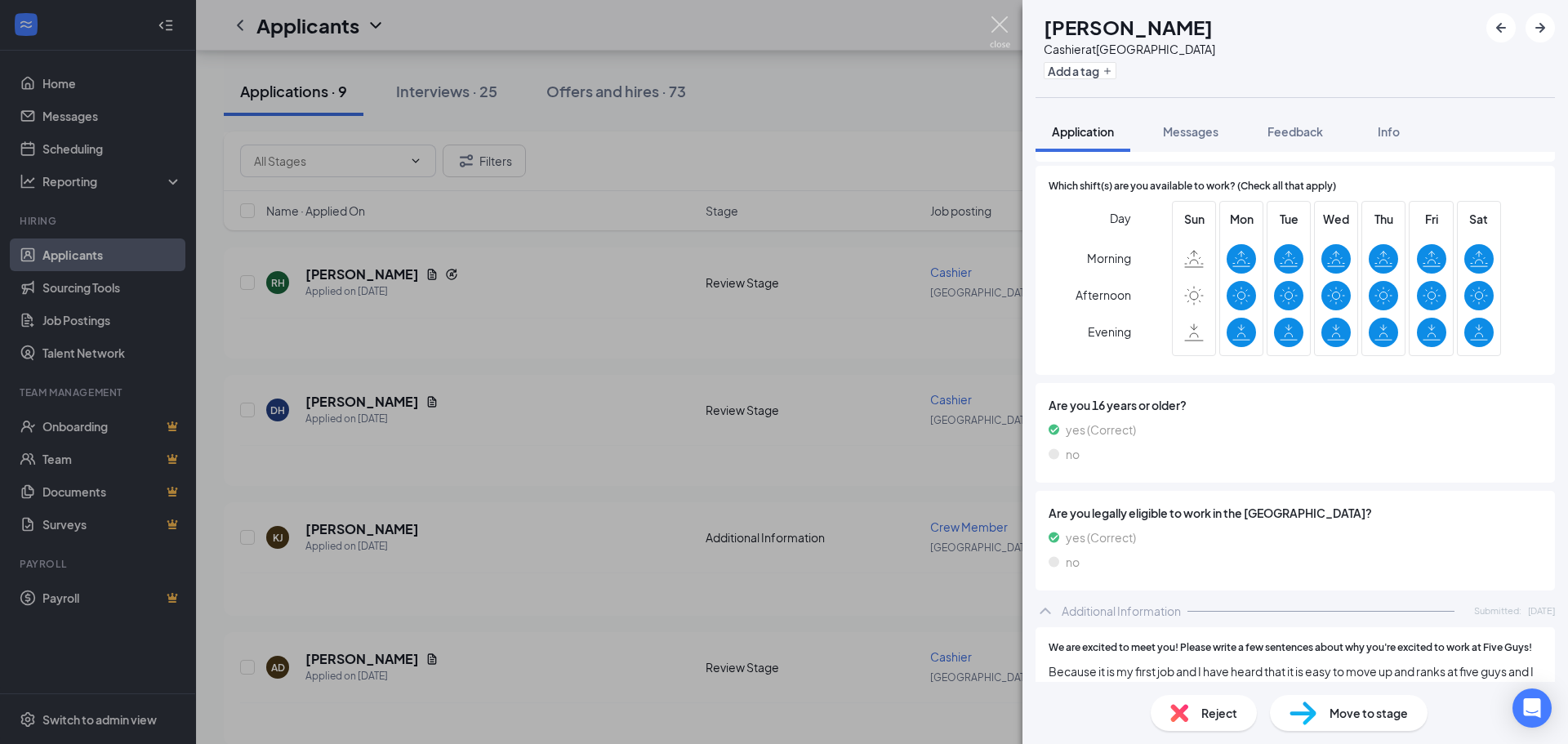
click at [998, 28] on img at bounding box center [1000, 32] width 21 height 32
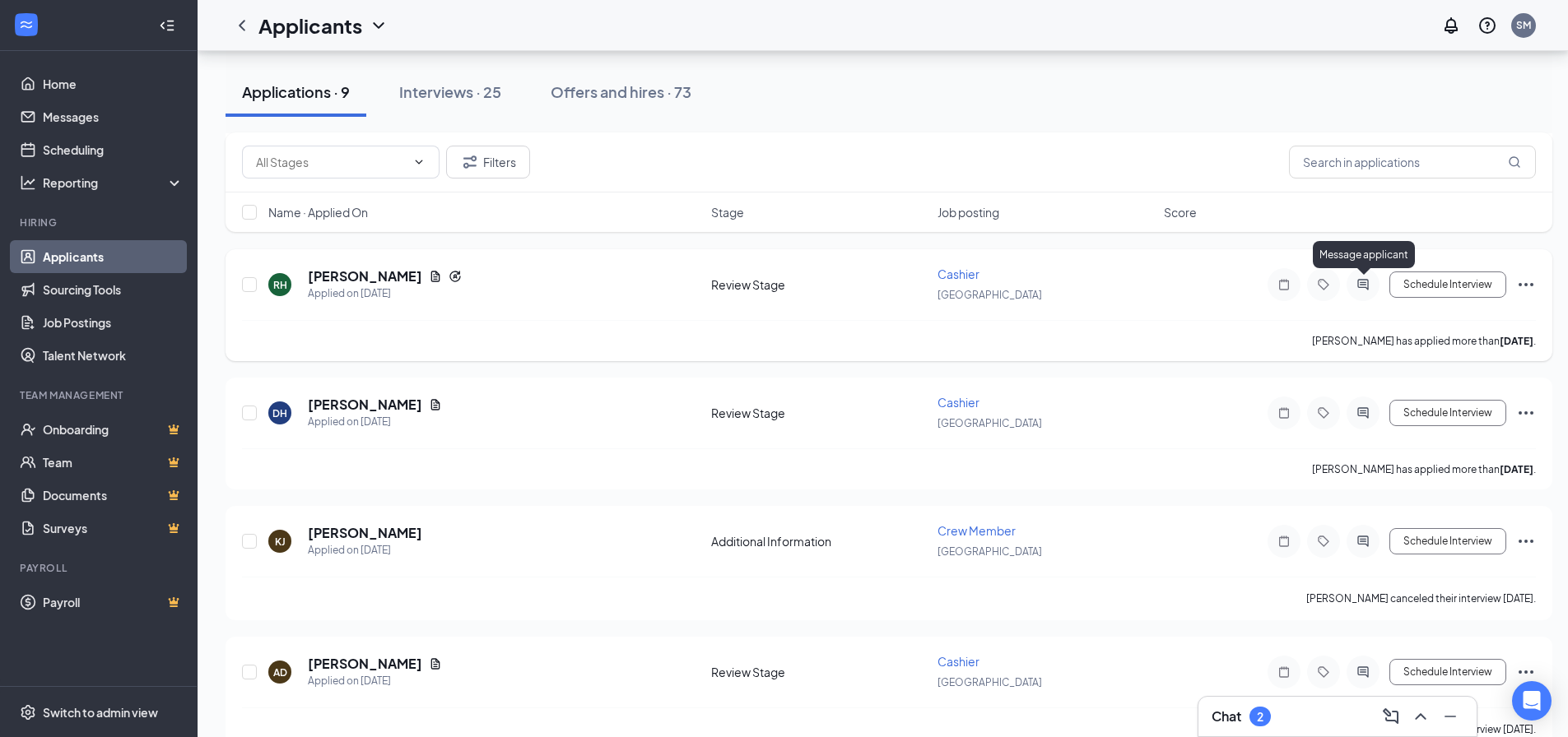
click at [1362, 284] on icon "ActiveChat" at bounding box center [1363, 285] width 20 height 13
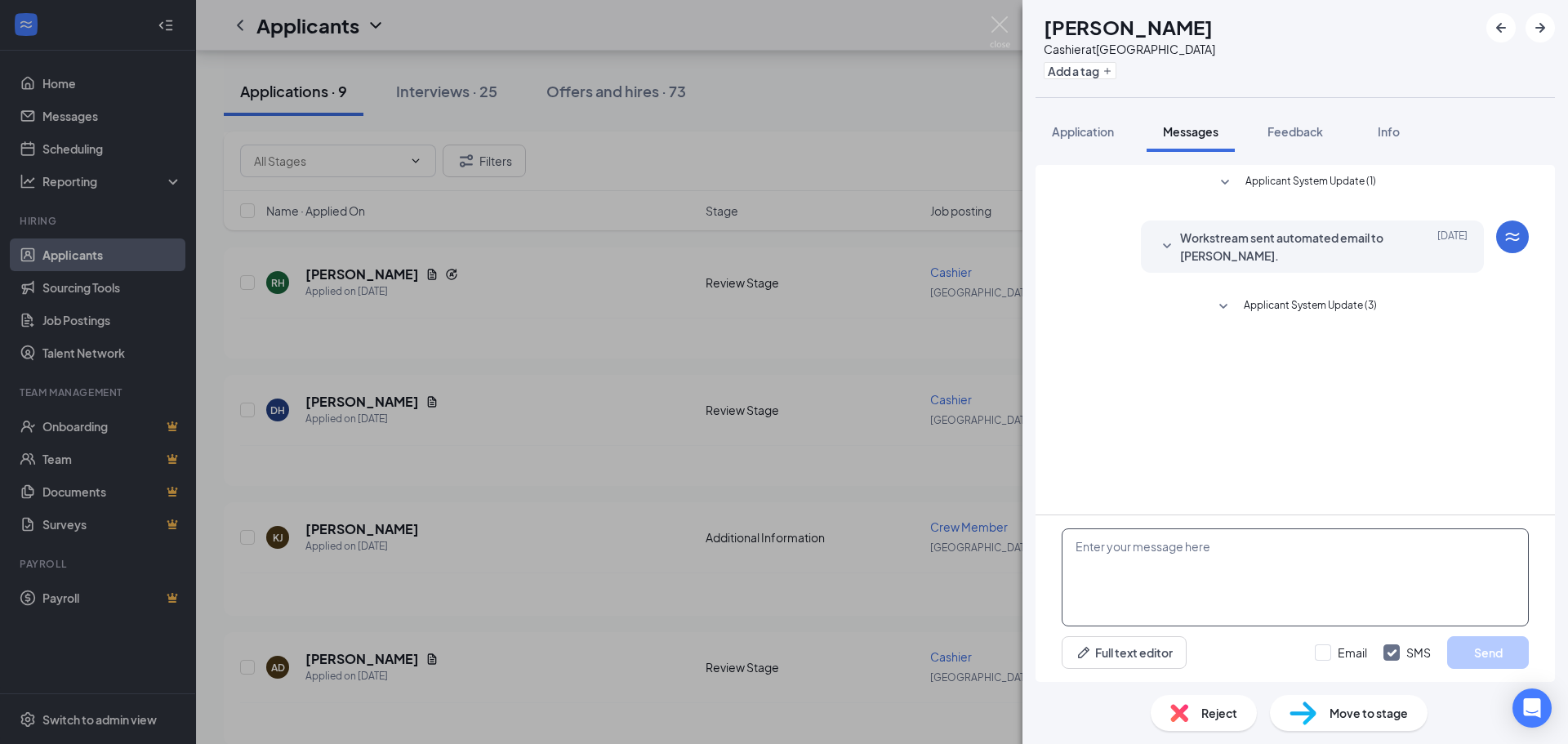
click at [1088, 558] on textarea at bounding box center [1294, 577] width 467 height 98
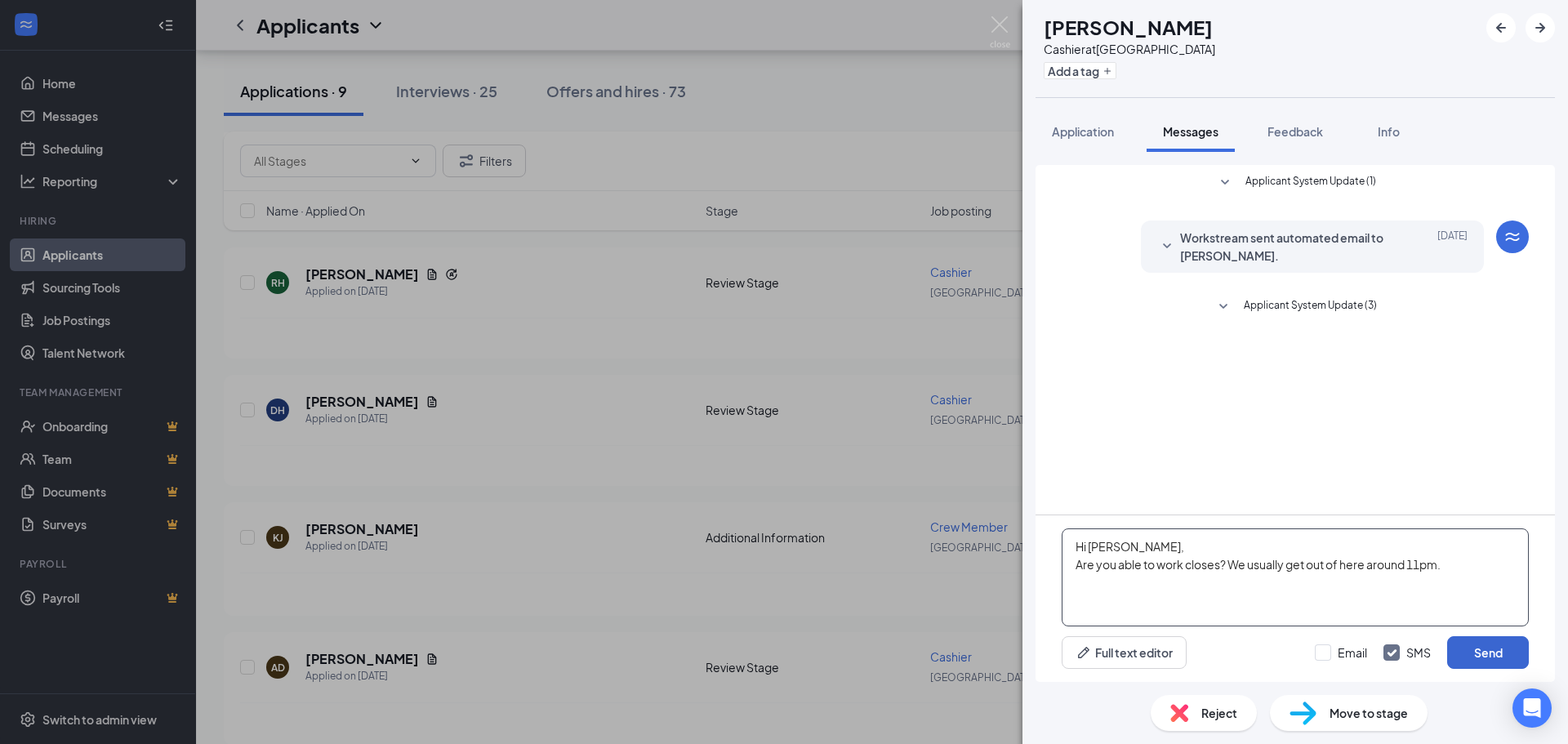
type textarea "Hi [PERSON_NAME], Are you able to work closes? We usually get out of here aroun…"
click at [1466, 662] on button "Send" at bounding box center [1488, 652] width 81 height 33
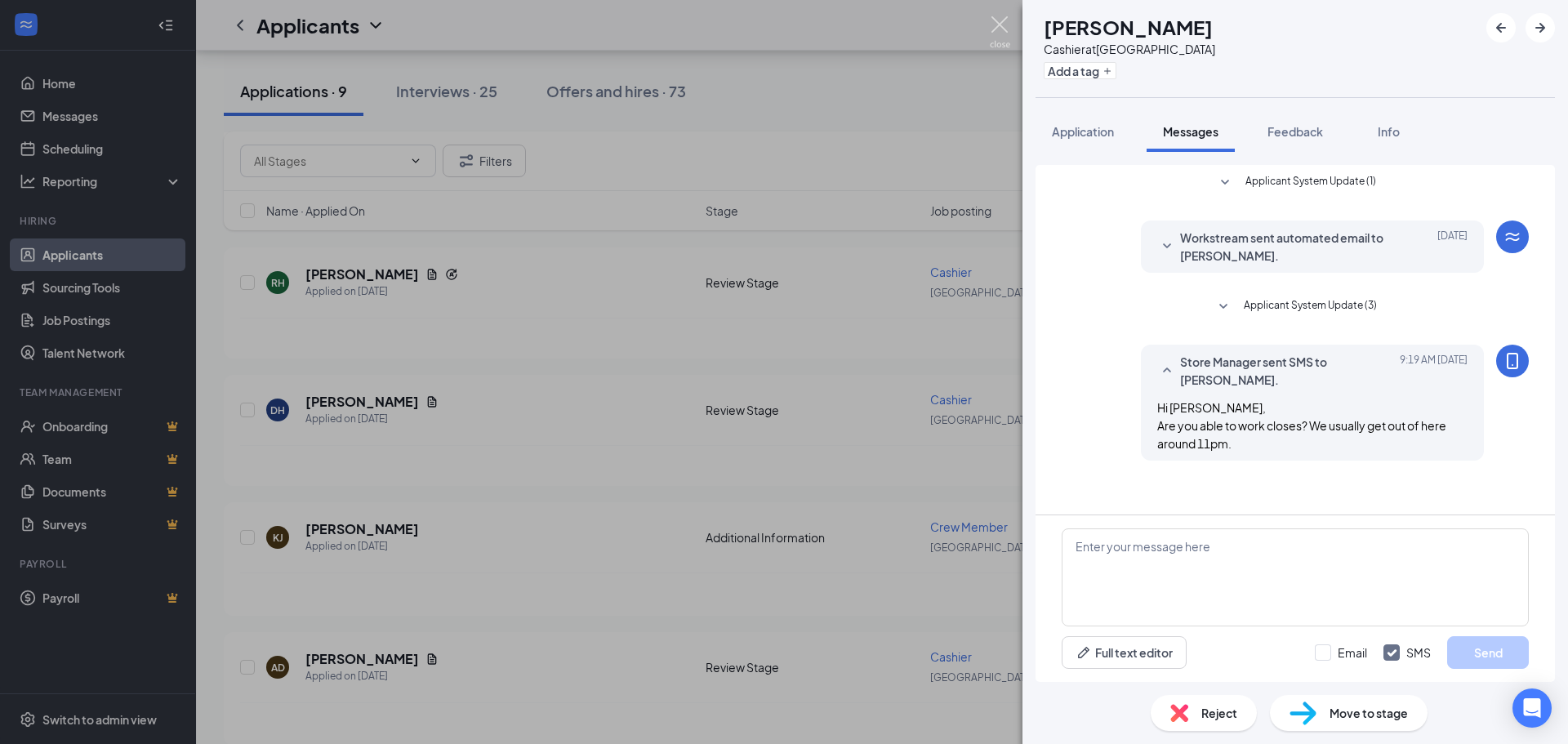
click at [1004, 33] on img at bounding box center [1000, 32] width 21 height 32
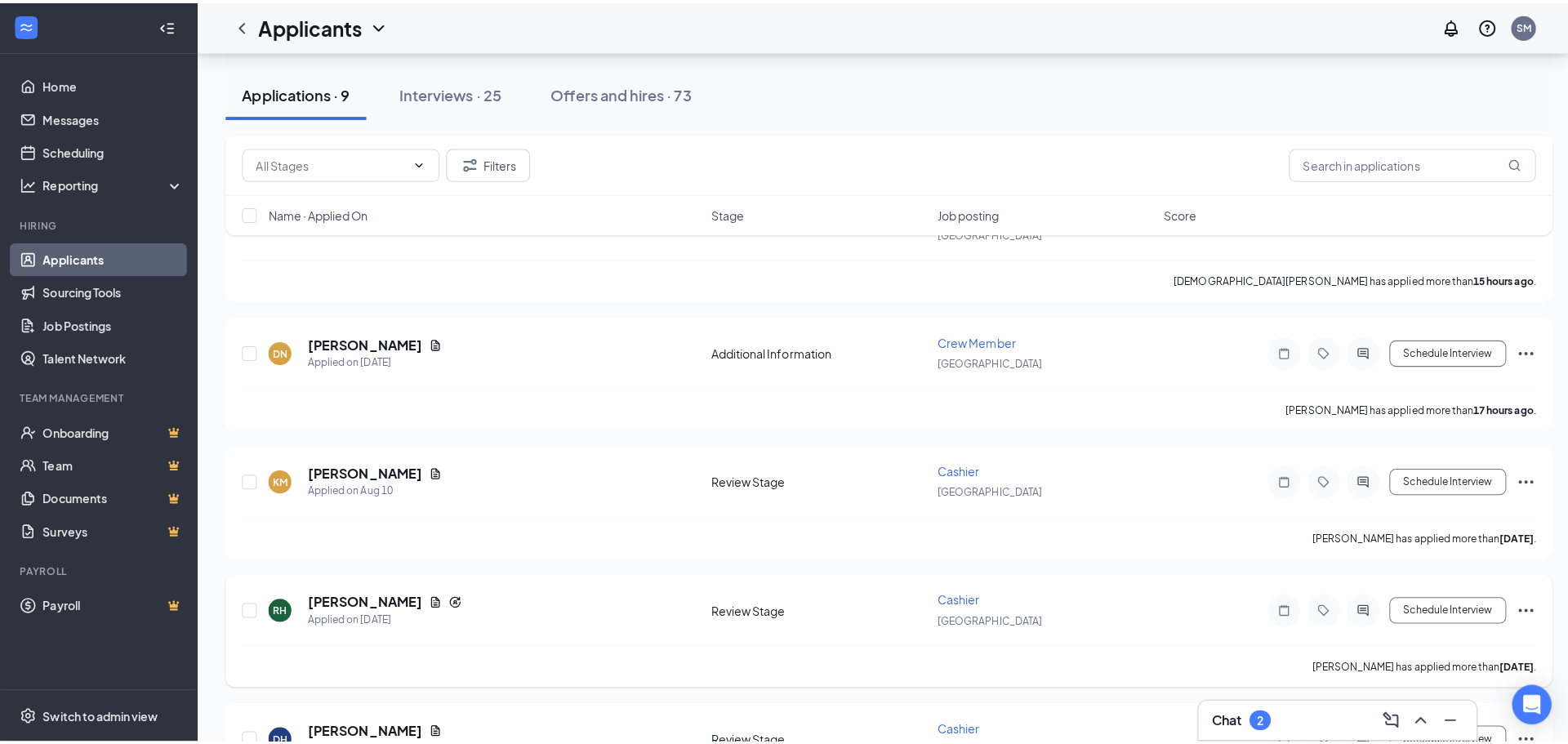
scroll to position [267, 0]
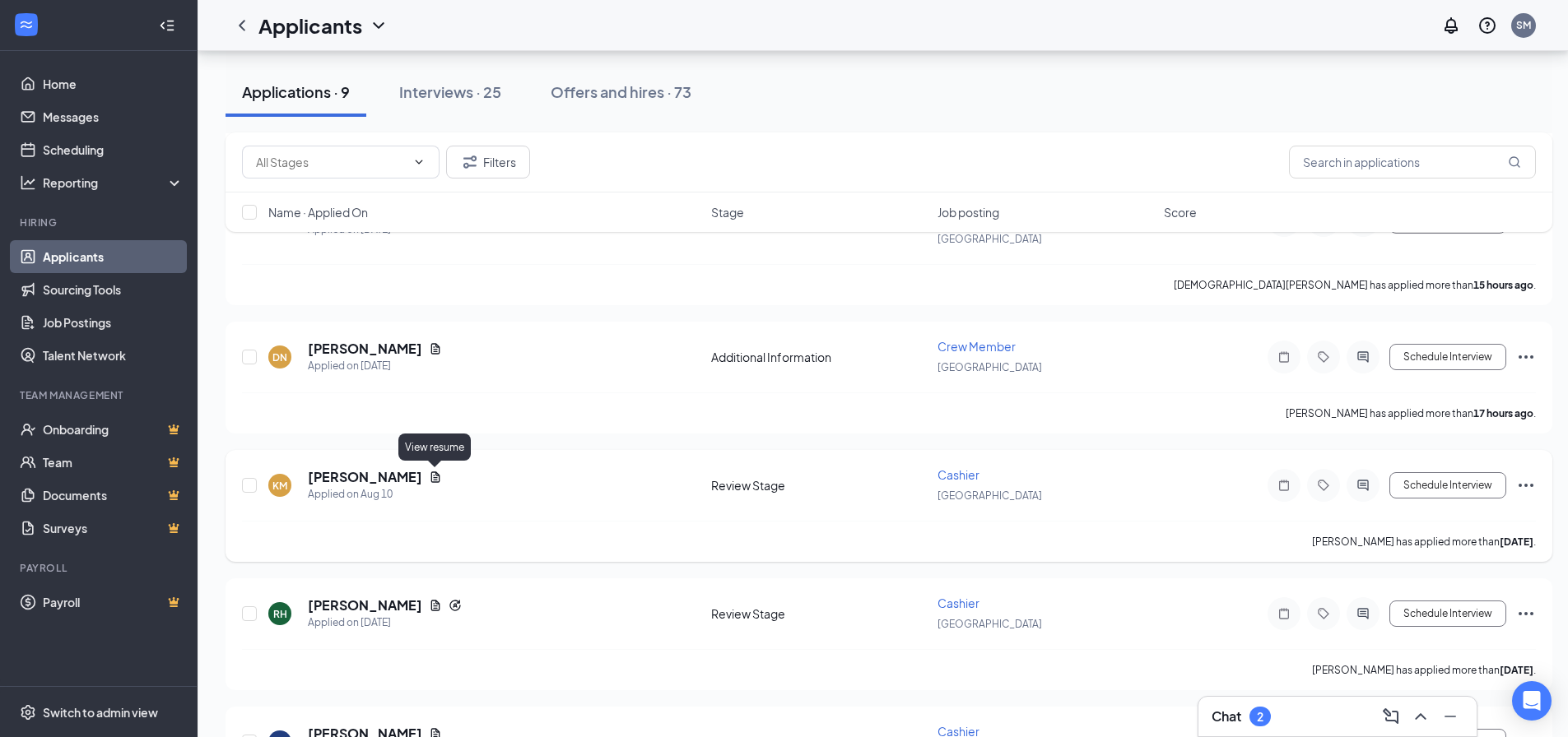
click at [438, 477] on icon "Document" at bounding box center [435, 476] width 9 height 11
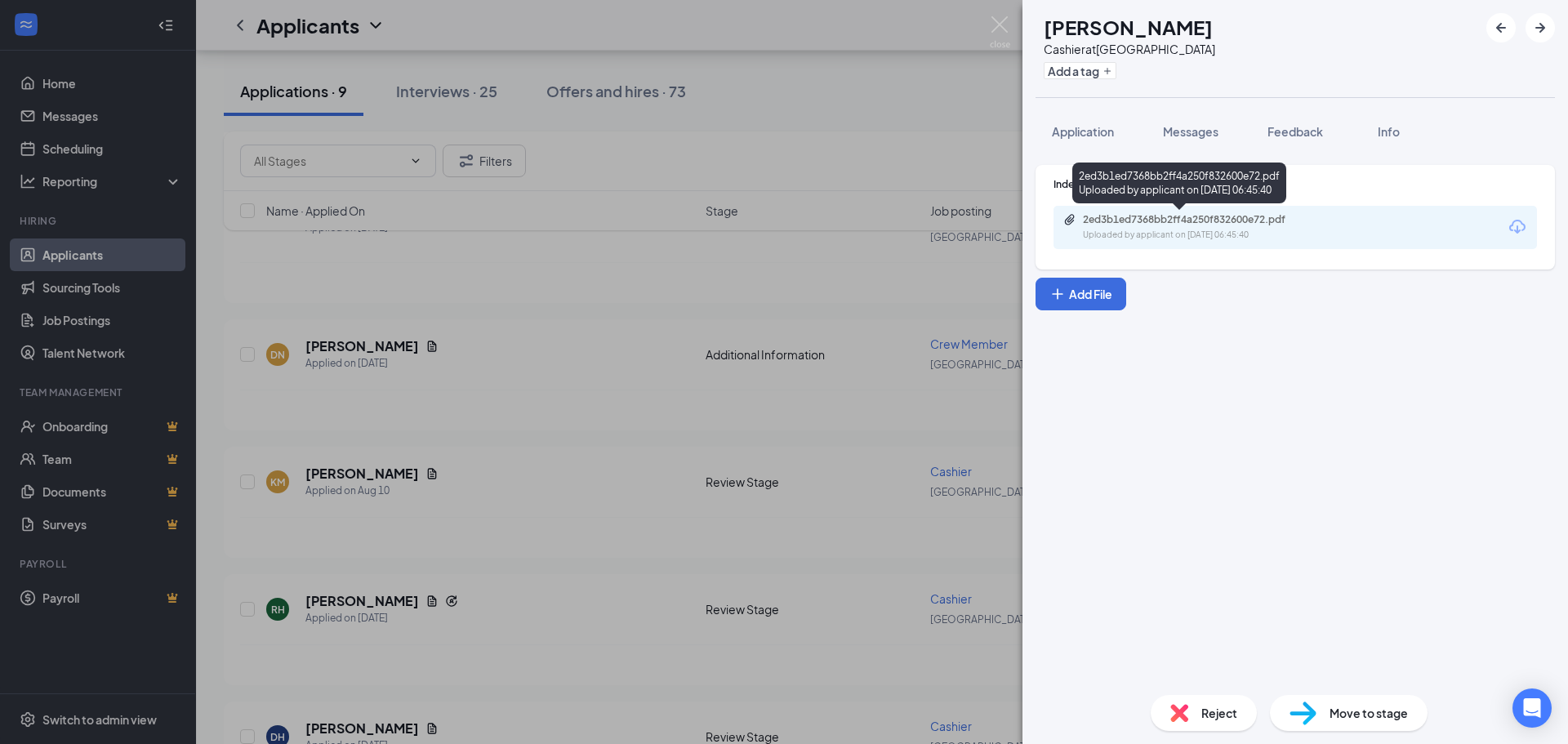
click at [1174, 228] on div "2ed3b1ed7368bb2ff4a250f832600e72.pdf Uploaded by applicant on [DATE] 06:45:40" at bounding box center [1195, 227] width 265 height 29
click at [1001, 30] on img at bounding box center [1000, 32] width 21 height 32
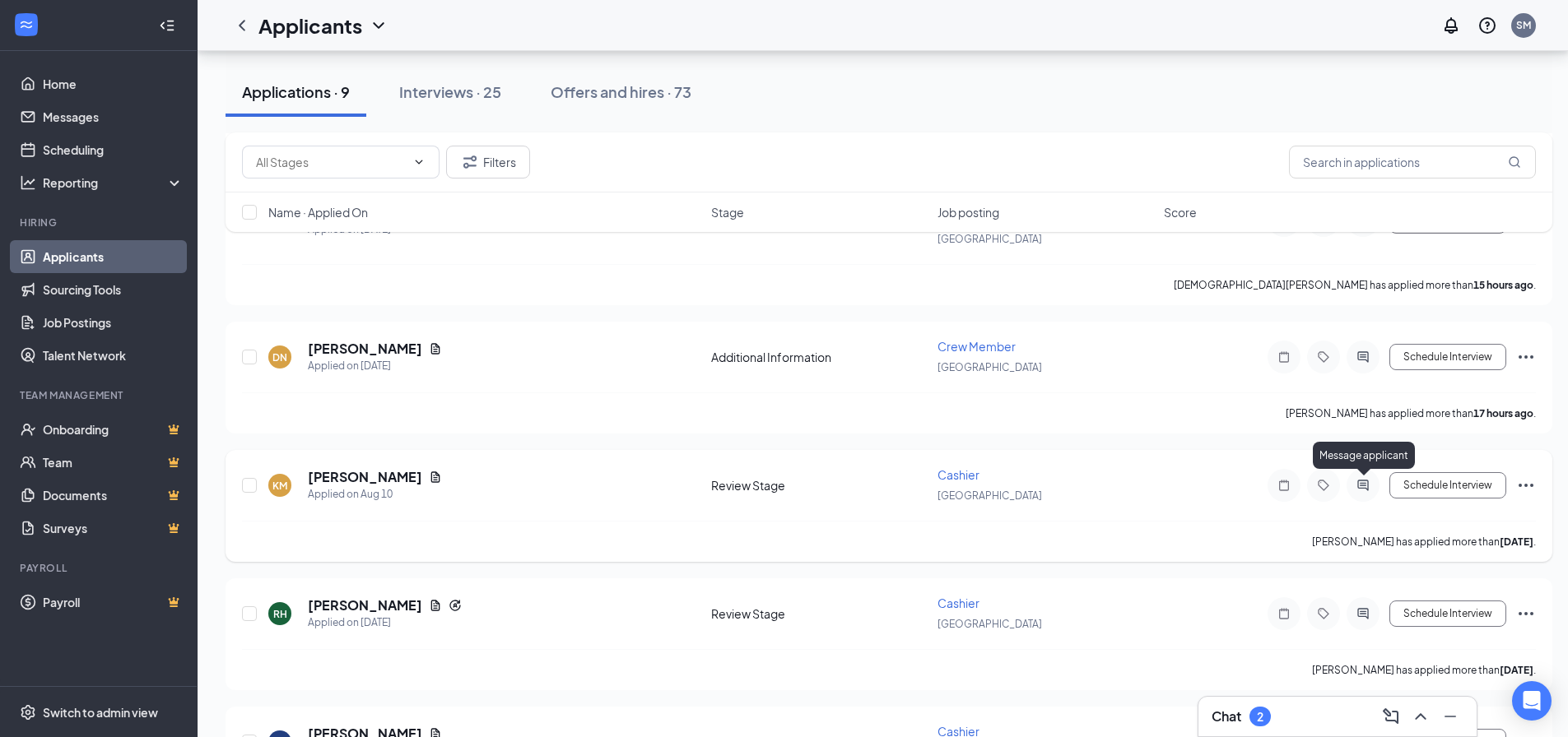
click at [1355, 485] on icon "ActiveChat" at bounding box center [1363, 485] width 20 height 13
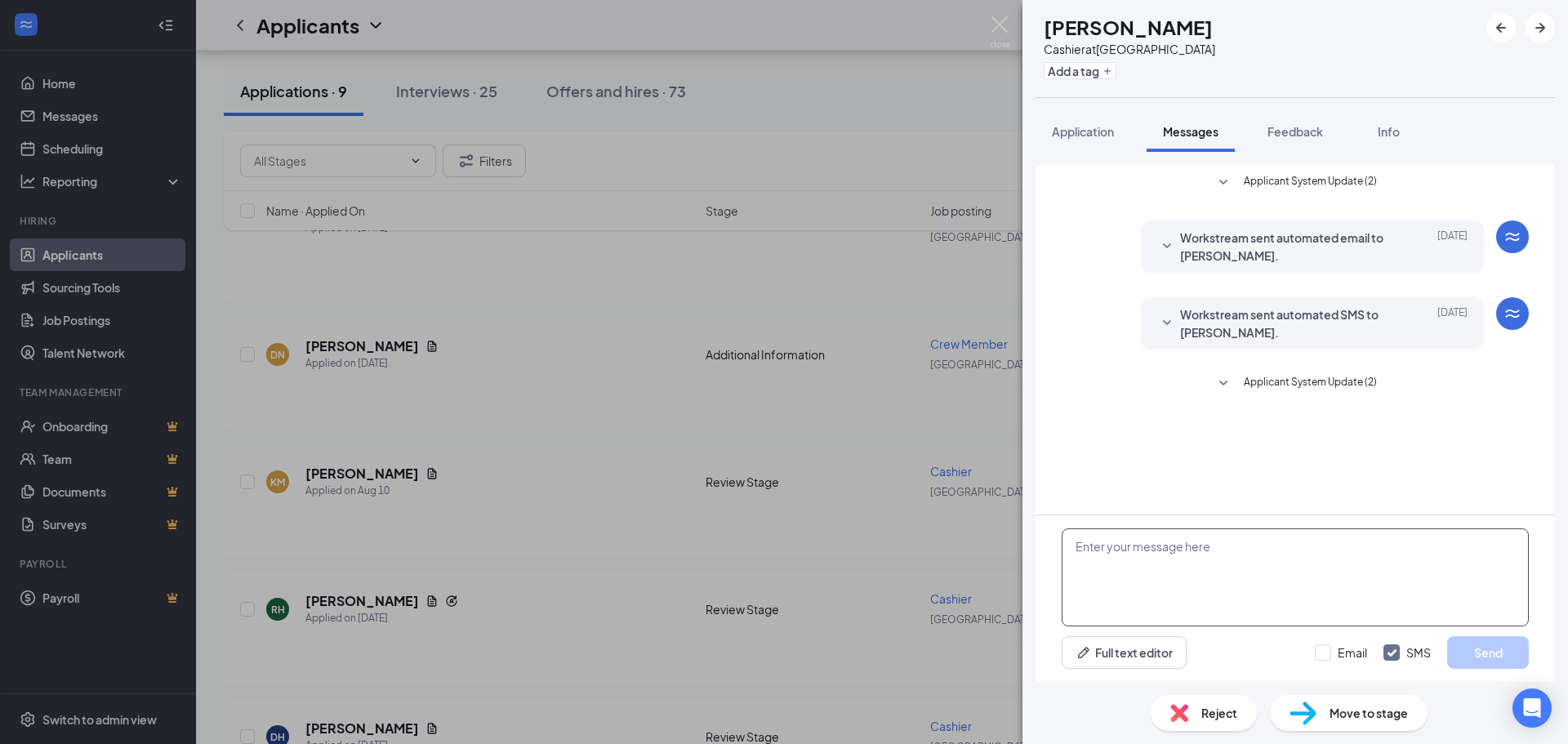
click at [1214, 544] on textarea at bounding box center [1294, 577] width 467 height 98
type textarea "Hi [PERSON_NAME], Are you able to work some closes?"
click at [1454, 648] on button "Send" at bounding box center [1488, 652] width 81 height 33
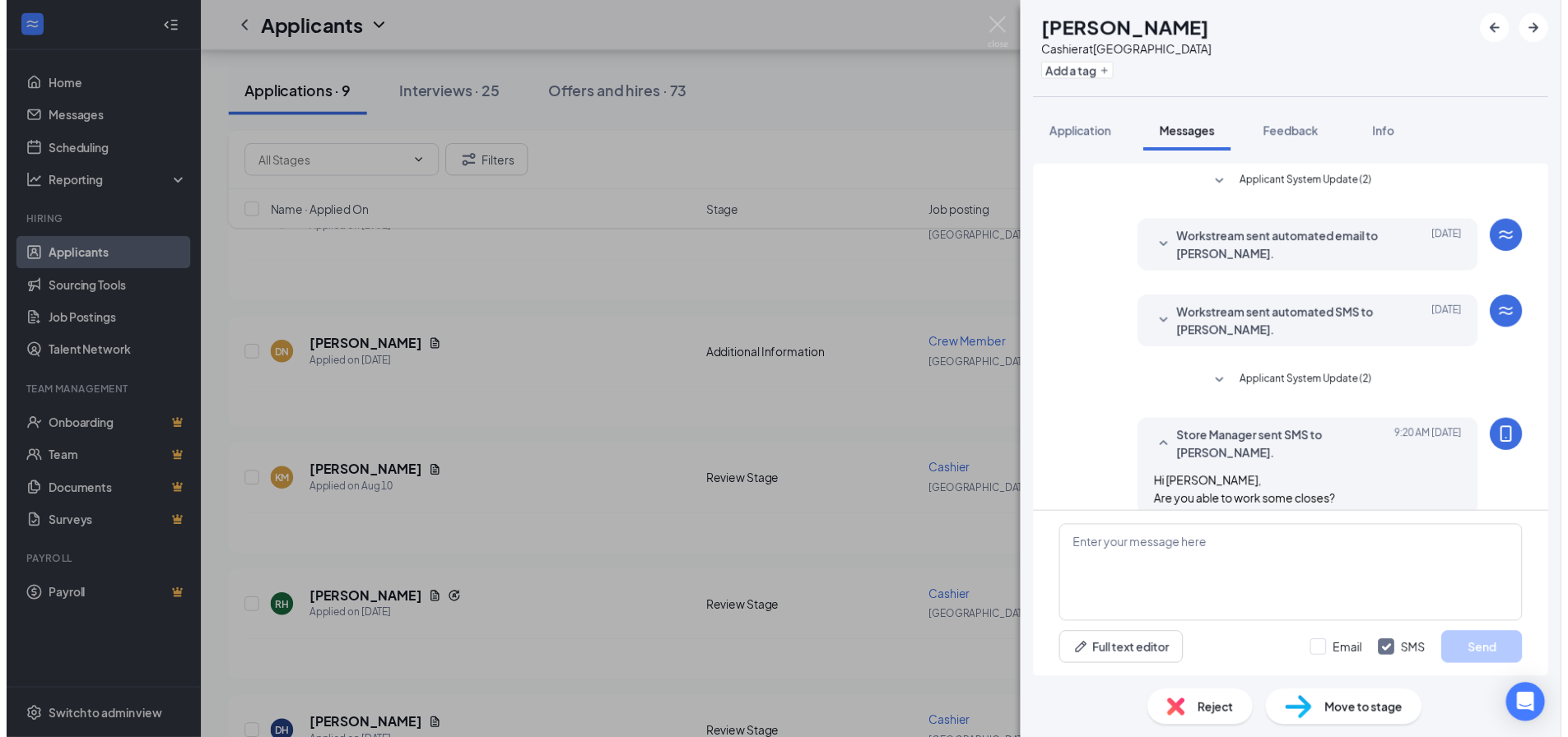
scroll to position [21, 0]
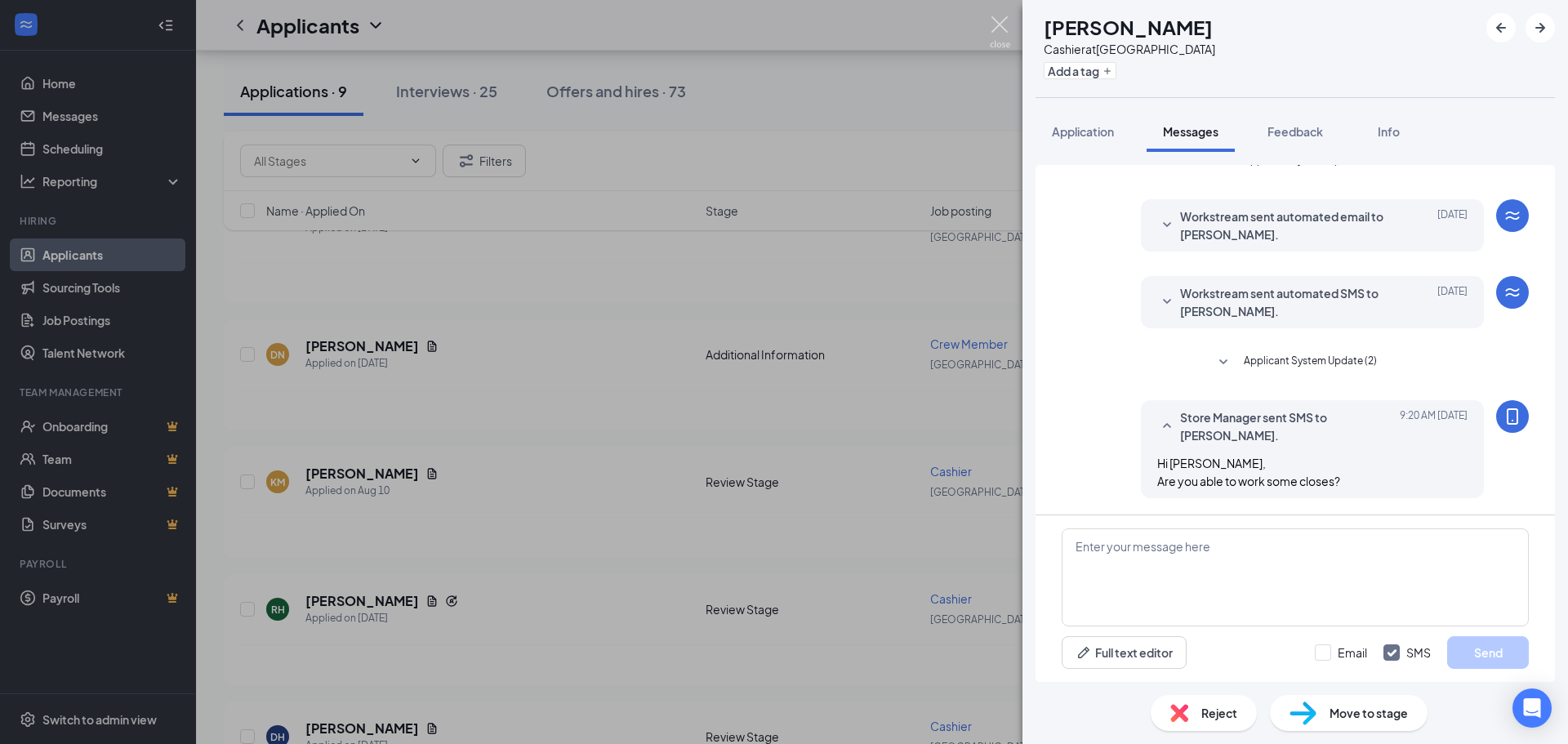
click at [1001, 35] on img at bounding box center [1000, 32] width 21 height 32
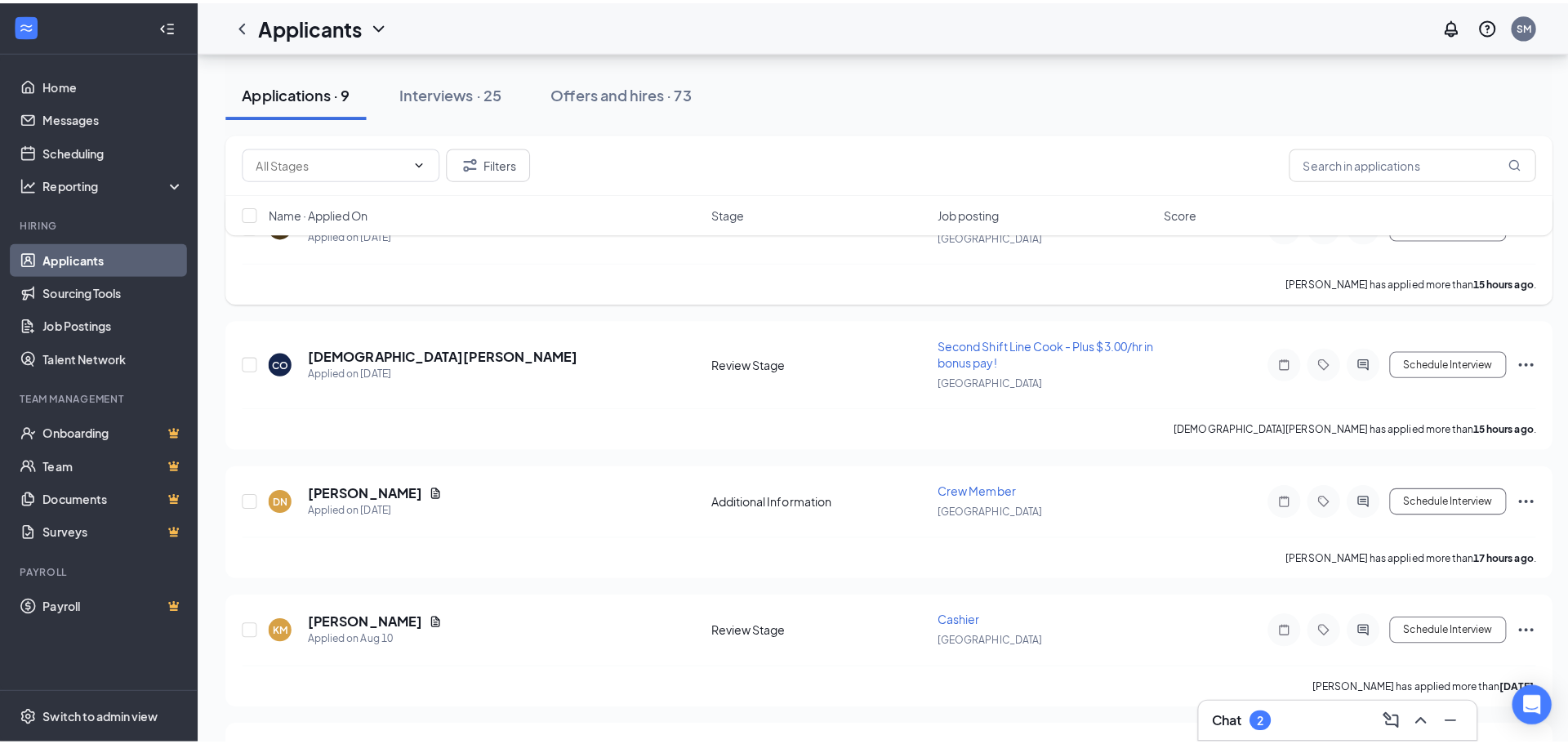
scroll to position [23, 0]
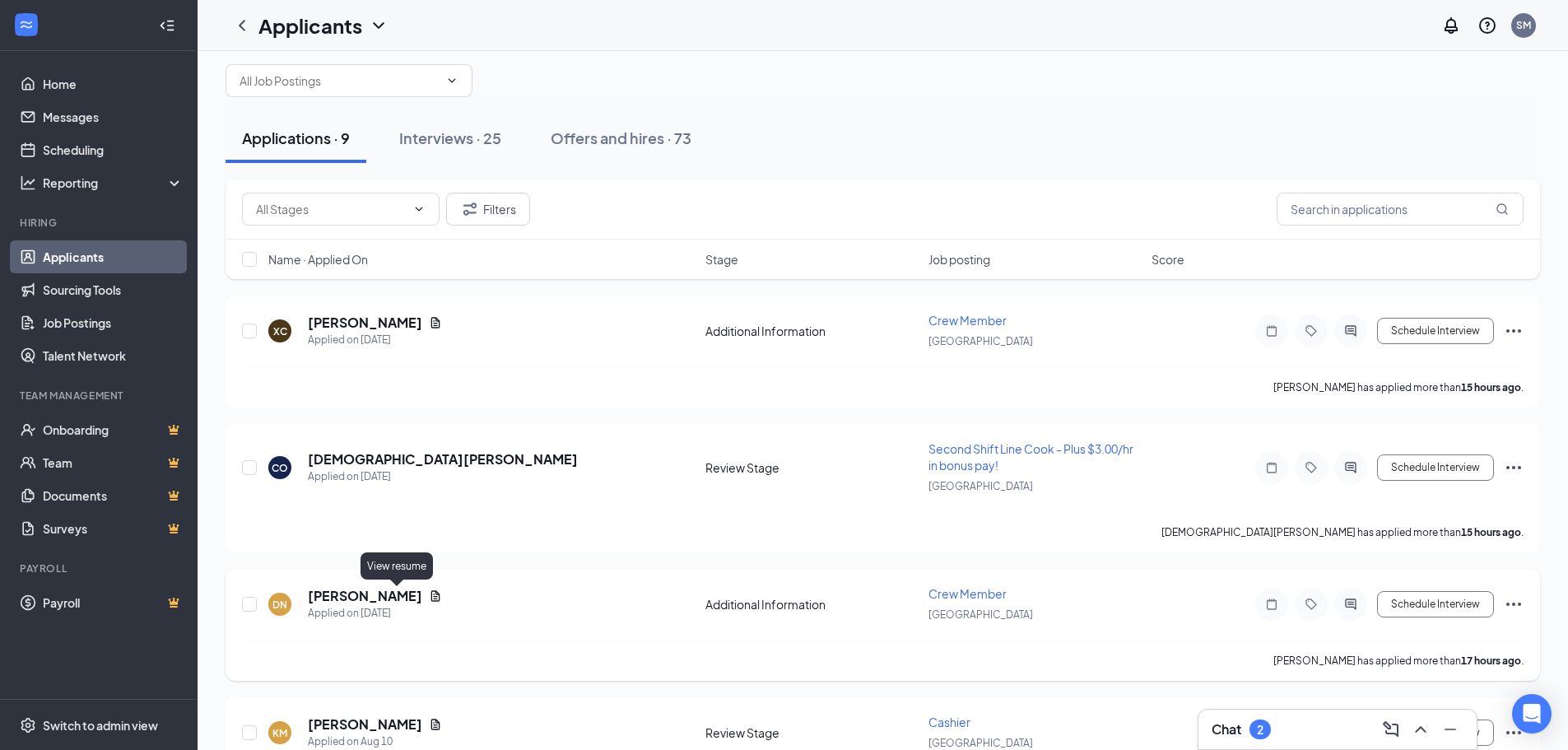
click at [428, 597] on icon "Document" at bounding box center [434, 595] width 13 height 13
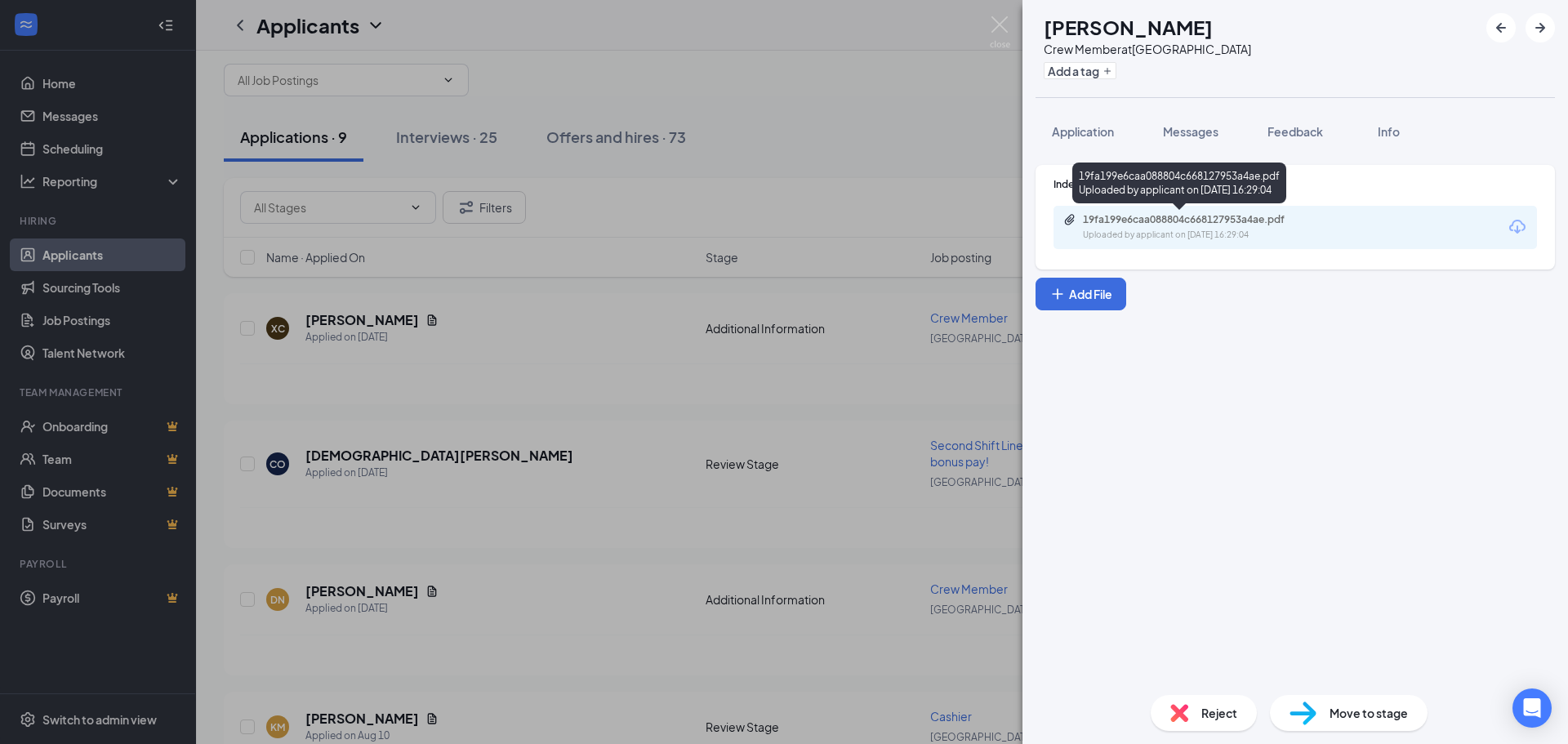
click at [1146, 230] on div "Uploaded by applicant on [DATE] 16:29:04" at bounding box center [1205, 235] width 245 height 13
click at [1000, 30] on img at bounding box center [1000, 32] width 21 height 32
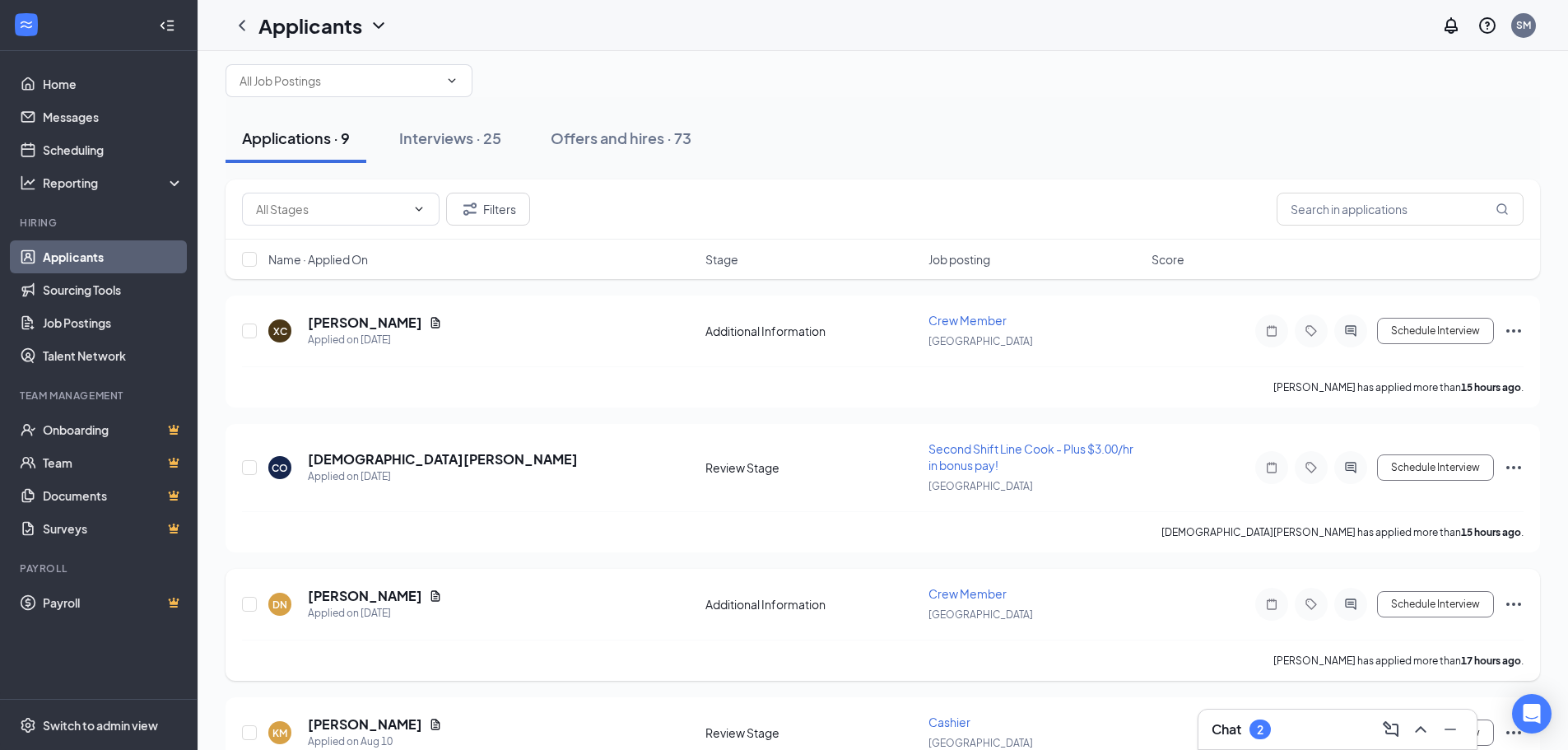
click at [1355, 606] on icon "ActiveChat" at bounding box center [1350, 603] width 11 height 11
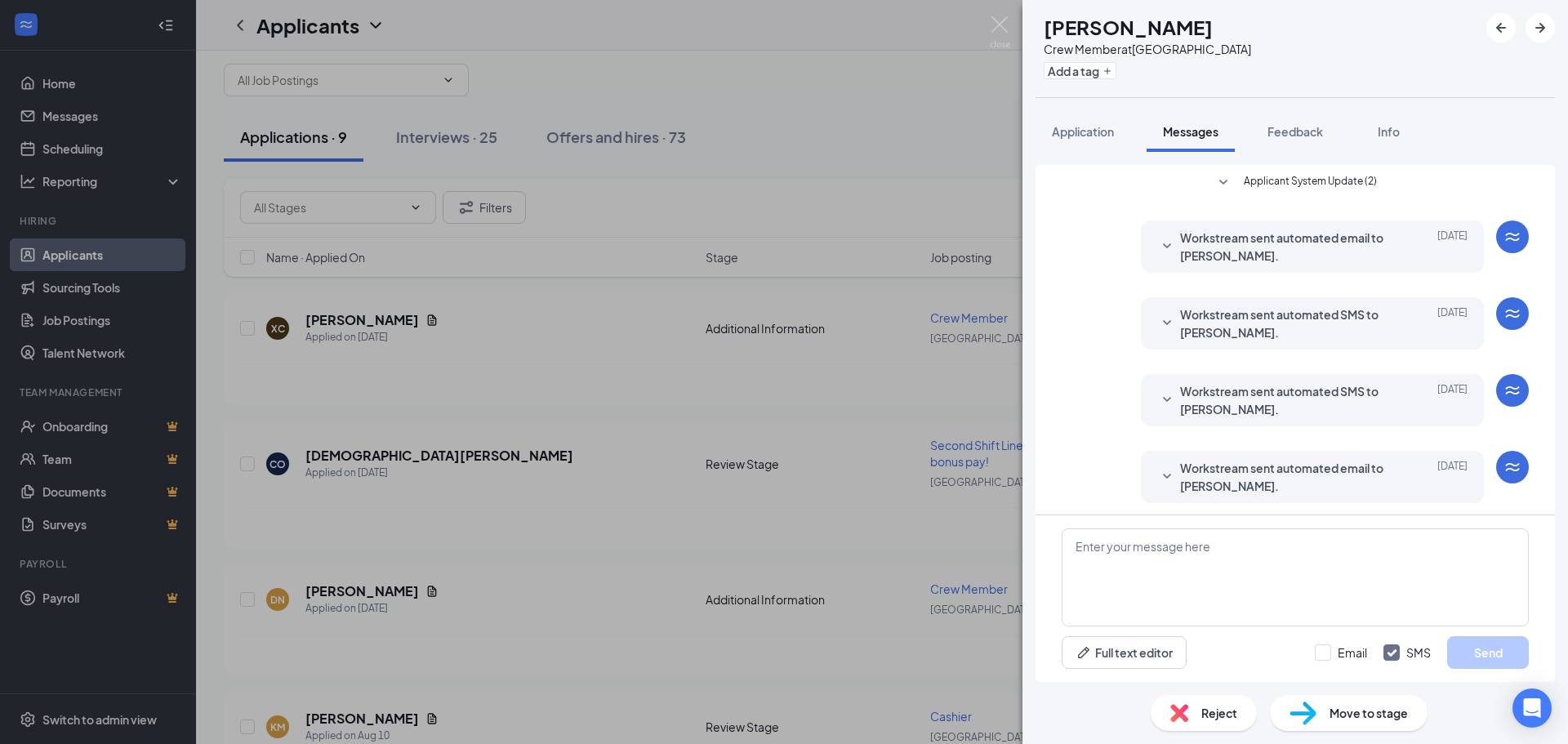
scroll to position [5, 0]
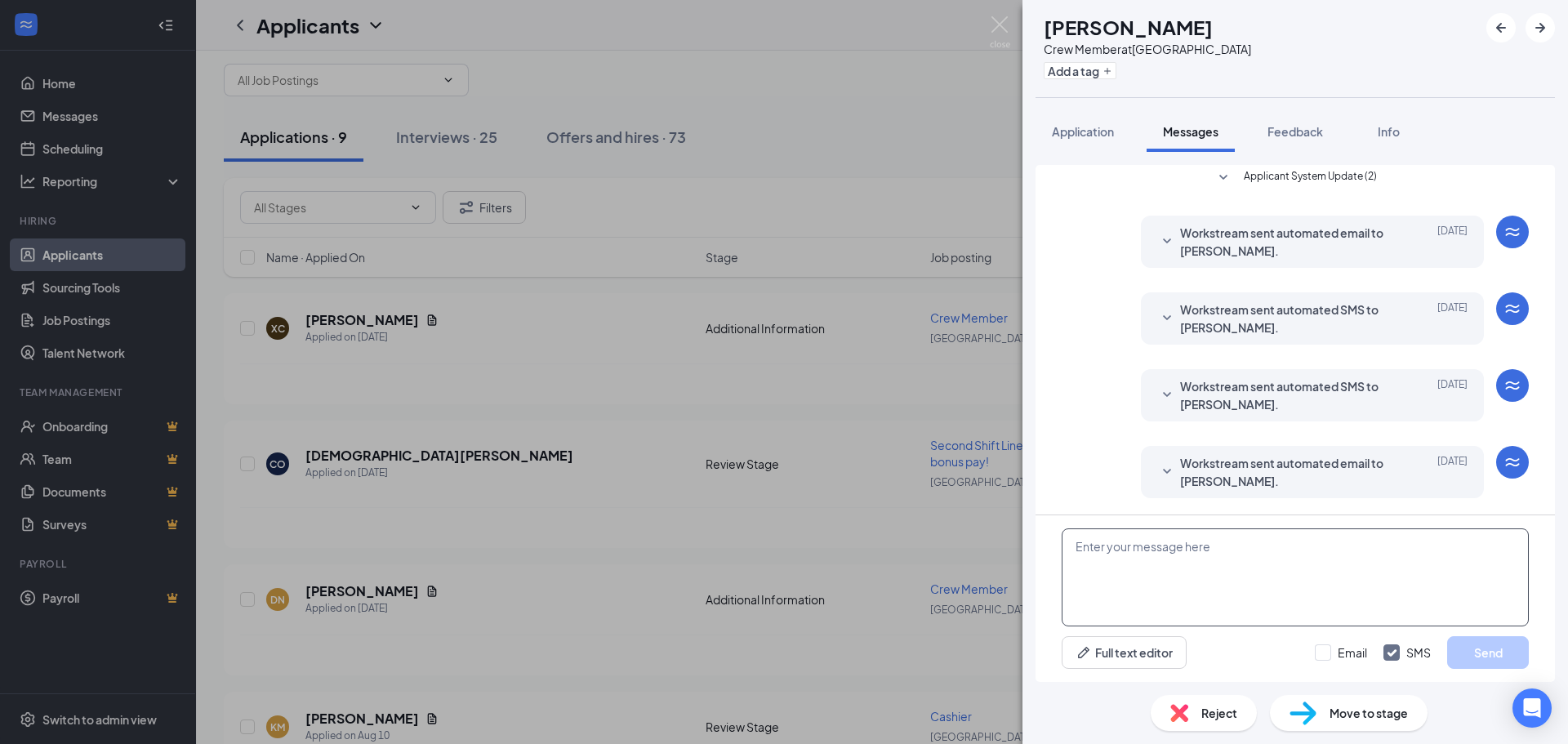
click at [1141, 555] on textarea at bounding box center [1294, 577] width 467 height 98
type textarea "Hi Destiny, Are you able to work closes?"
click at [1489, 657] on button "Send" at bounding box center [1488, 652] width 81 height 33
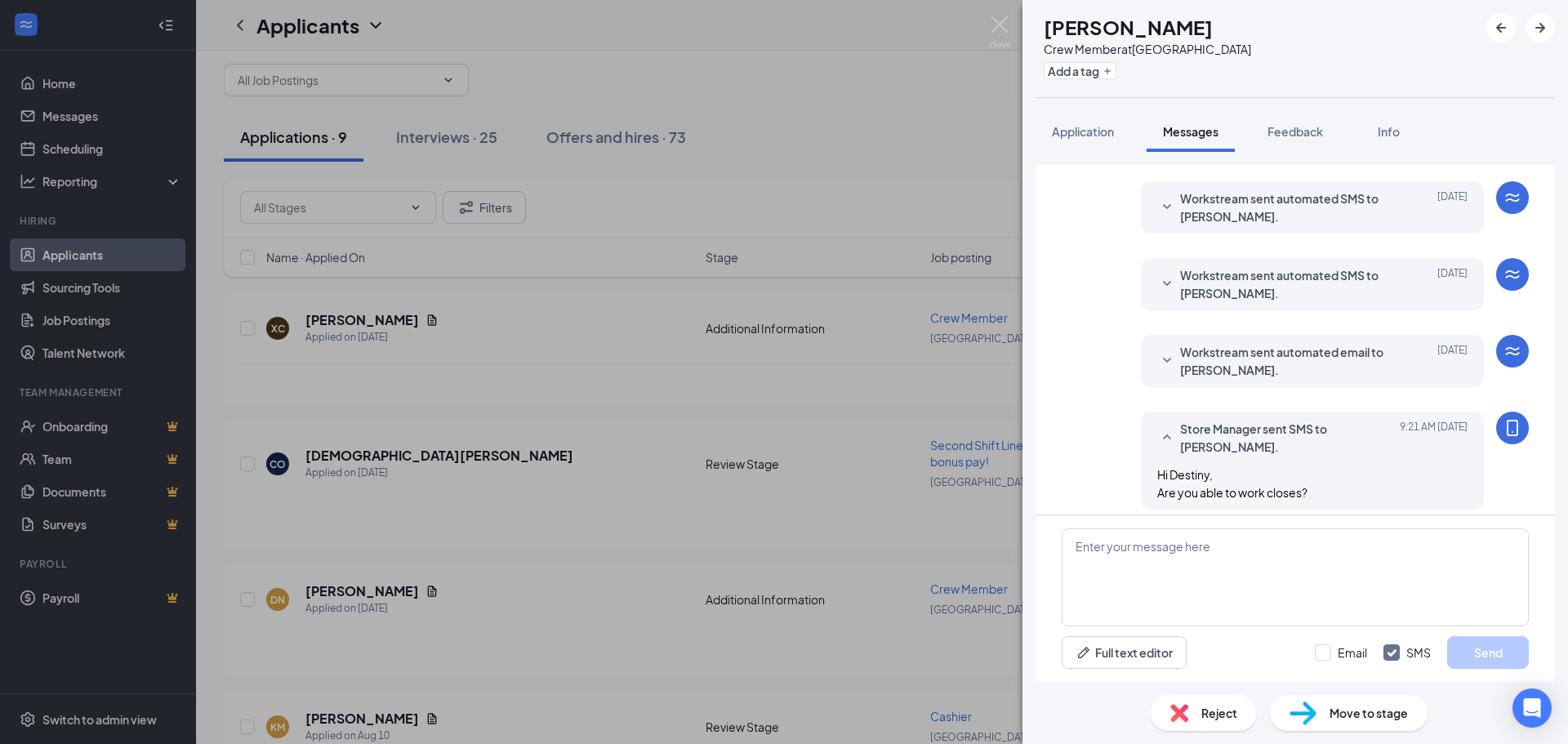
scroll to position [128, 0]
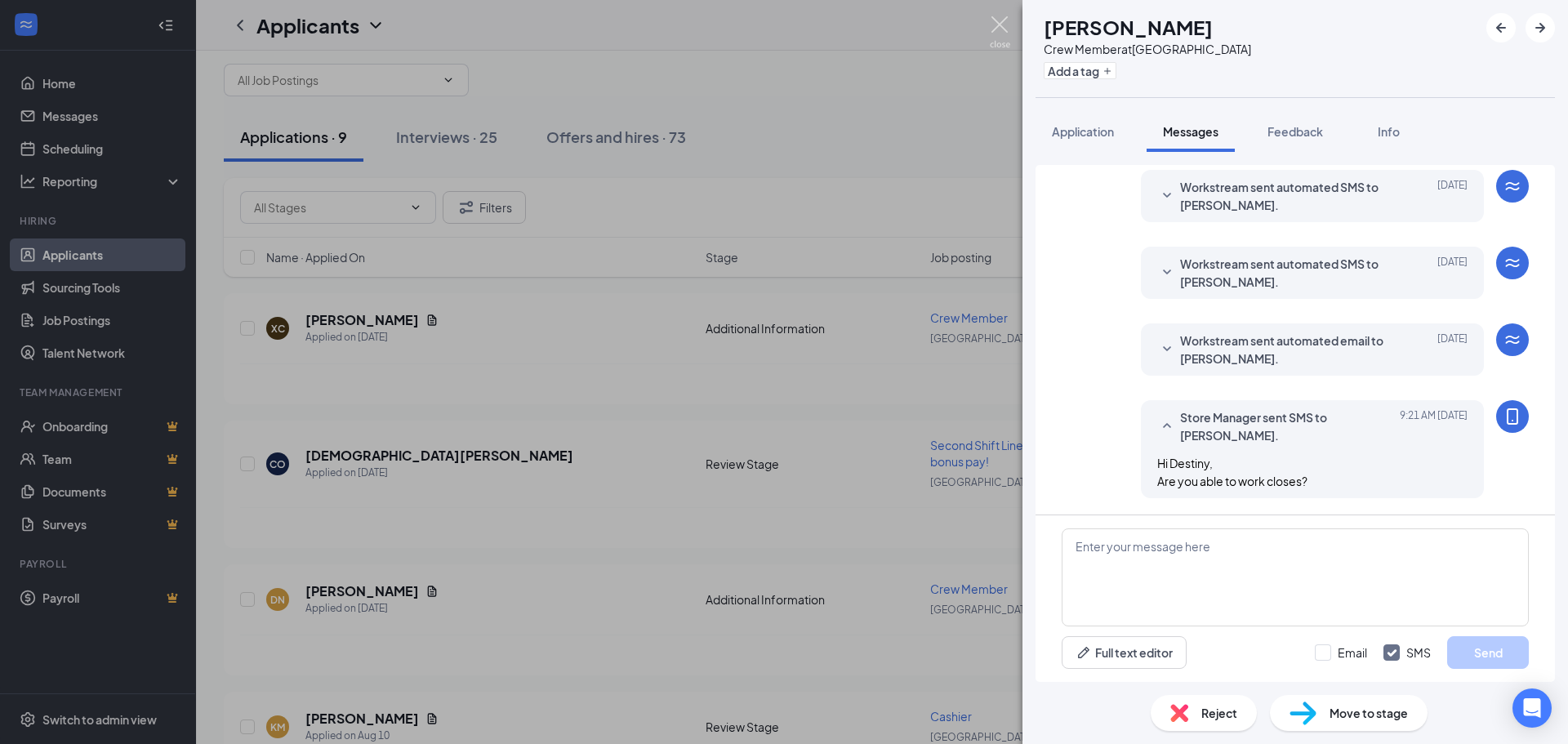
click at [1004, 28] on img at bounding box center [1000, 32] width 21 height 32
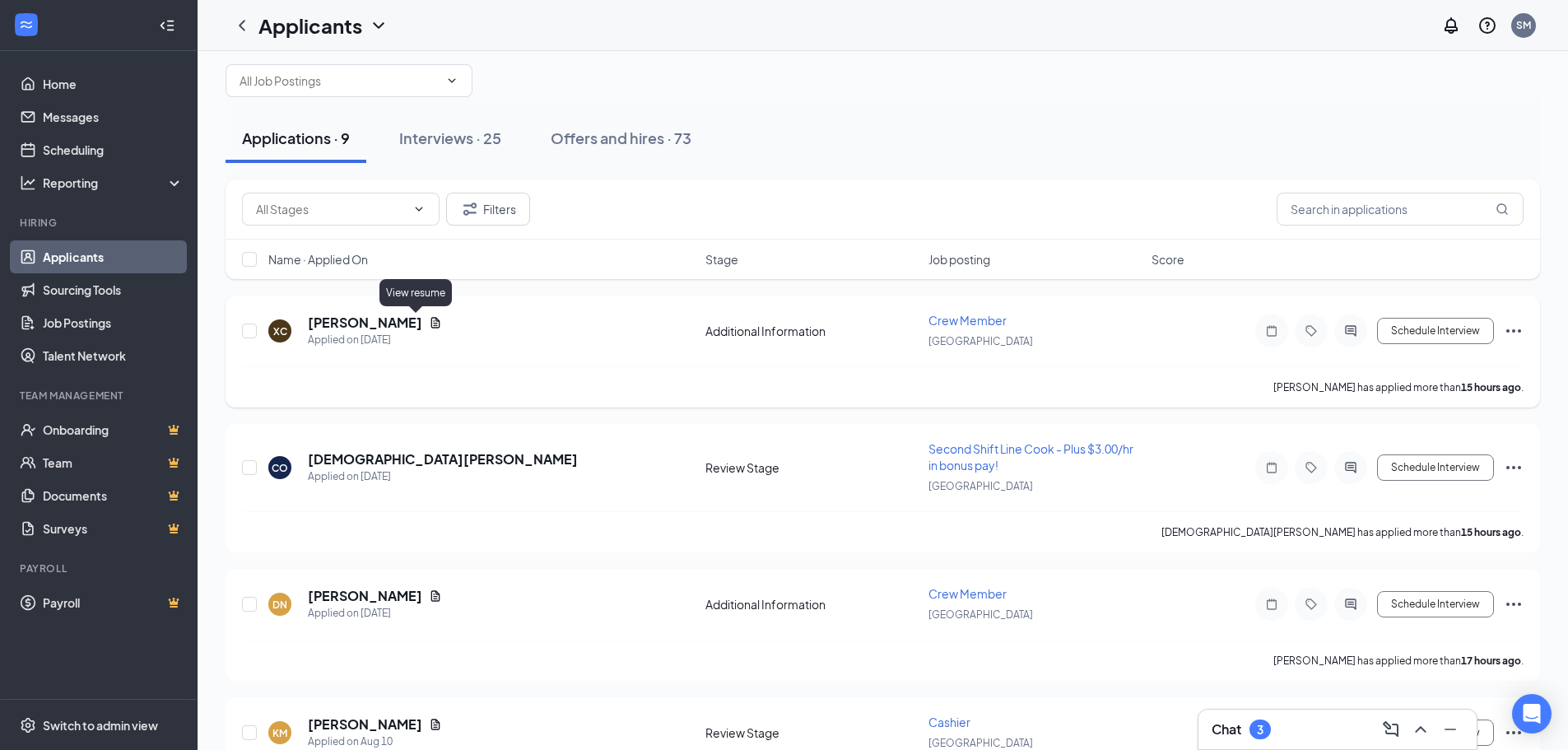
click at [431, 328] on icon "Document" at bounding box center [435, 322] width 9 height 11
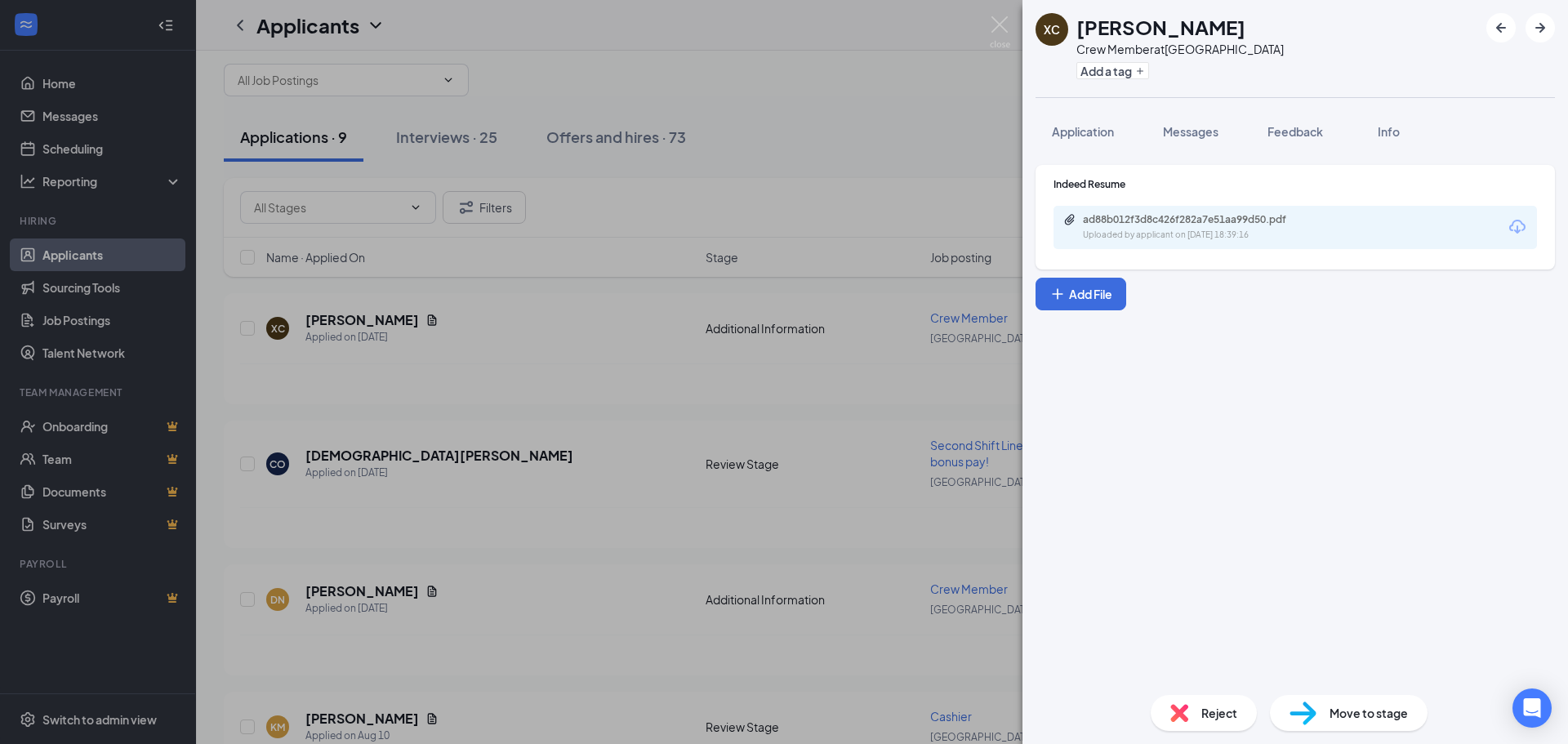
click at [1145, 213] on div "ad88b012f3d8c426f282a7e51aa99d50.pdf" at bounding box center [1197, 219] width 229 height 13
click at [998, 32] on img at bounding box center [1000, 32] width 21 height 32
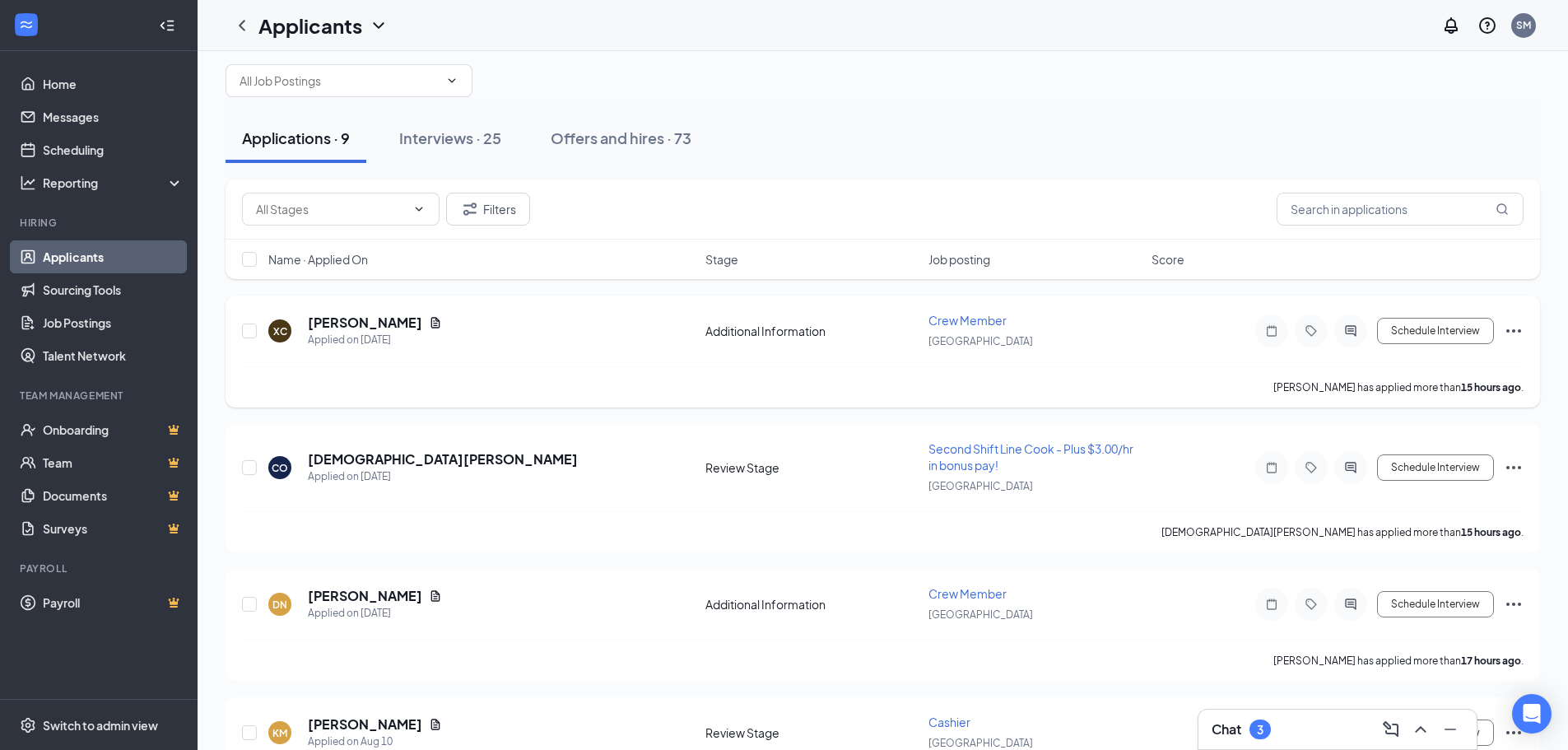
click at [1519, 334] on icon "Ellipses" at bounding box center [1514, 331] width 20 height 20
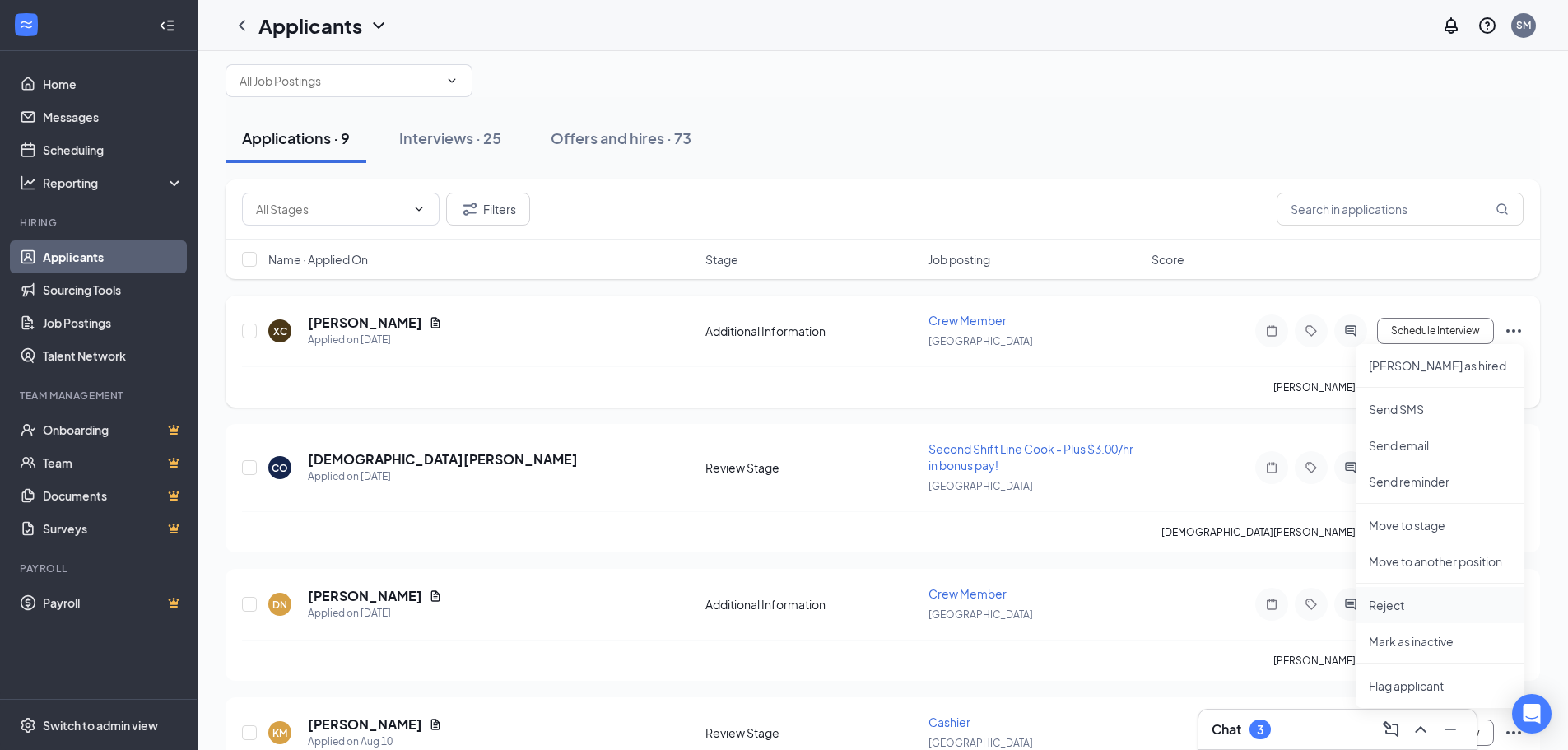
click at [1410, 605] on p "Reject" at bounding box center [1440, 605] width 142 height 16
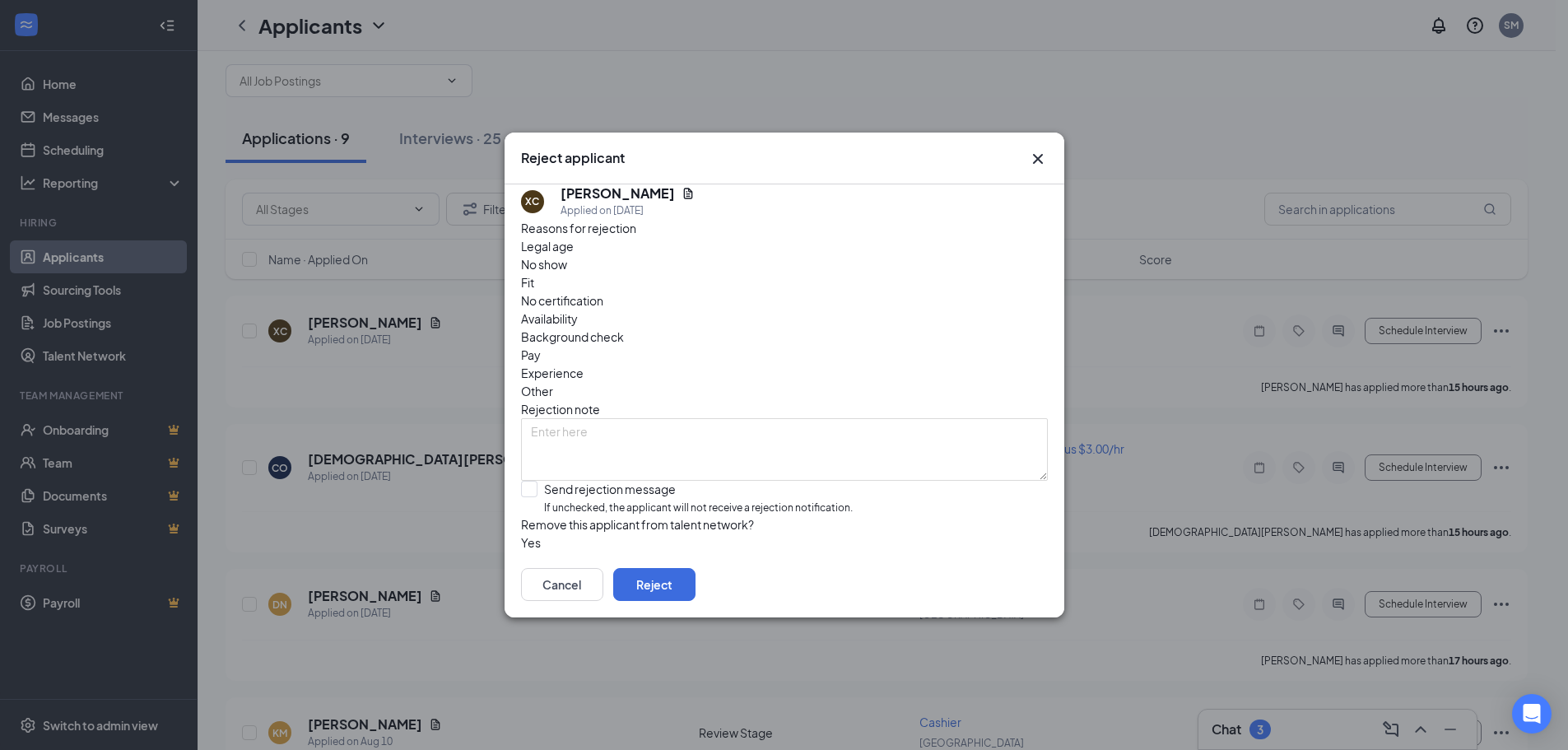
click at [583, 364] on span "Experience" at bounding box center [552, 373] width 63 height 18
click at [553, 381] on span "Other" at bounding box center [537, 390] width 32 height 18
click at [695, 601] on button "Reject" at bounding box center [654, 584] width 82 height 33
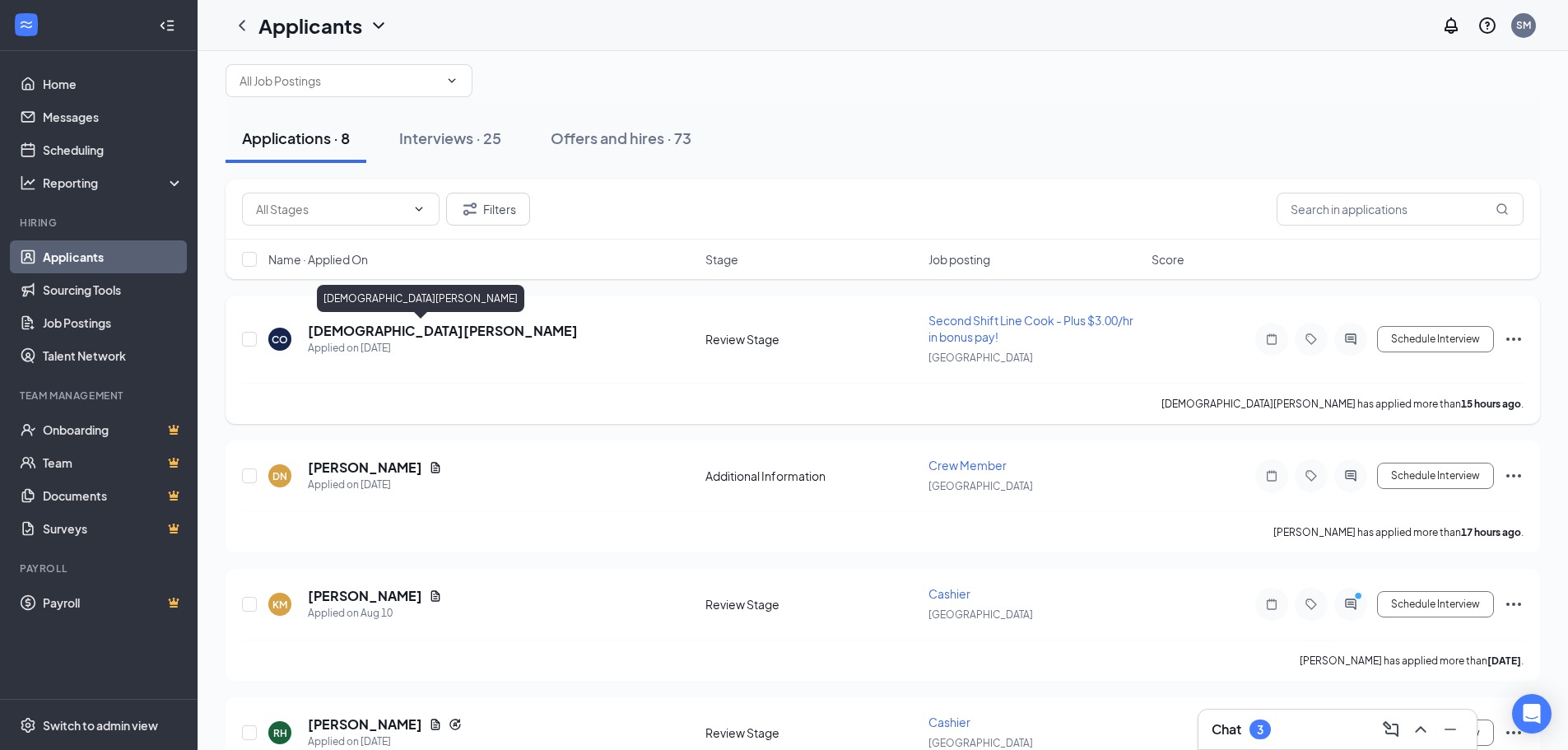
click at [389, 335] on h5 "[DEMOGRAPHIC_DATA][PERSON_NAME]" at bounding box center [442, 331] width 270 height 18
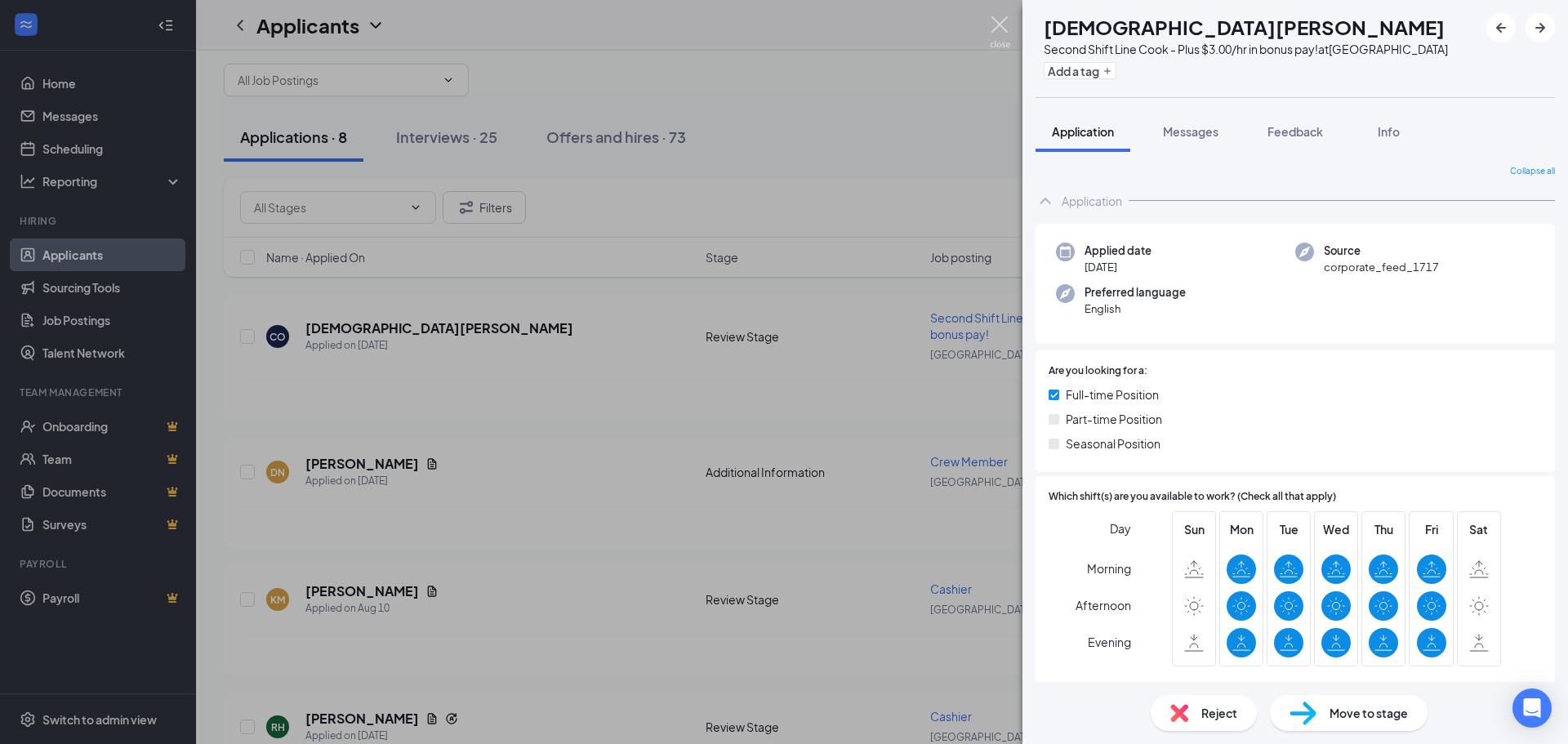
click at [1001, 21] on img at bounding box center [1000, 32] width 21 height 32
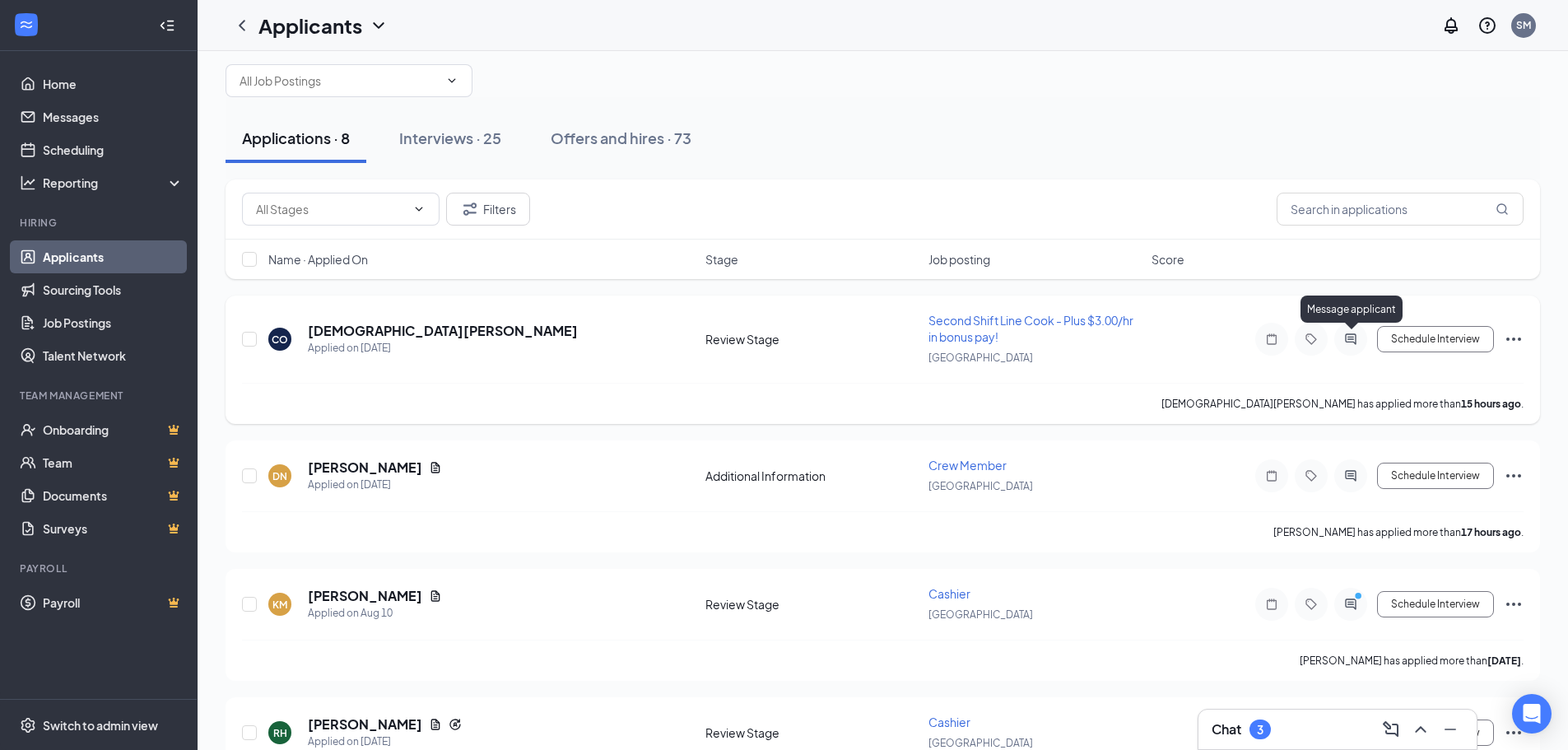
click at [1352, 338] on icon "ActiveChat" at bounding box center [1350, 339] width 11 height 11
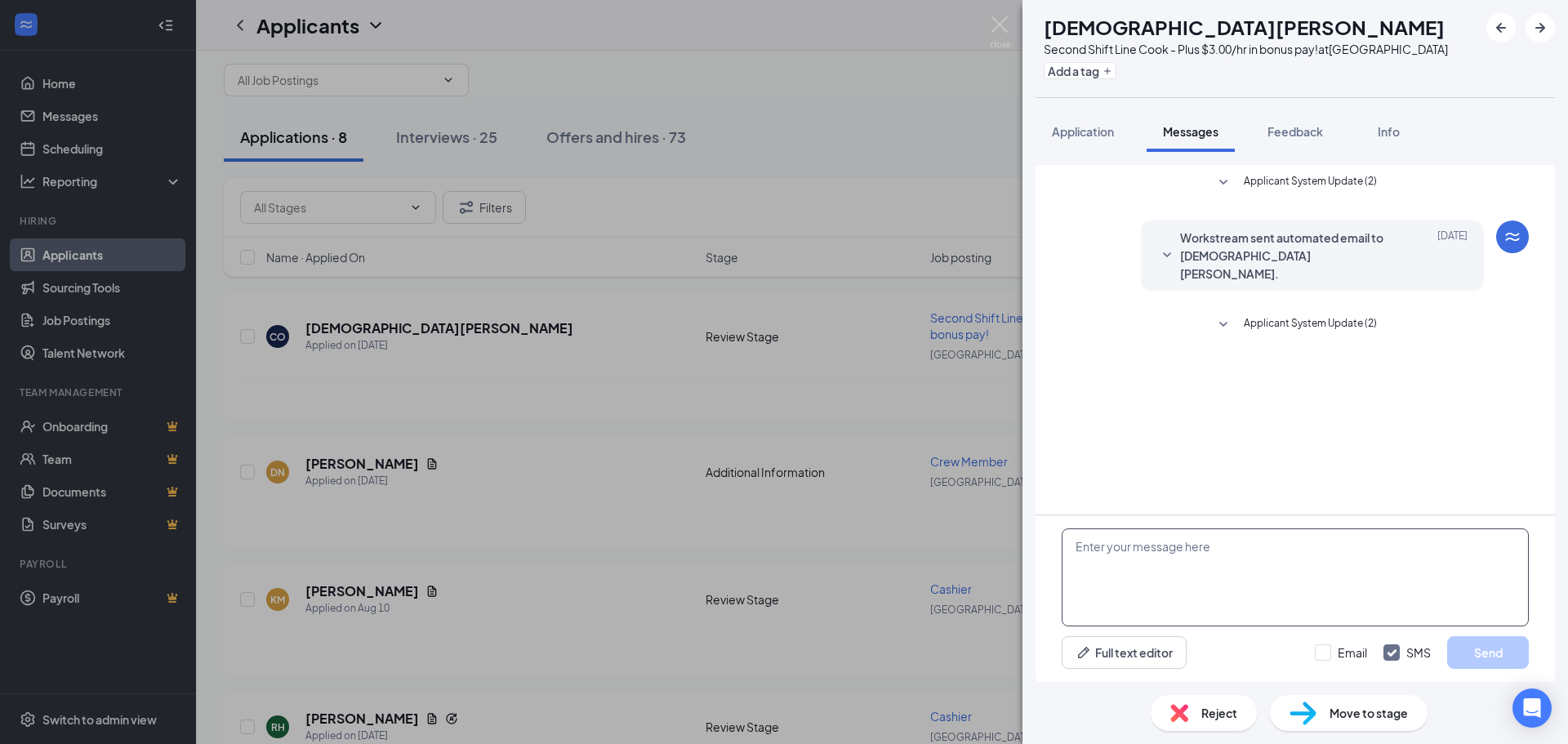
click at [1159, 550] on textarea at bounding box center [1294, 577] width 467 height 98
type textarea "Hi [PERSON_NAME], Are you able to work closes?"
click at [1506, 662] on button "Send" at bounding box center [1488, 652] width 81 height 33
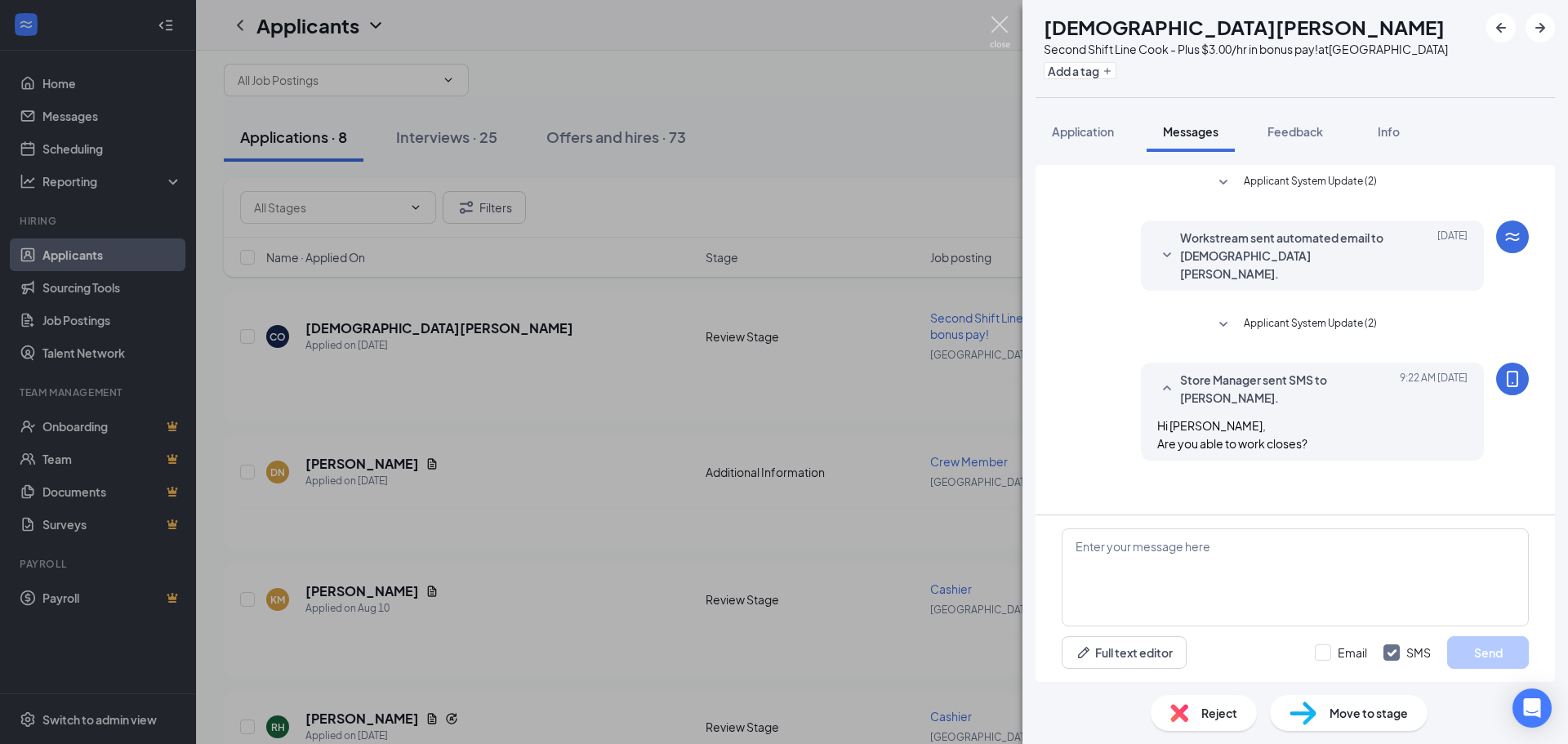
click at [1002, 30] on img at bounding box center [1000, 32] width 21 height 32
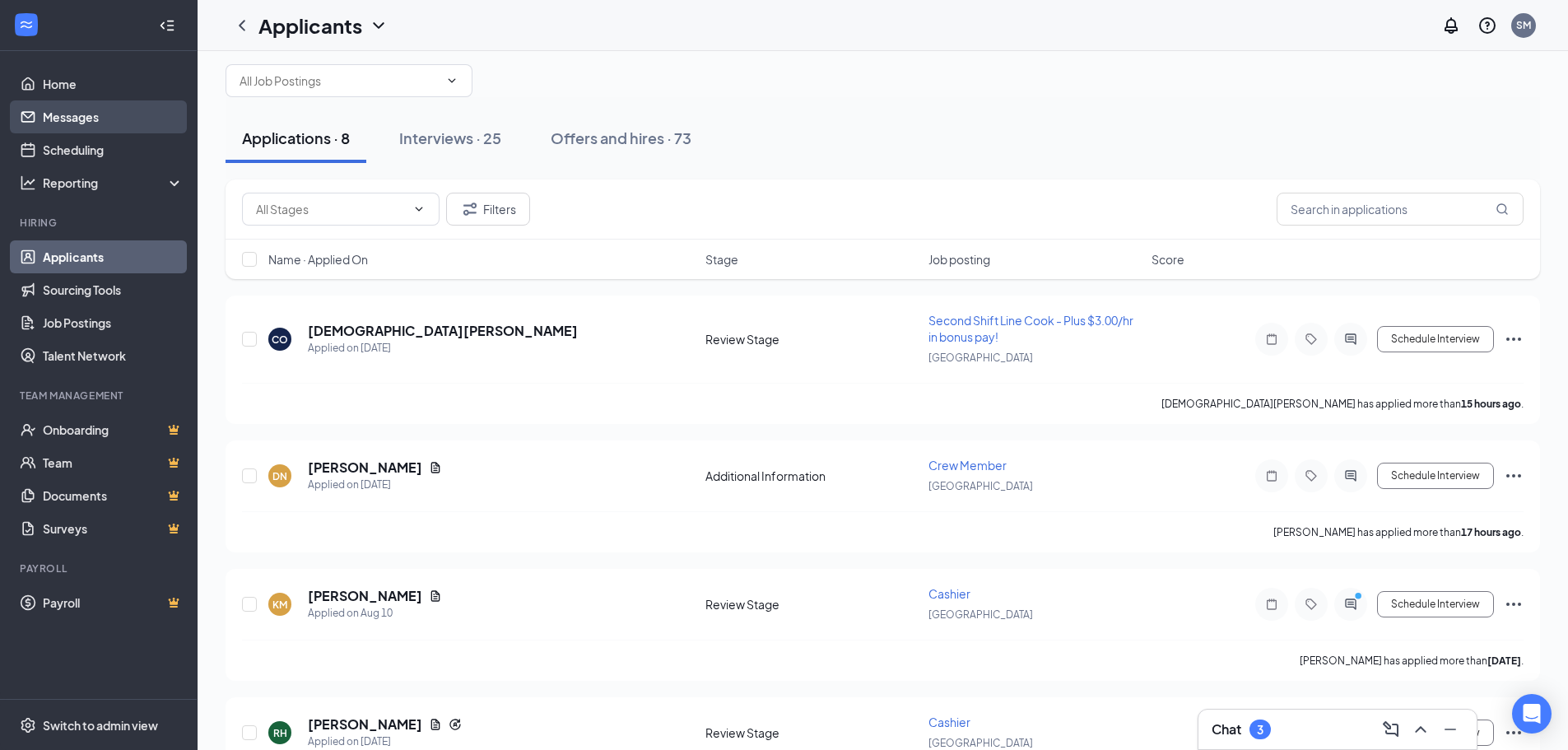
click at [83, 119] on link "Messages" at bounding box center [113, 117] width 141 height 33
